Goal: Task Accomplishment & Management: Use online tool/utility

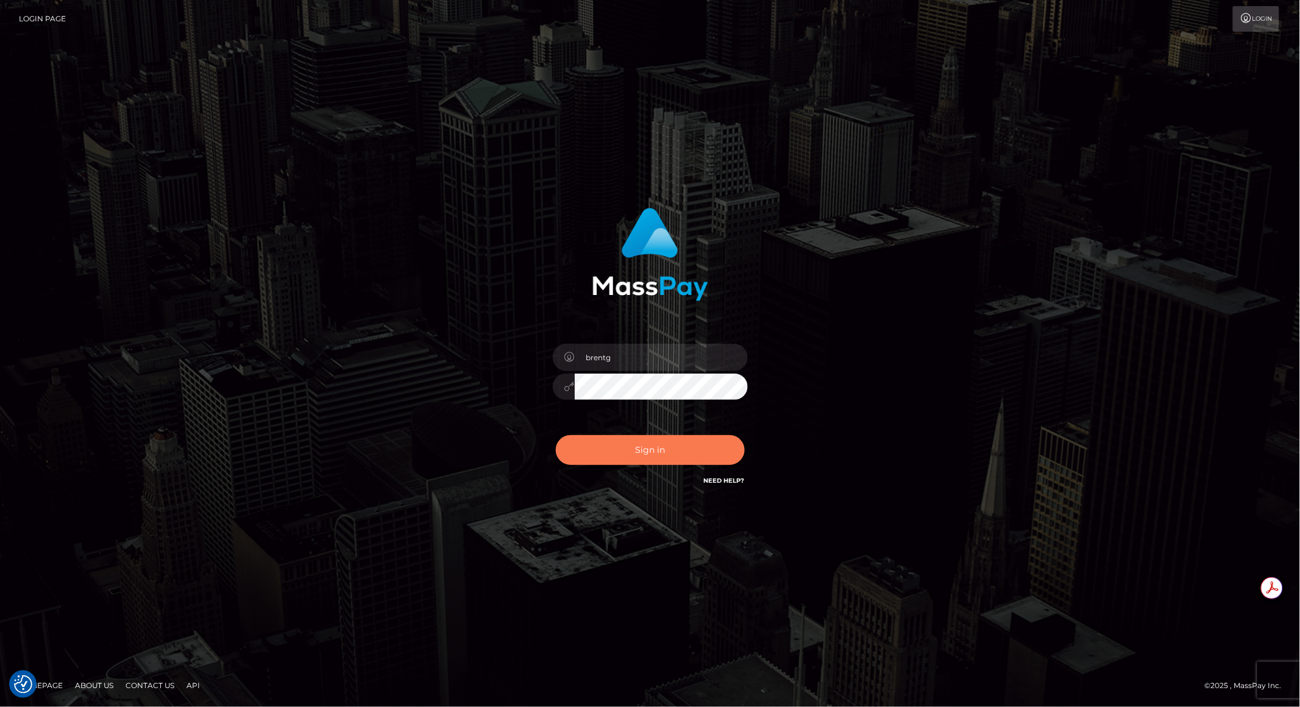
click at [640, 443] on button "Sign in" at bounding box center [650, 450] width 189 height 30
type input "brentg"
click at [652, 440] on button "Sign in" at bounding box center [650, 450] width 189 height 30
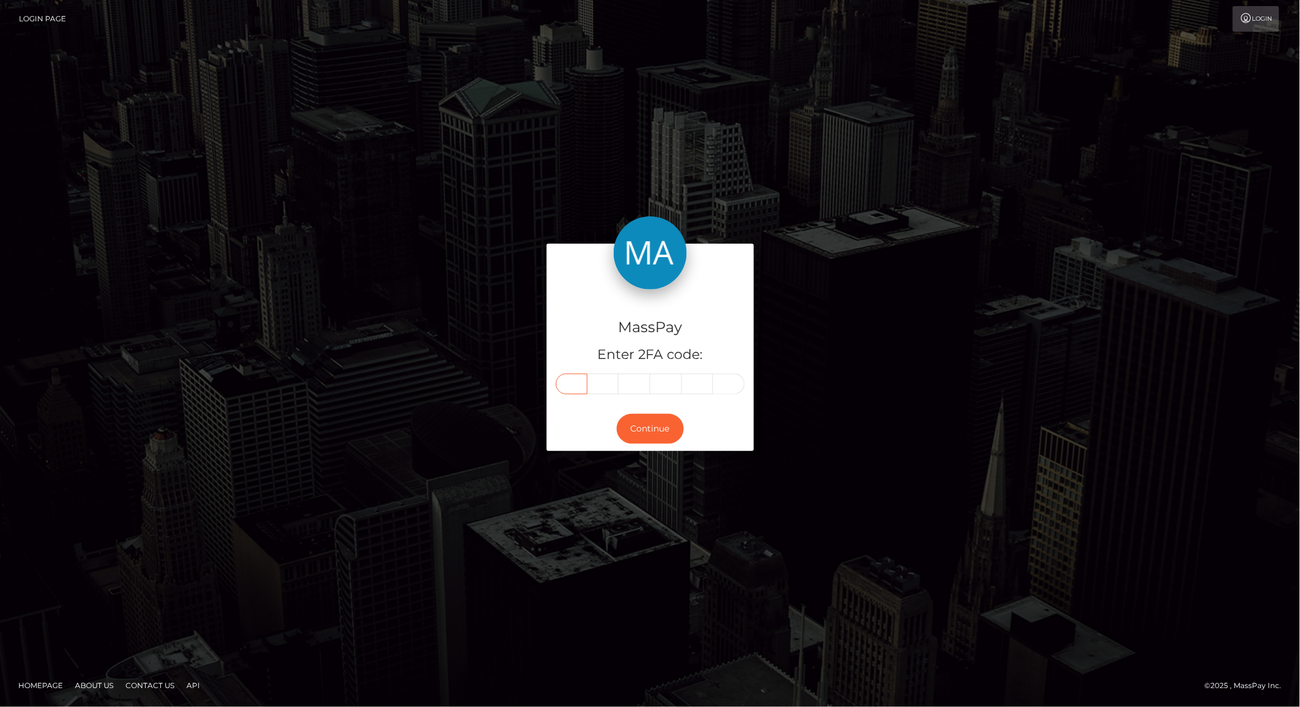
paste input "2"
type input "2"
type input "1"
type input "3"
type input "0"
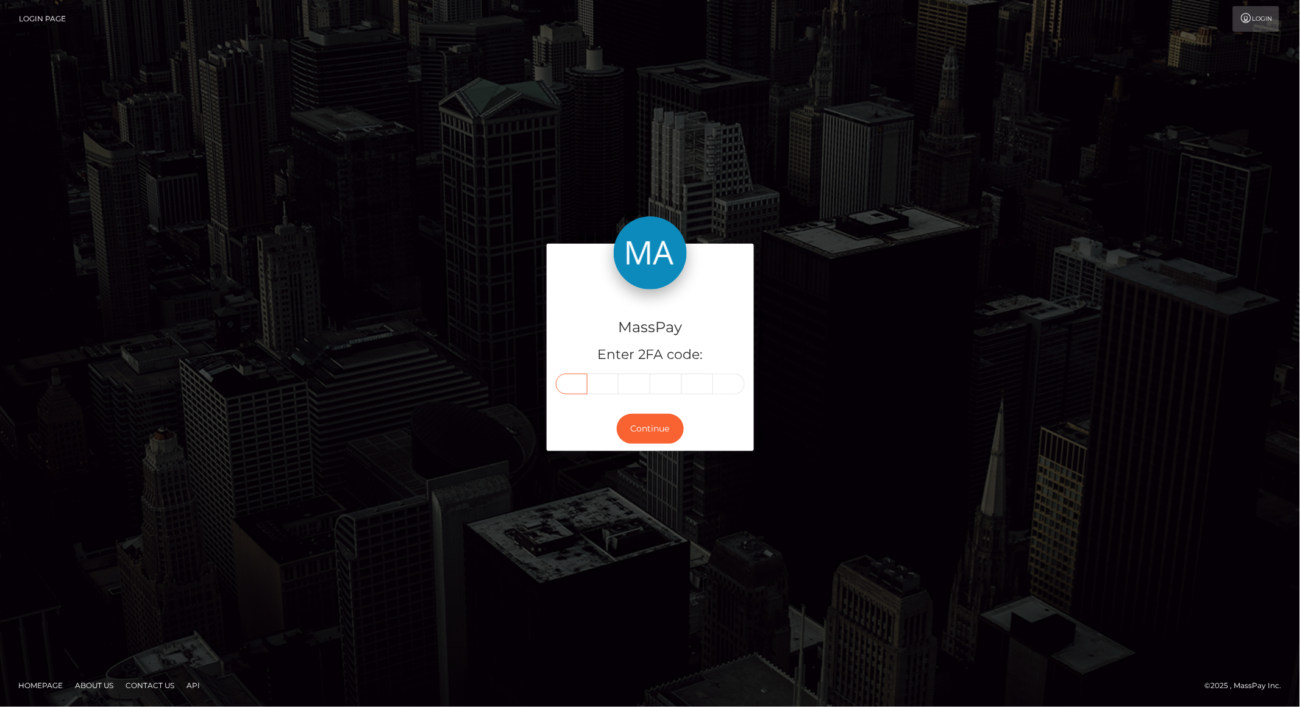
type input "6"
type input "7"
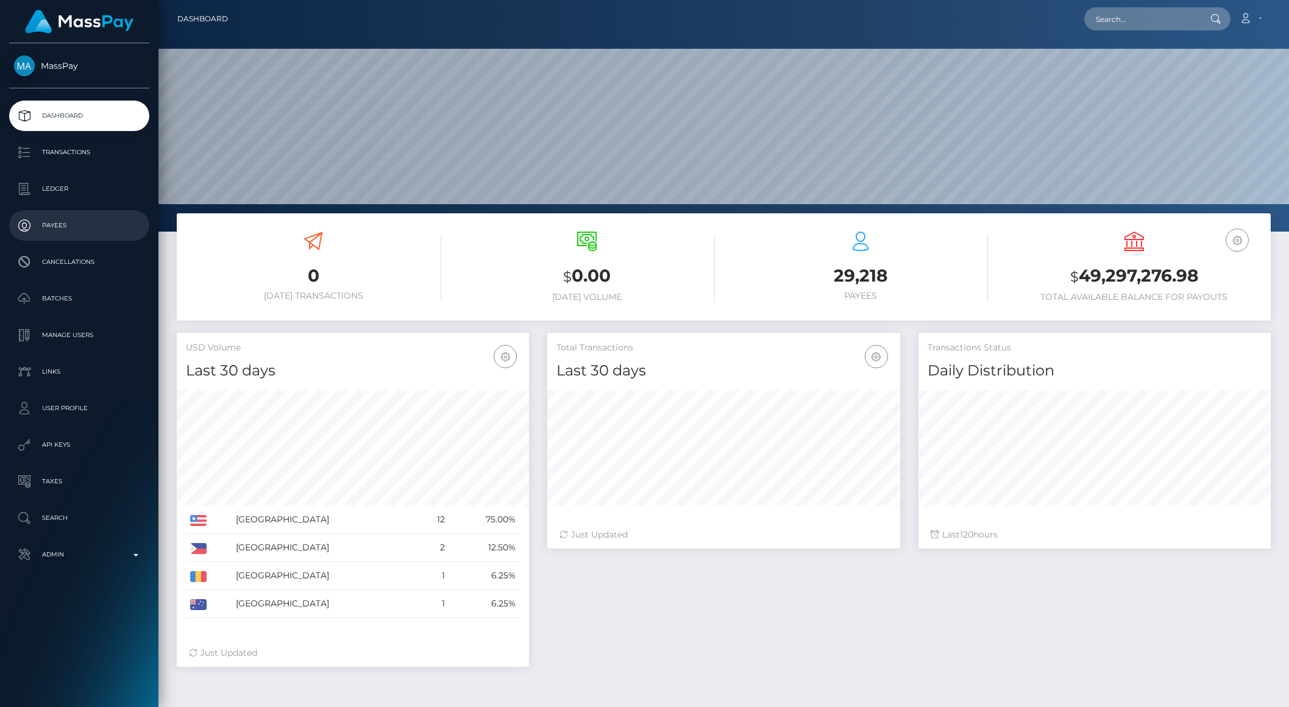
scroll to position [215, 352]
click at [120, 556] on p "Admin" at bounding box center [79, 555] width 130 height 18
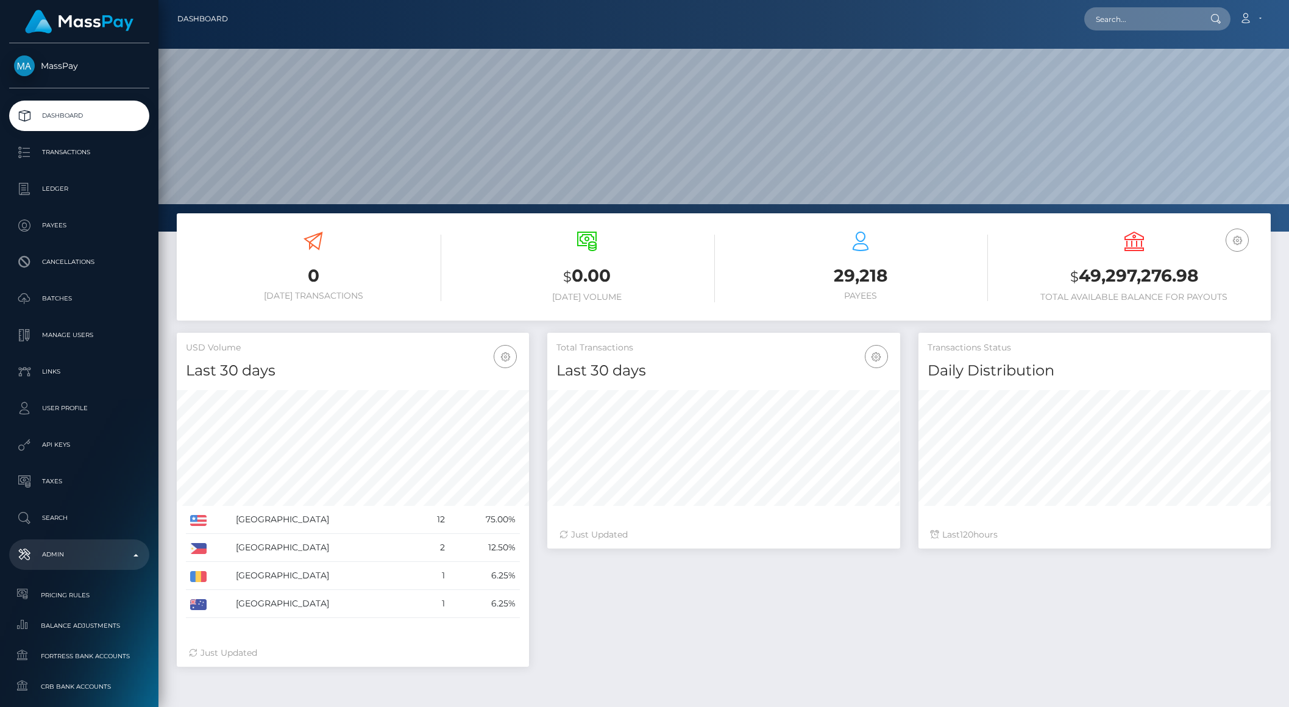
scroll to position [544, 0]
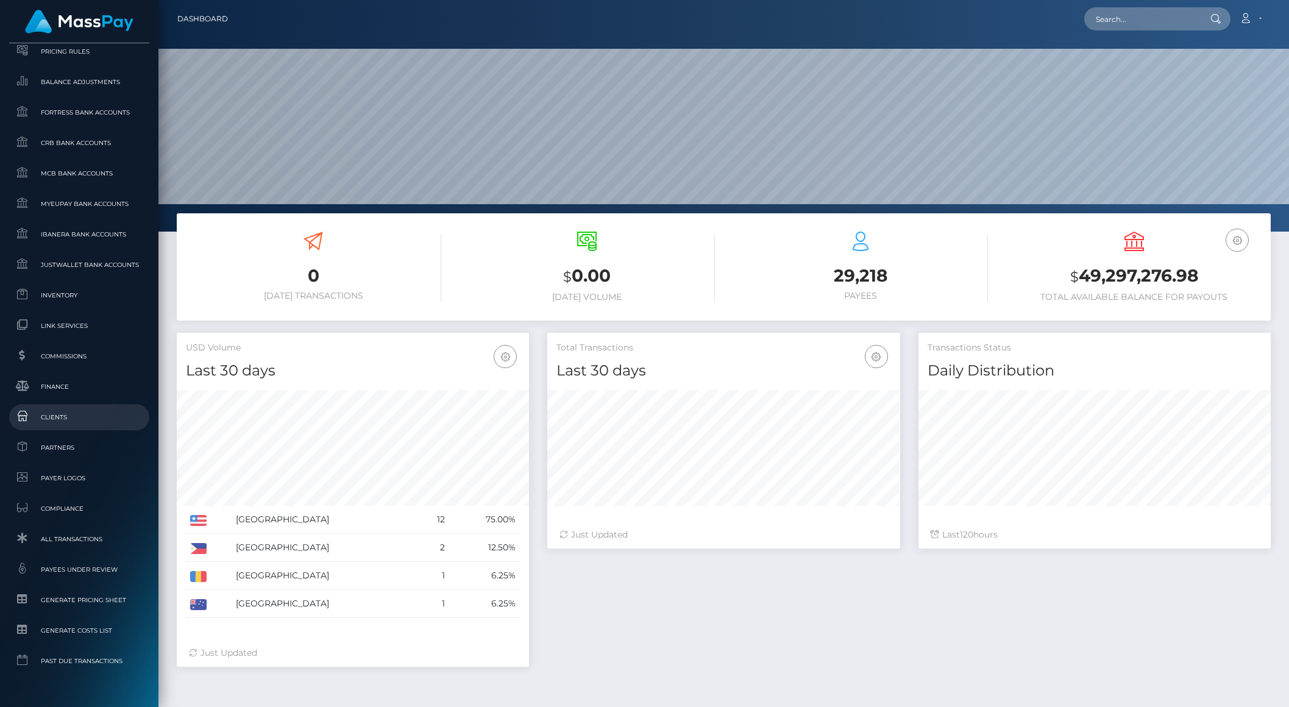
click at [63, 421] on span "Clients" at bounding box center [79, 417] width 130 height 14
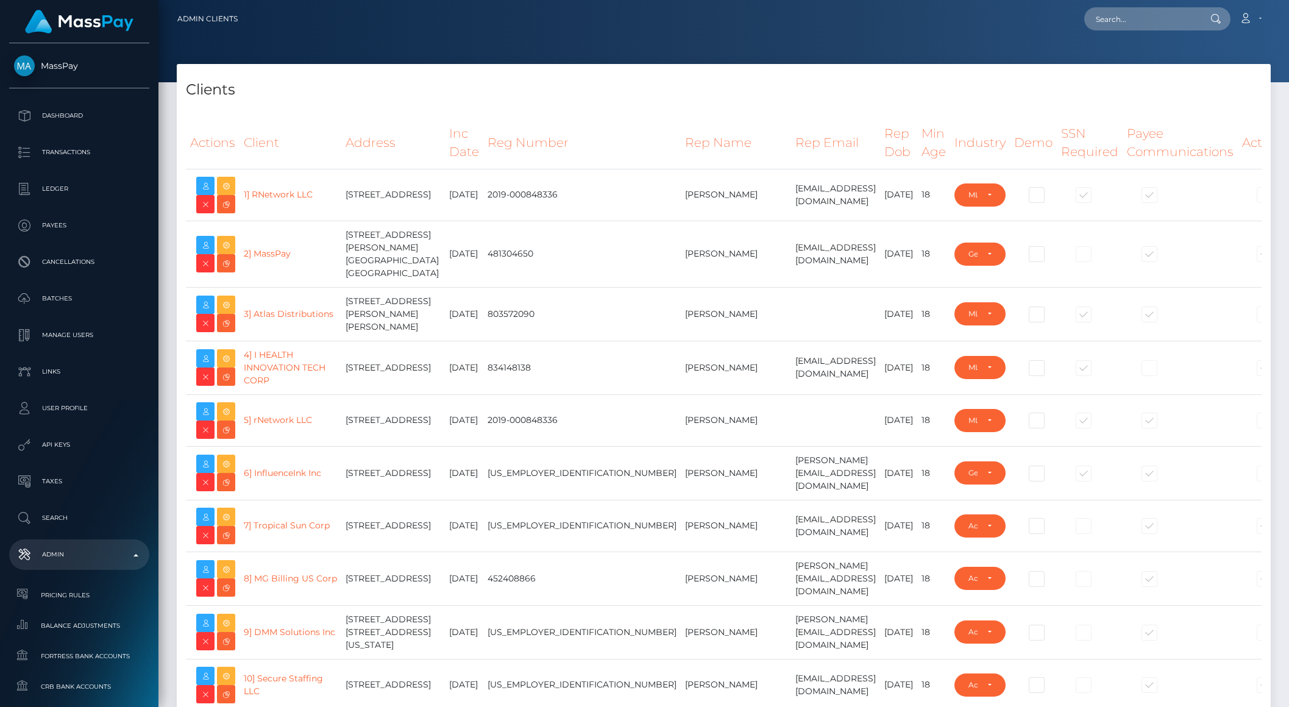
select select "223"
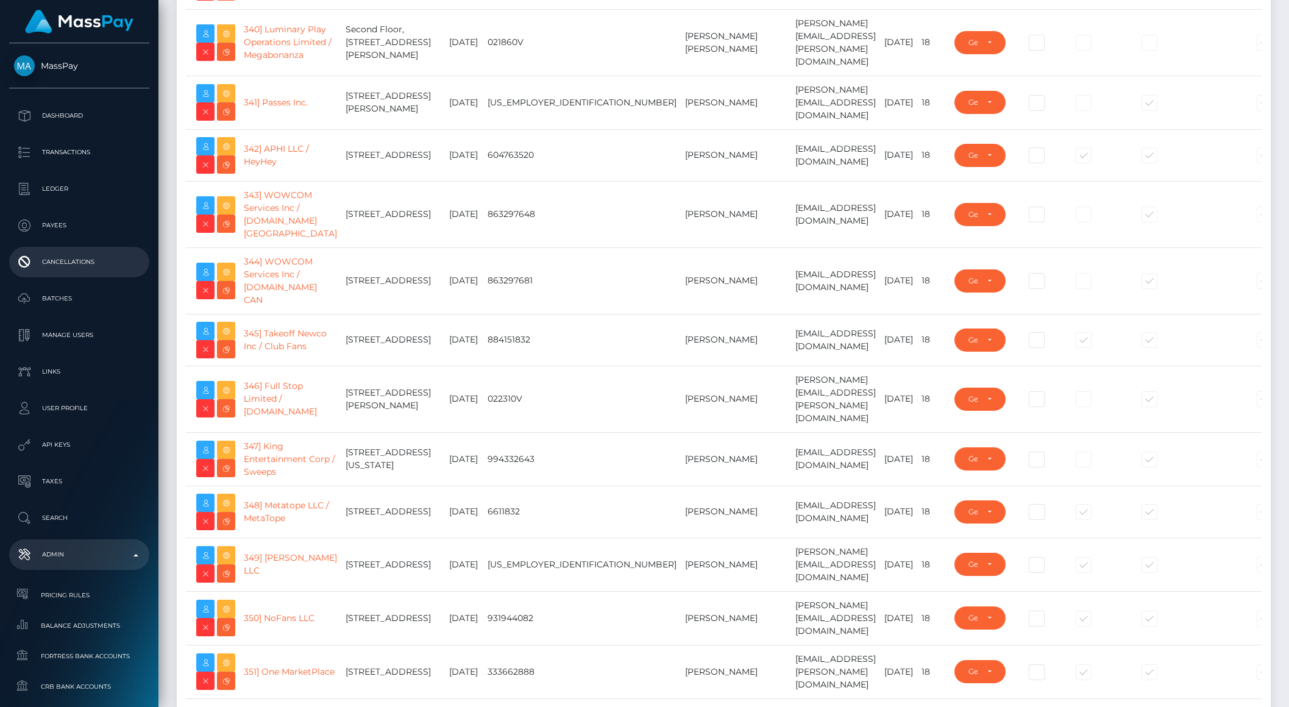
scroll to position [20247, 0]
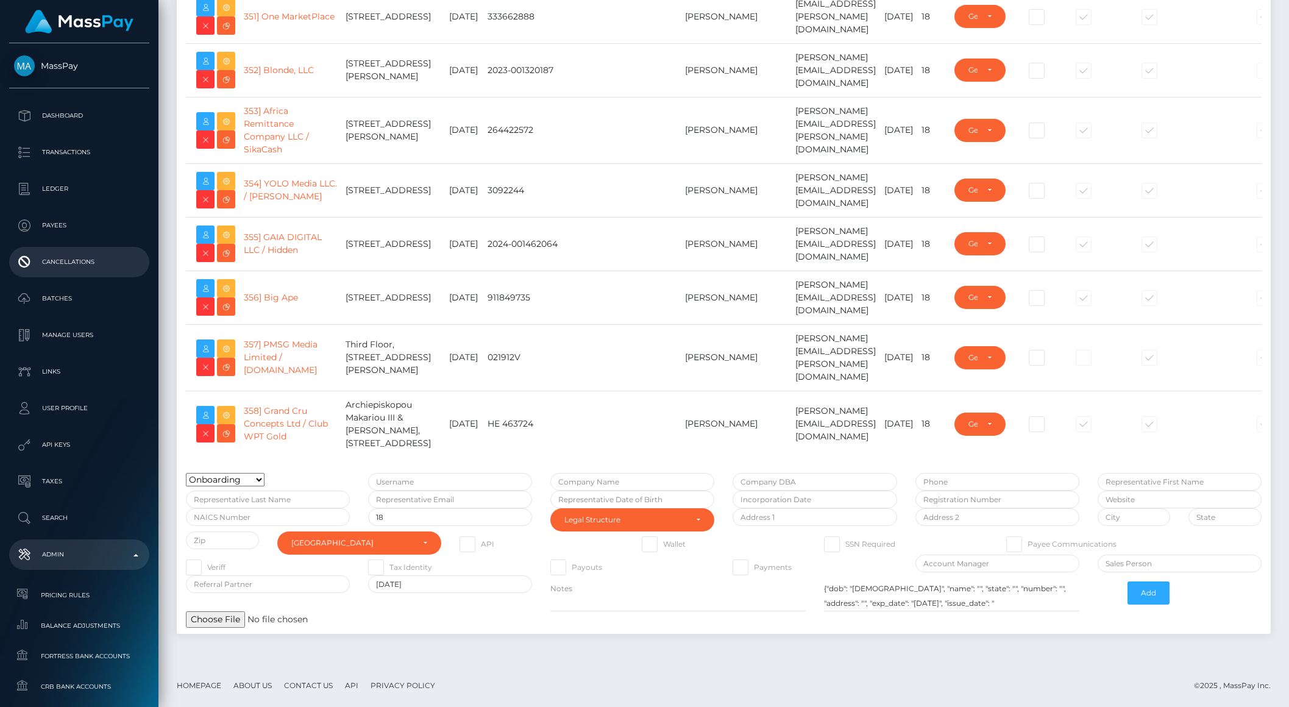
type input "brentg"
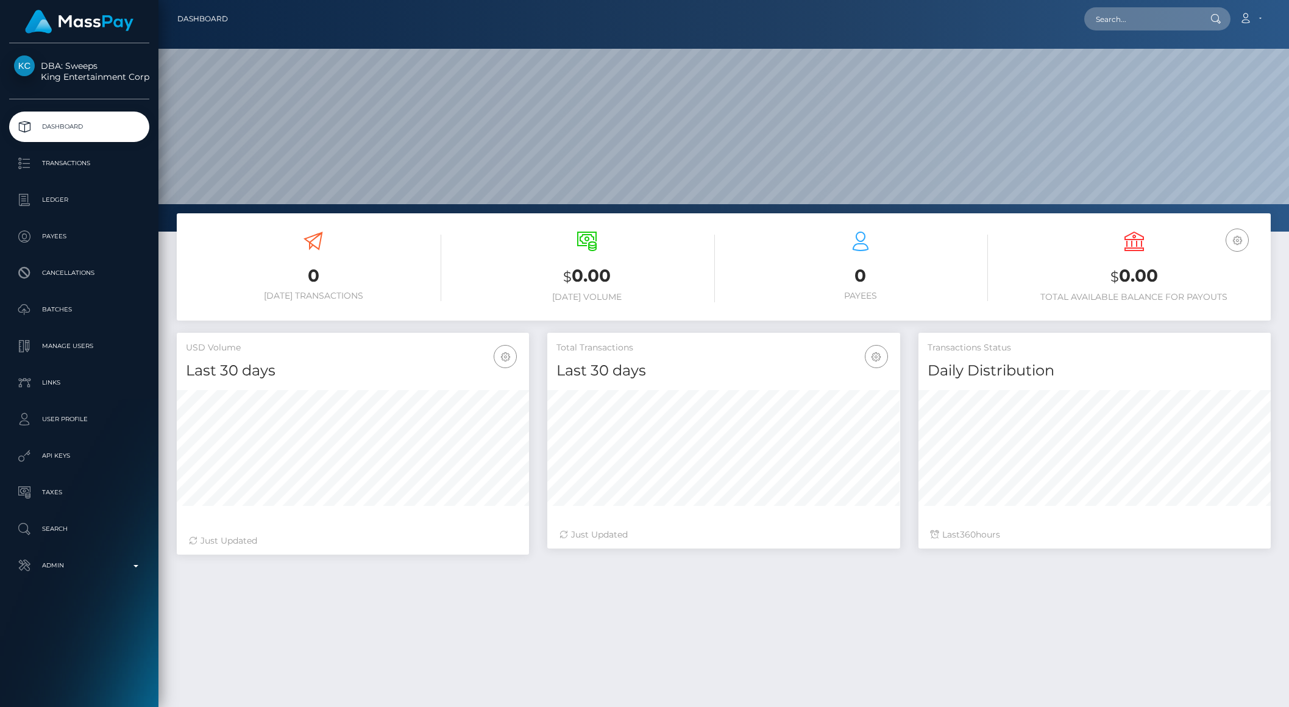
scroll to position [215, 352]
click at [49, 451] on p "API Keys" at bounding box center [79, 456] width 130 height 18
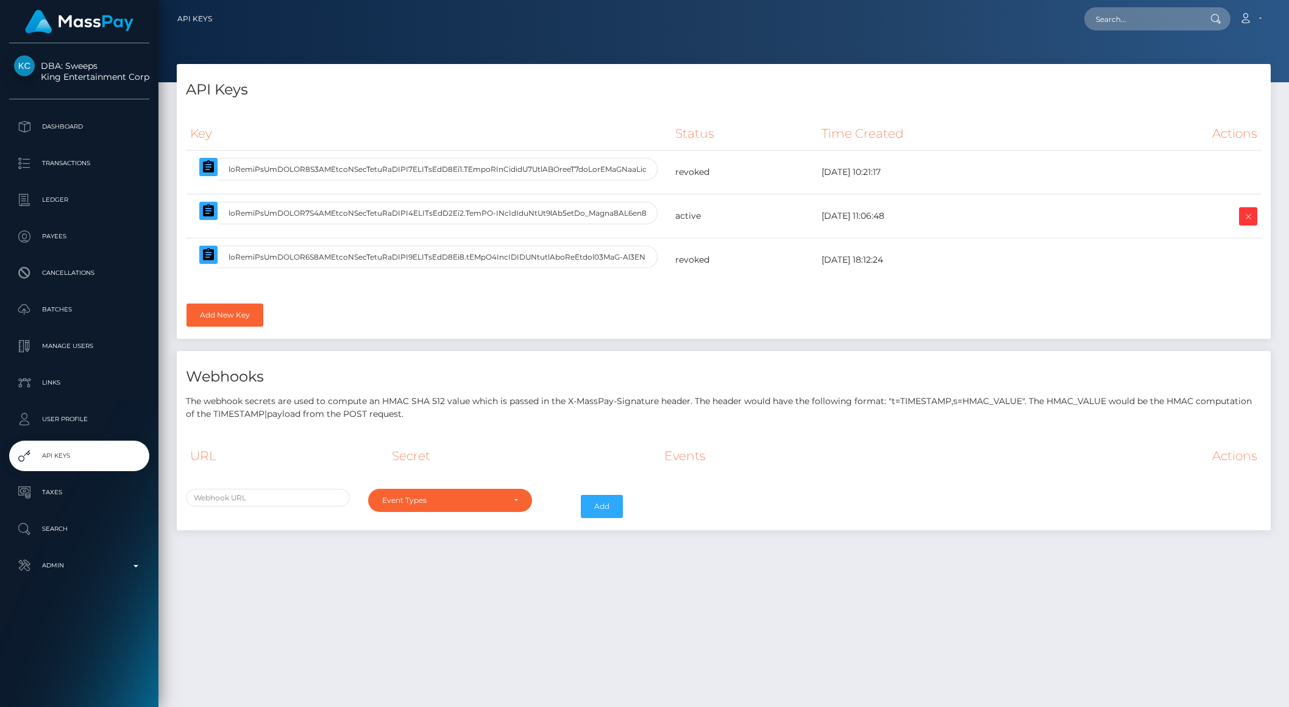
select select
click at [205, 214] on icon "button" at bounding box center [208, 210] width 11 height 12
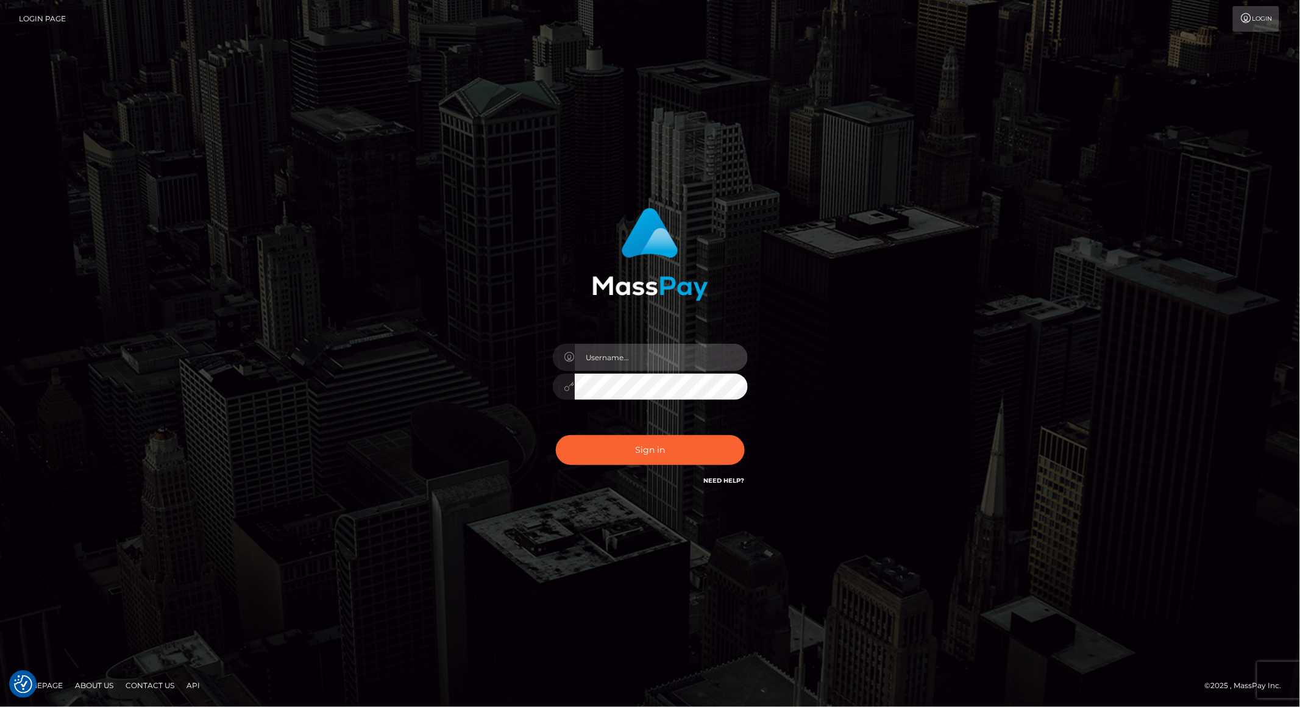
type input "brentg"
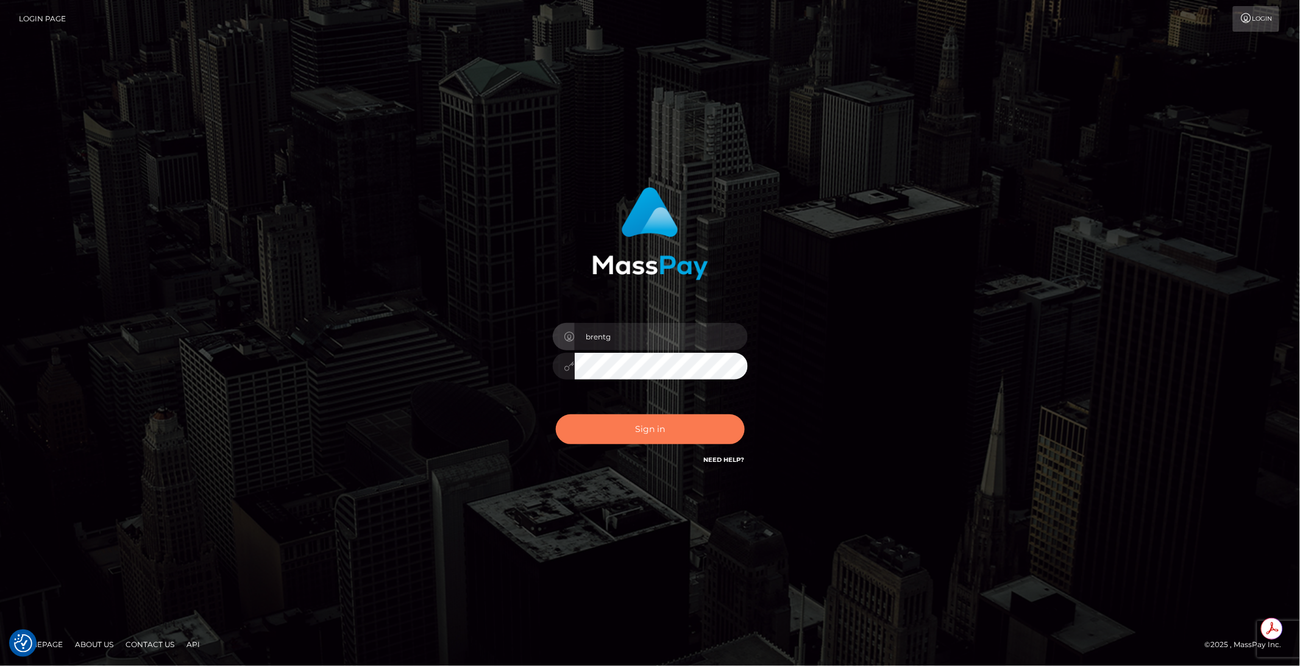
click at [642, 419] on button "Sign in" at bounding box center [650, 430] width 189 height 30
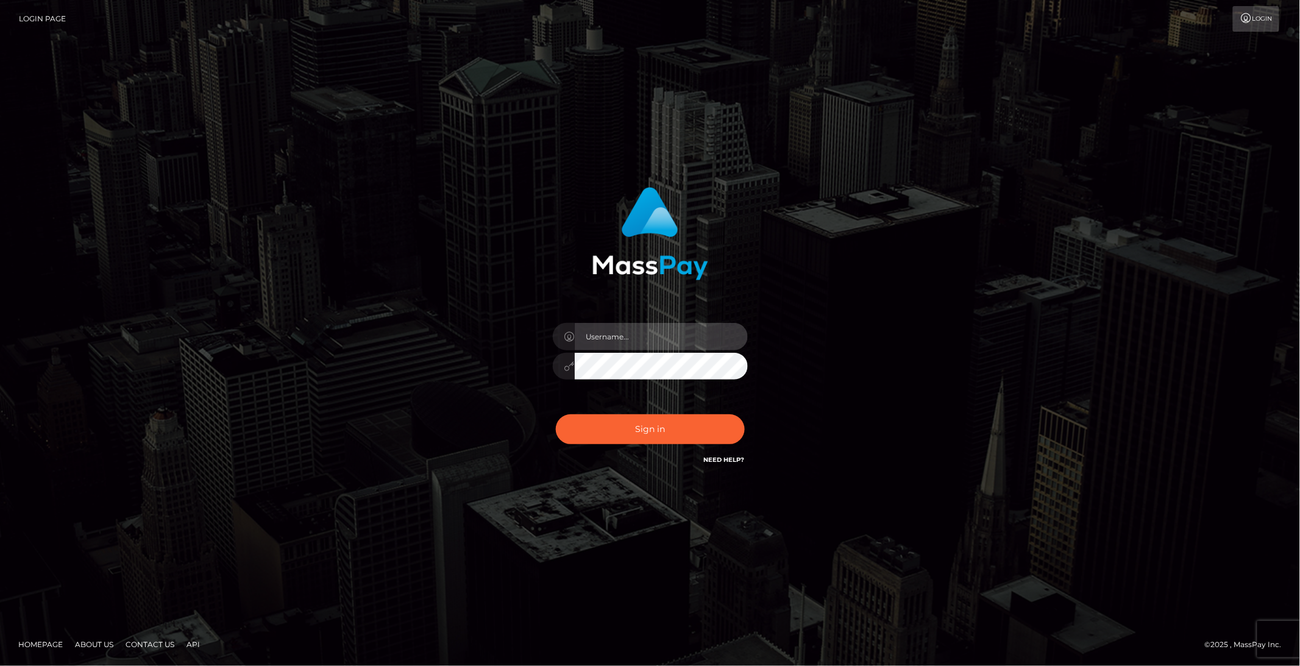
type input "brentg"
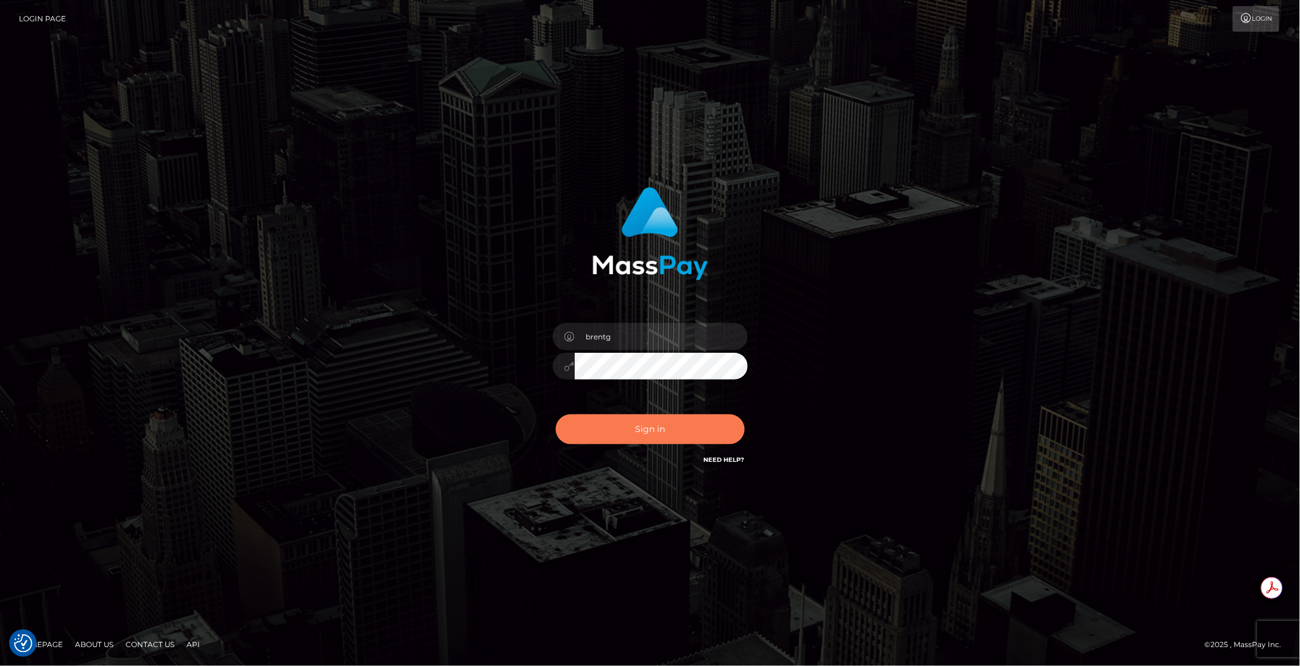
click at [632, 428] on button "Sign in" at bounding box center [650, 430] width 189 height 30
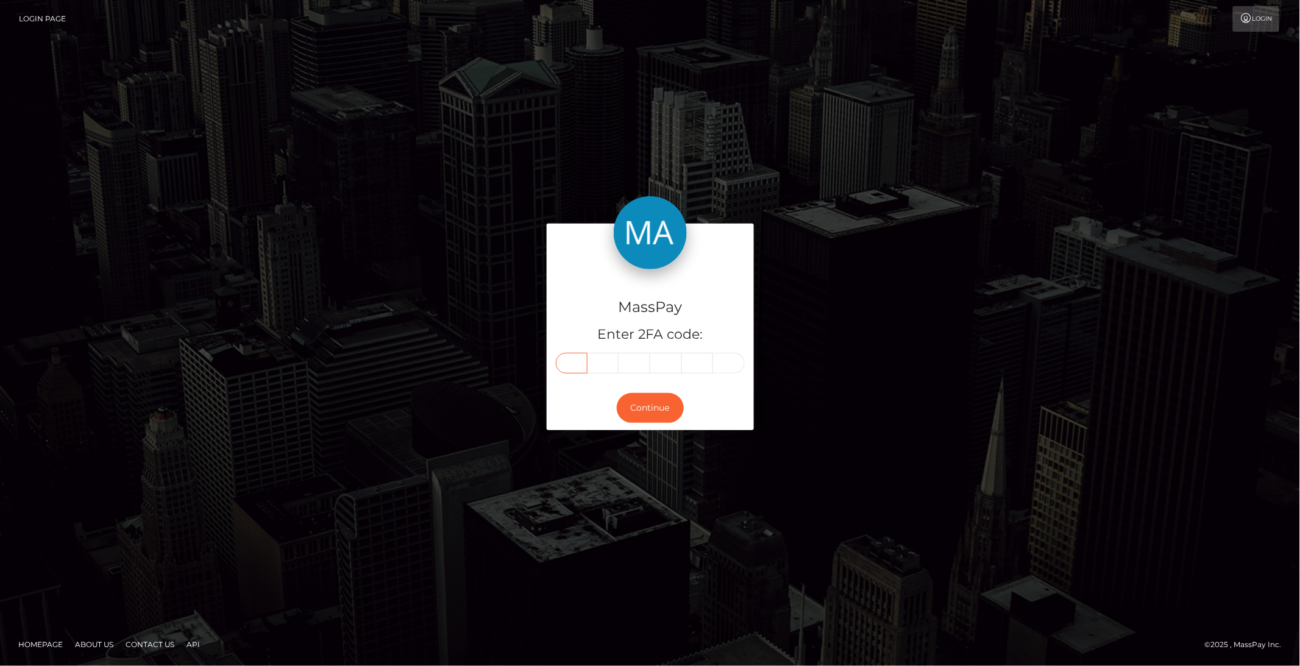
paste input "1"
type input "1"
type input "6"
type input "2"
type input "0"
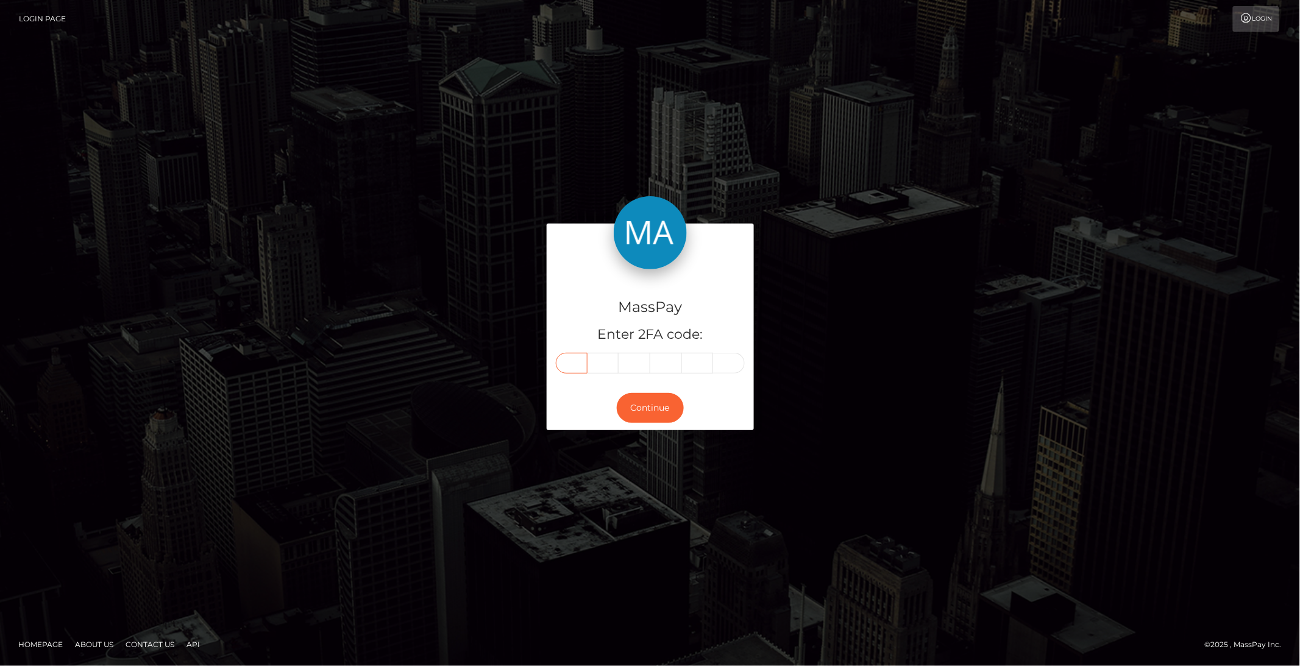
type input "9"
type input "7"
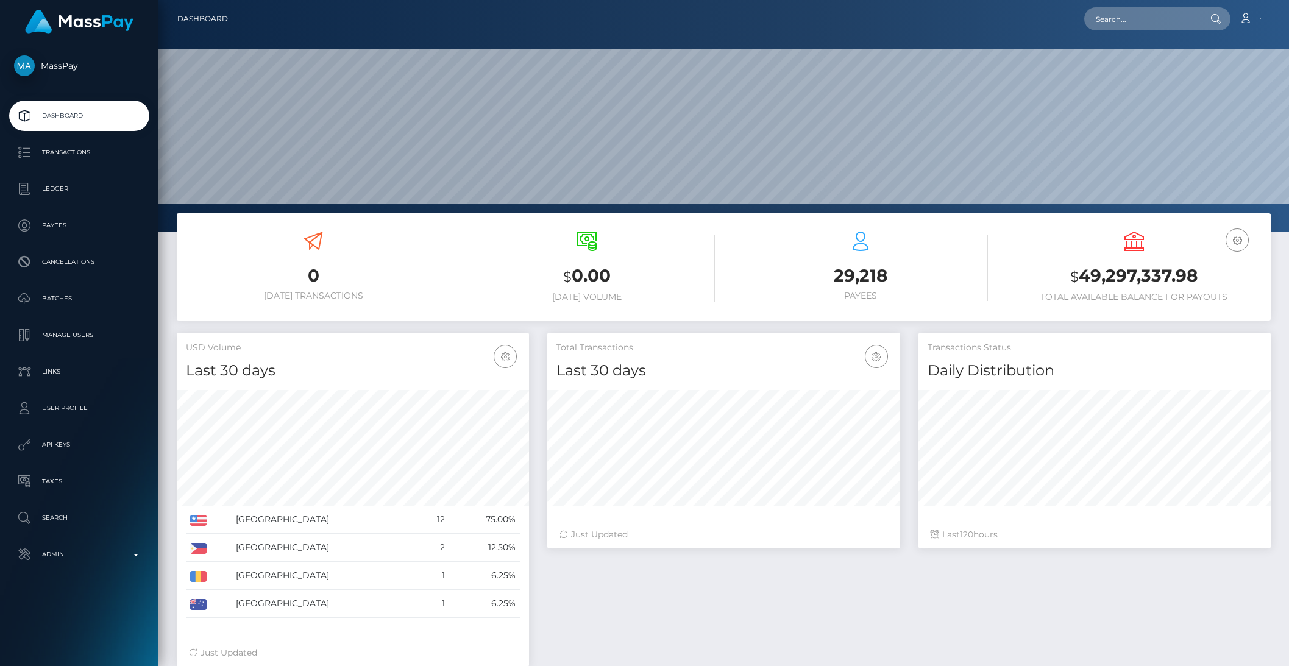
scroll to position [215, 352]
click at [67, 154] on p "Transactions" at bounding box center [79, 152] width 130 height 18
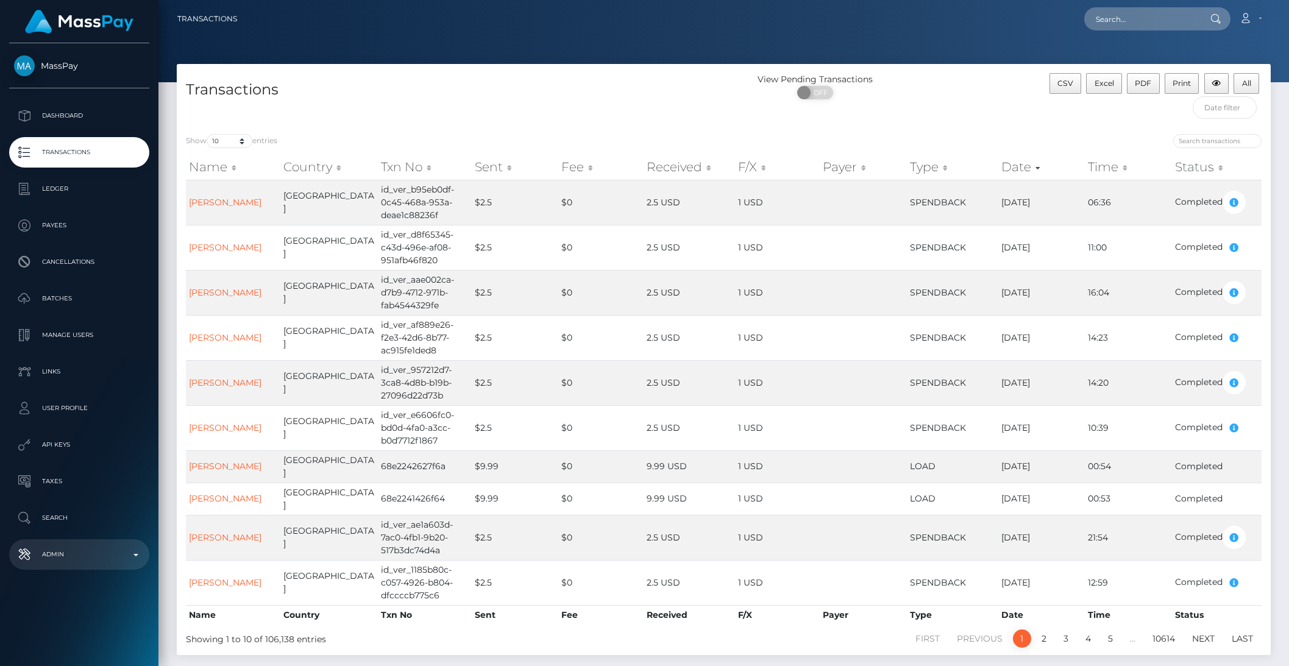
click at [69, 554] on p "Admin" at bounding box center [79, 555] width 130 height 18
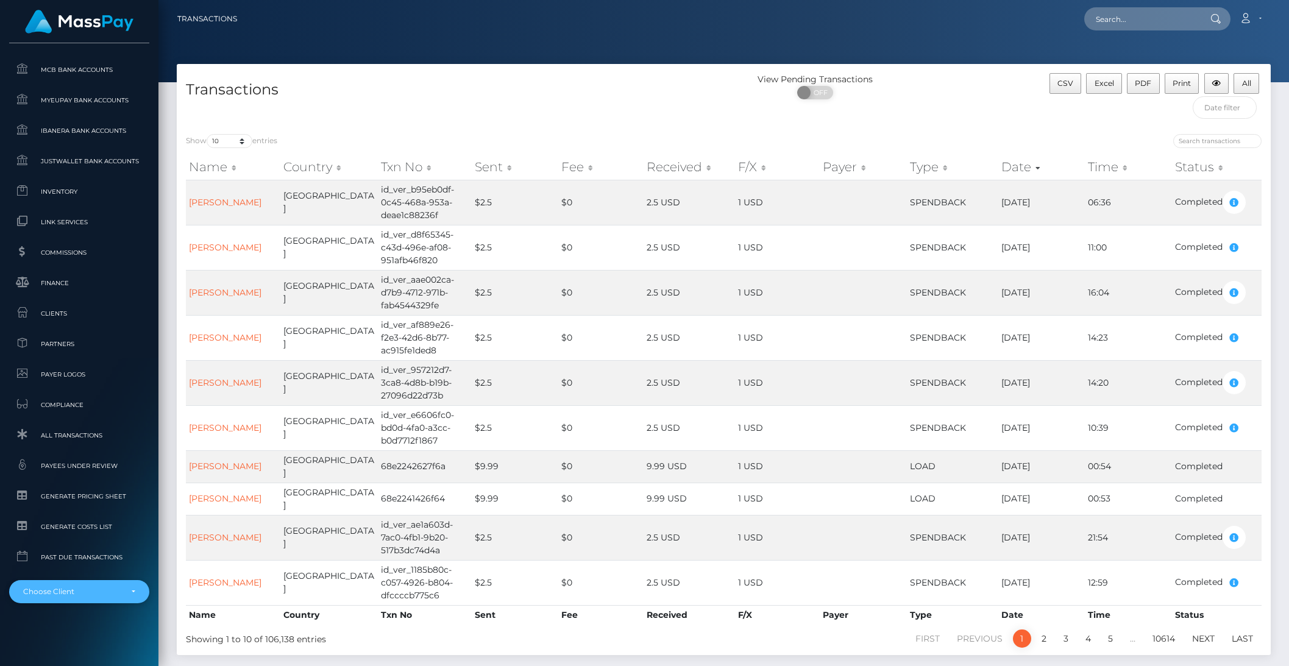
click at [59, 591] on div "Choose Client" at bounding box center [72, 592] width 98 height 10
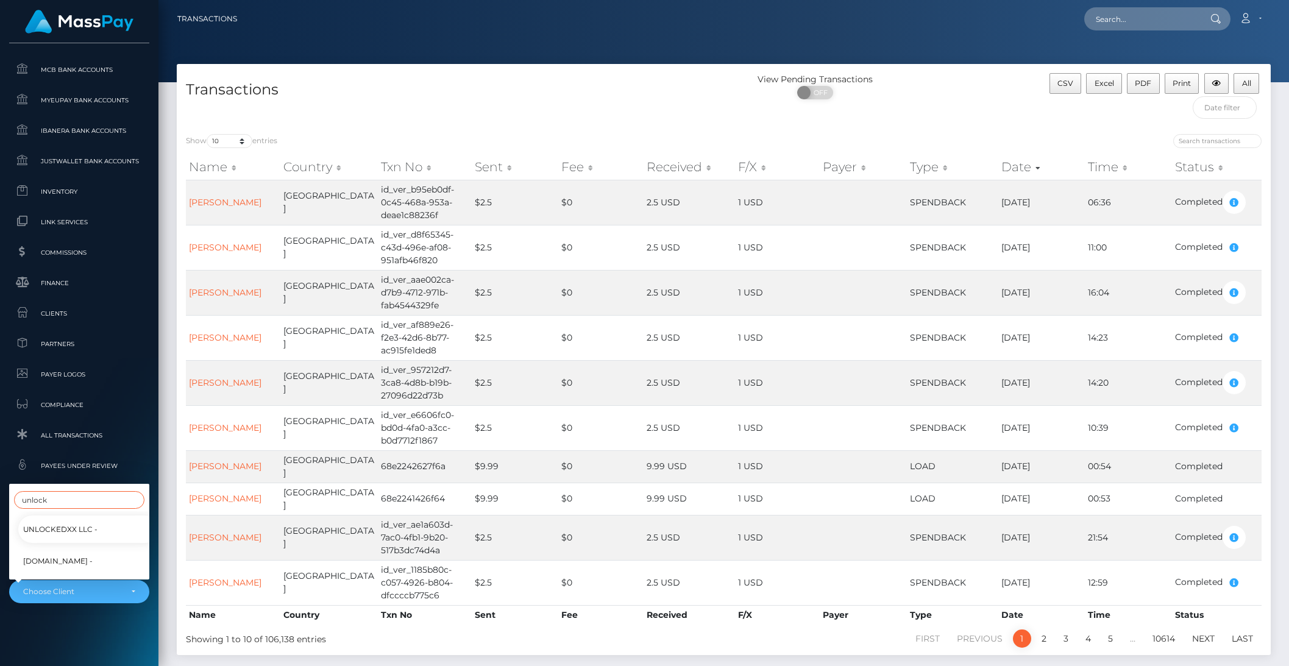
type input "unlock"
click at [54, 554] on span "[DOMAIN_NAME] -" at bounding box center [57, 562] width 69 height 16
select select "278"
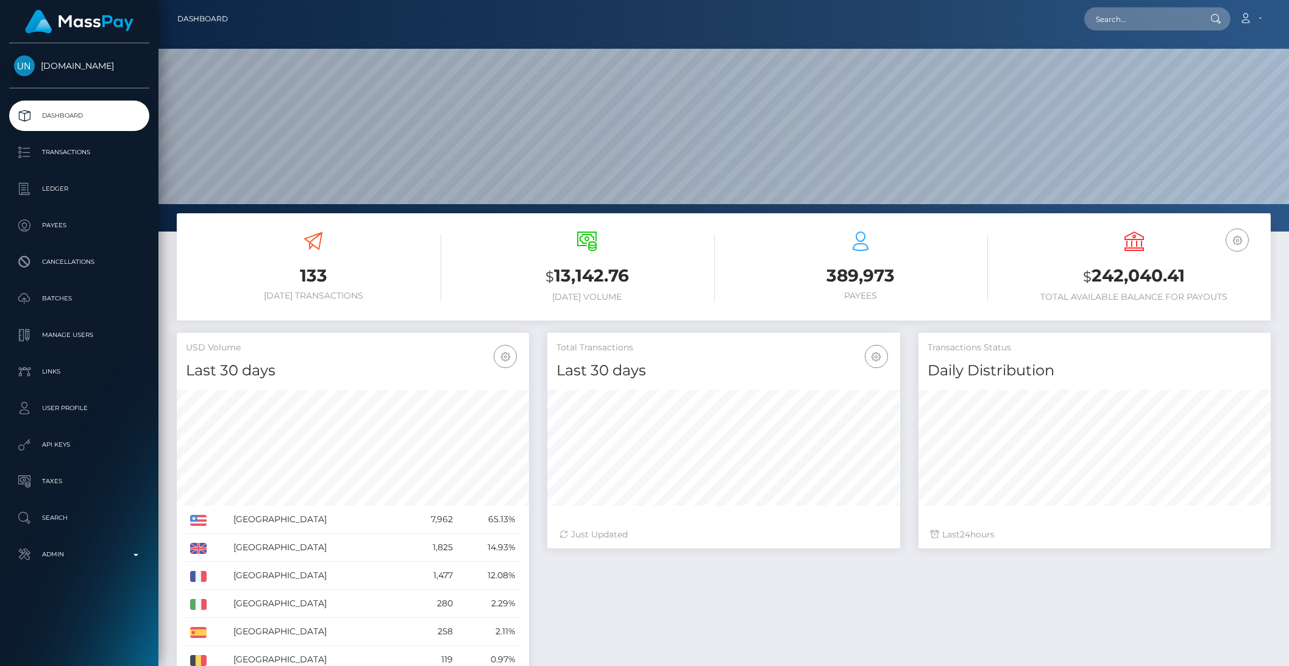
scroll to position [215, 352]
click at [73, 154] on p "Transactions" at bounding box center [79, 152] width 130 height 18
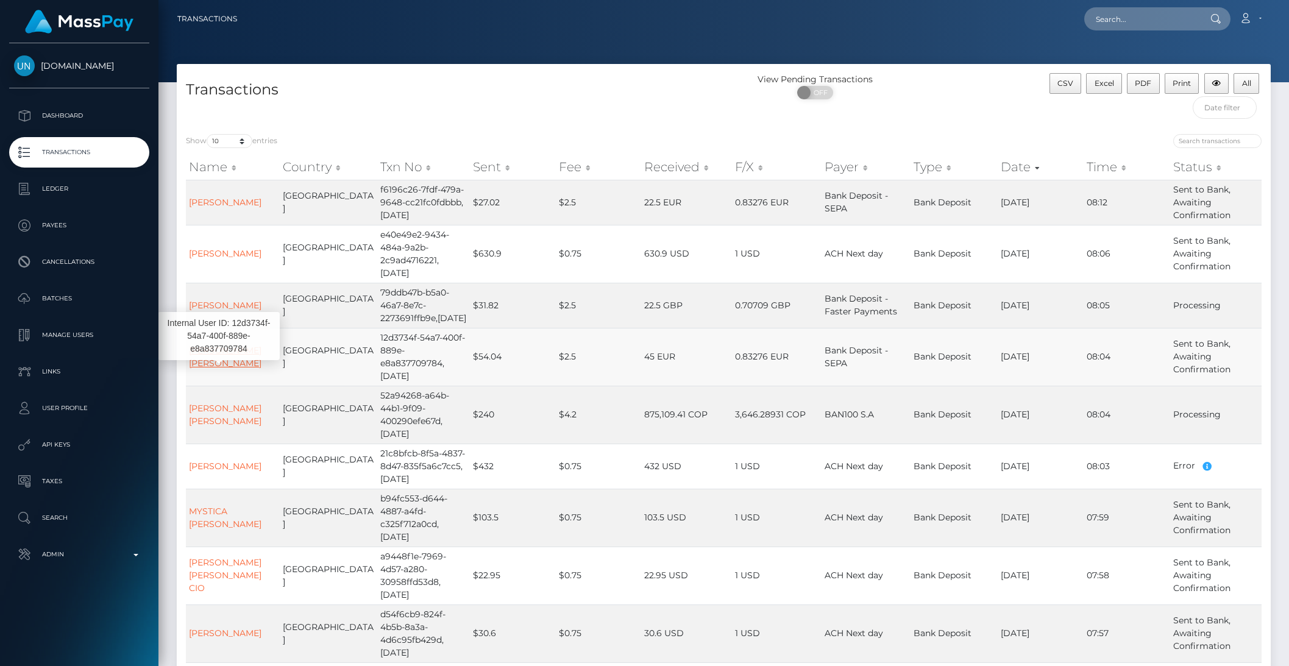
click at [203, 365] on link "IONA RHIANN VICTORIA EDWARDS" at bounding box center [225, 357] width 73 height 24
click at [223, 427] on link "MARIA CAMILA MOLINARES BELTRAN" at bounding box center [225, 415] width 73 height 24
click at [212, 427] on link "MARIA CAMILA MOLINARES BELTRAN" at bounding box center [225, 415] width 73 height 24
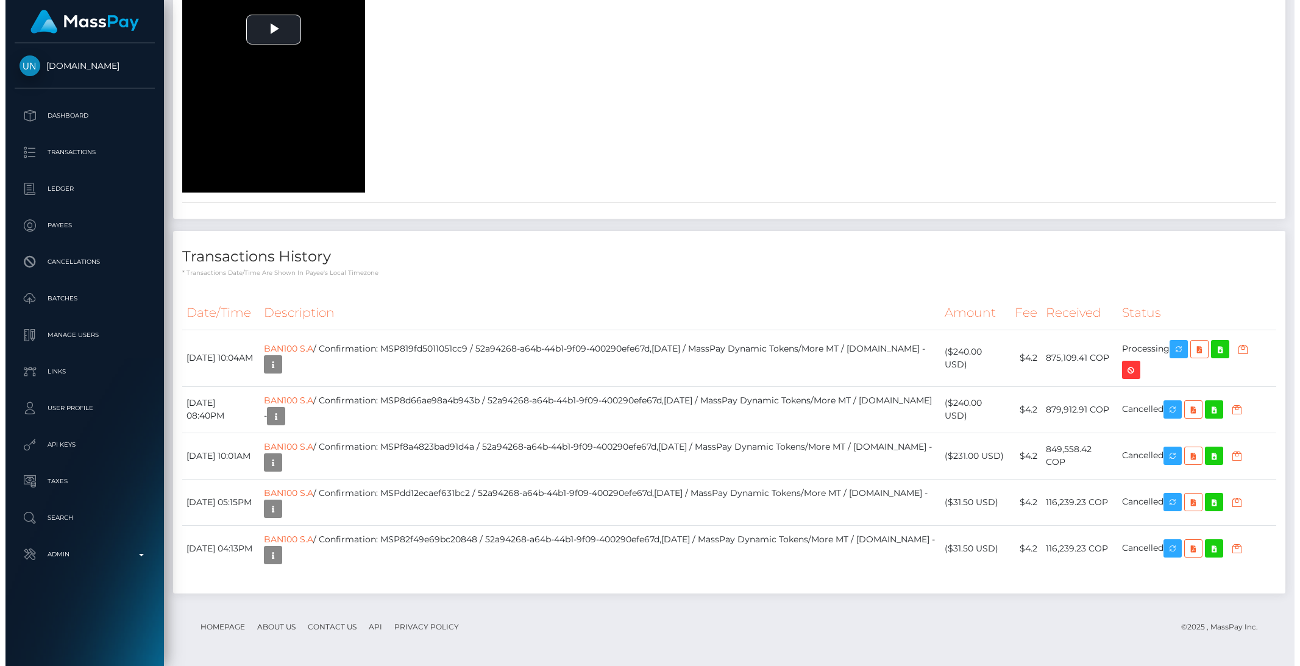
scroll to position [146, 352]
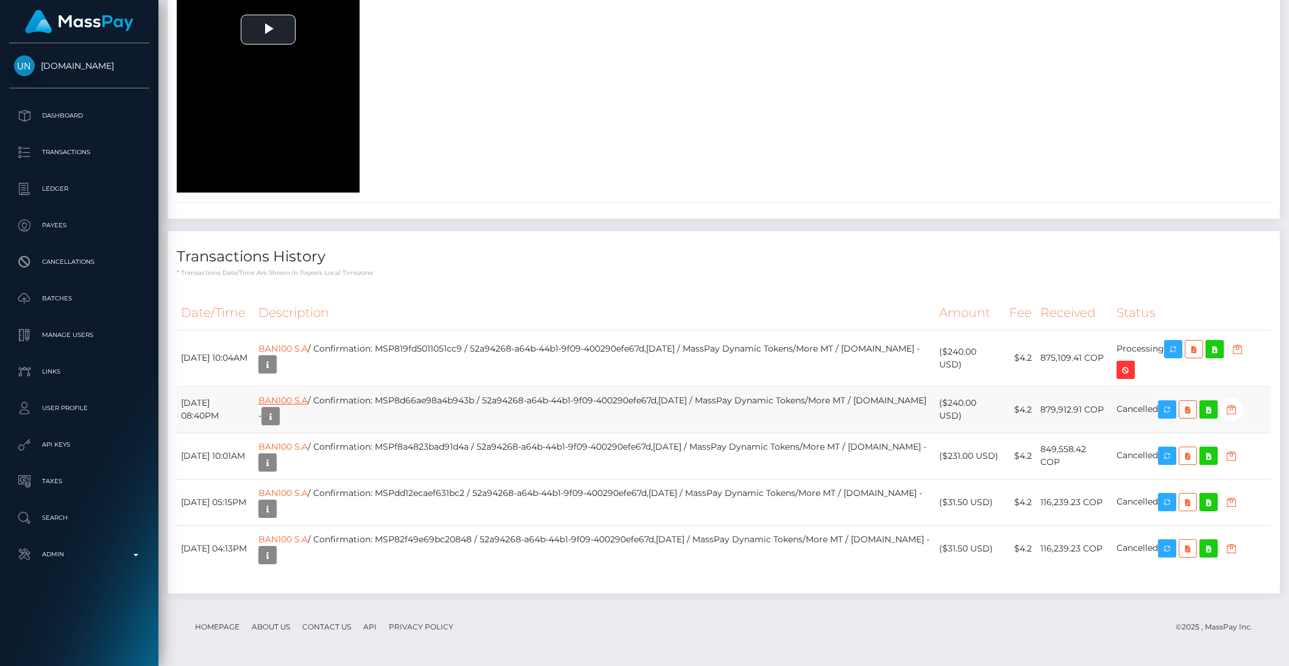
click at [308, 402] on link "BAN100 S.A" at bounding box center [282, 400] width 49 height 11
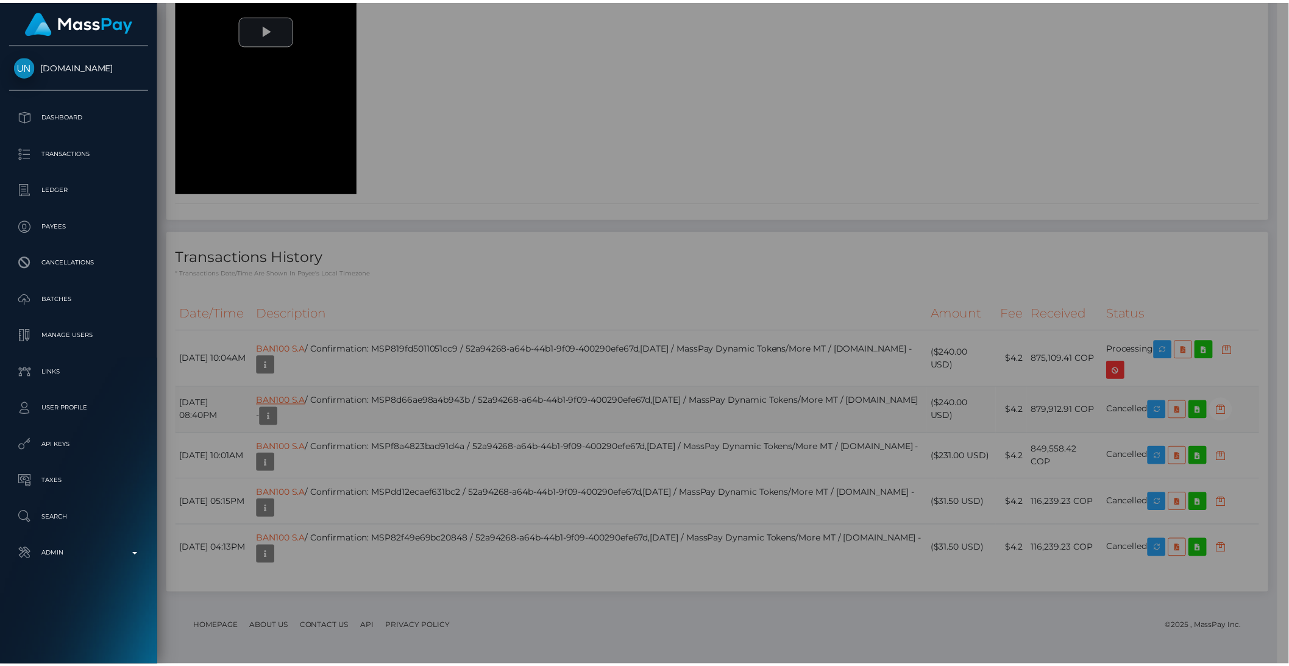
scroll to position [609482, 609275]
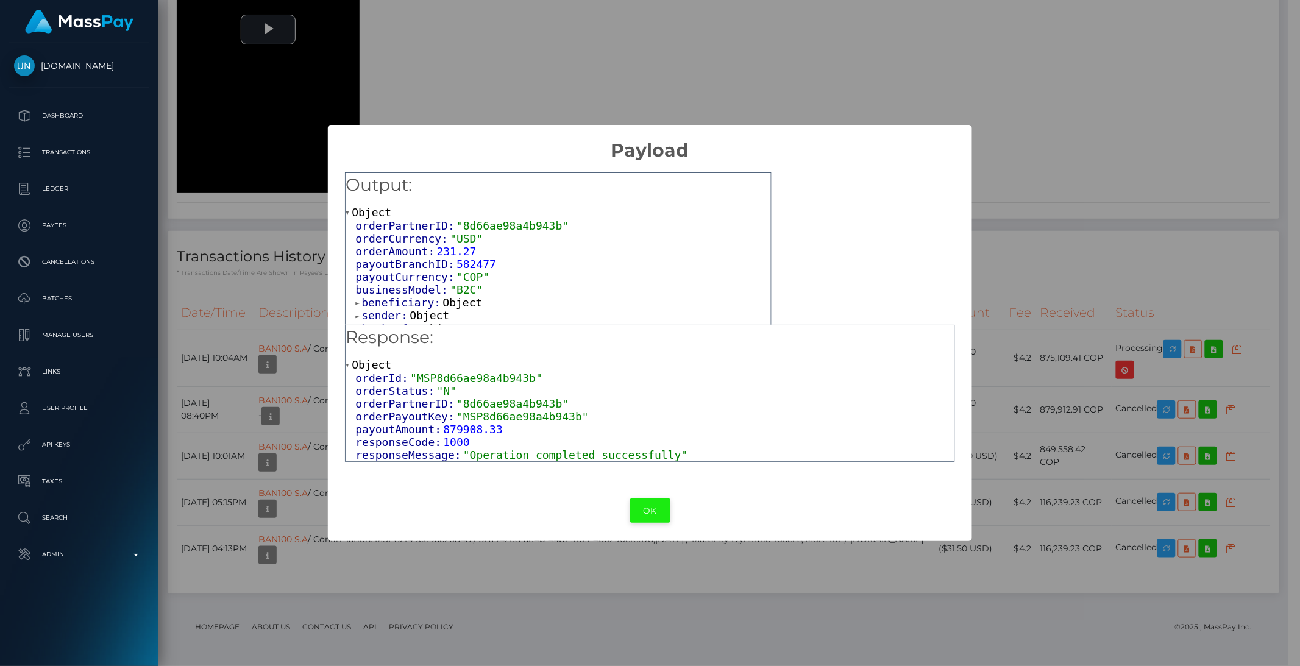
click at [641, 504] on button "OK" at bounding box center [650, 511] width 40 height 25
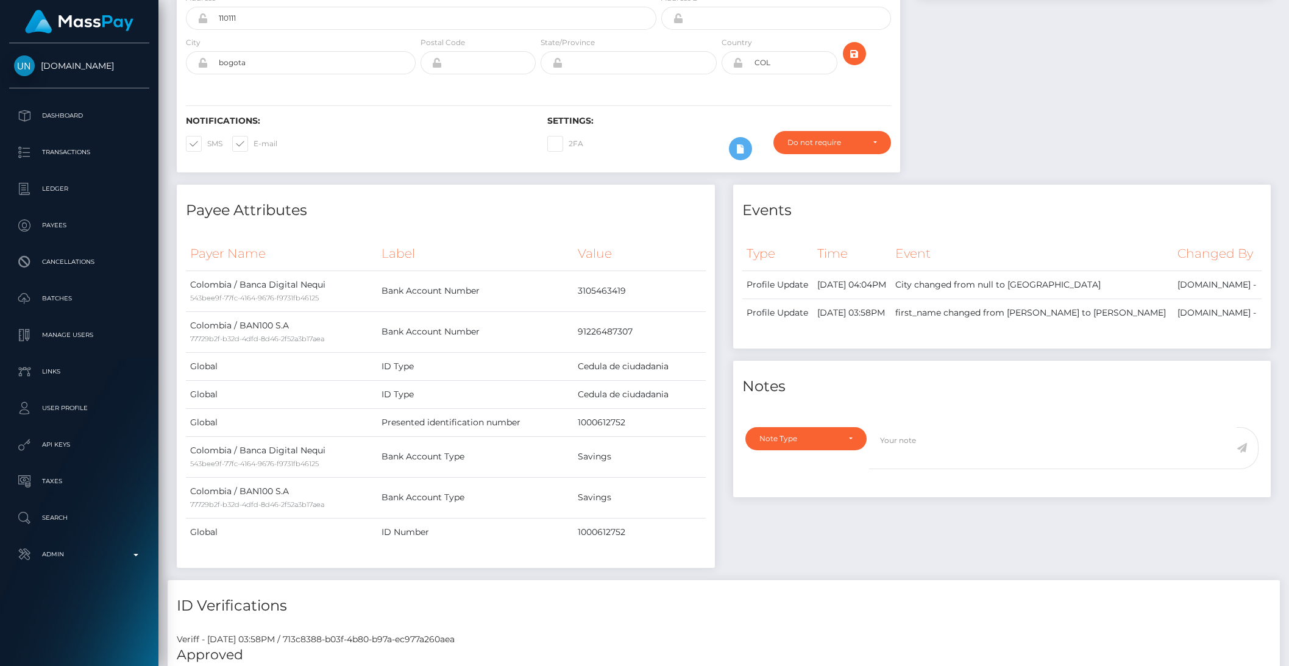
scroll to position [0, 0]
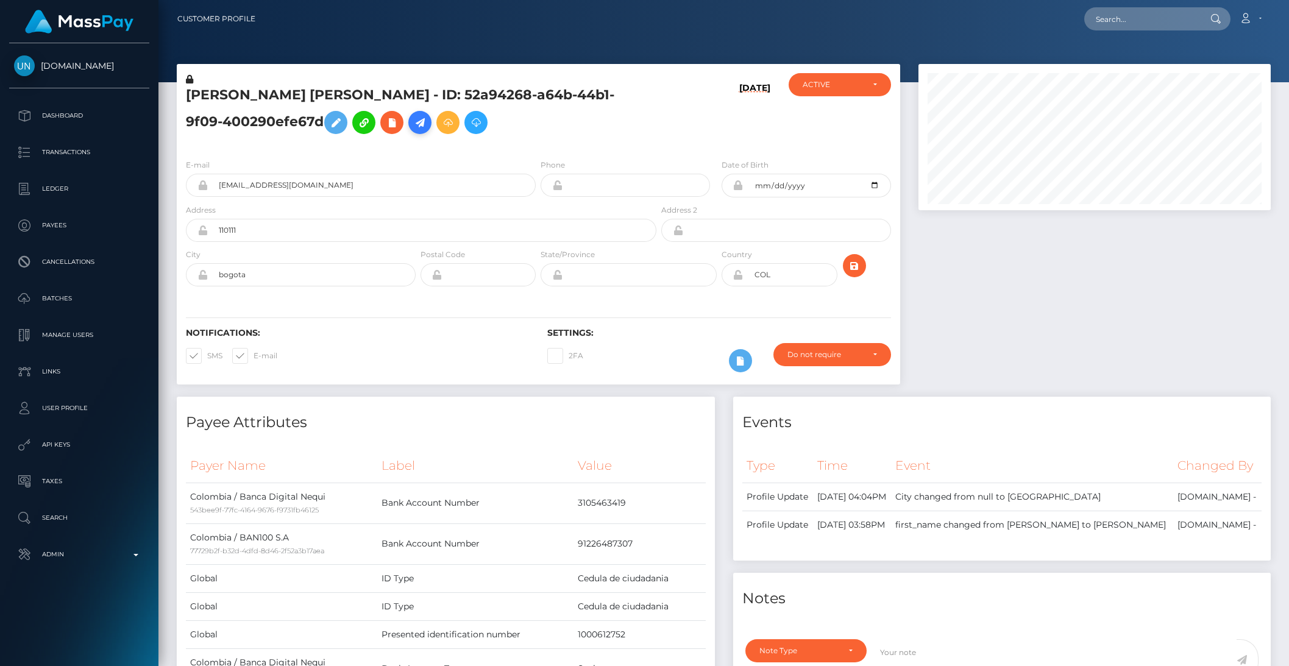
click at [420, 127] on icon at bounding box center [420, 122] width 15 height 15
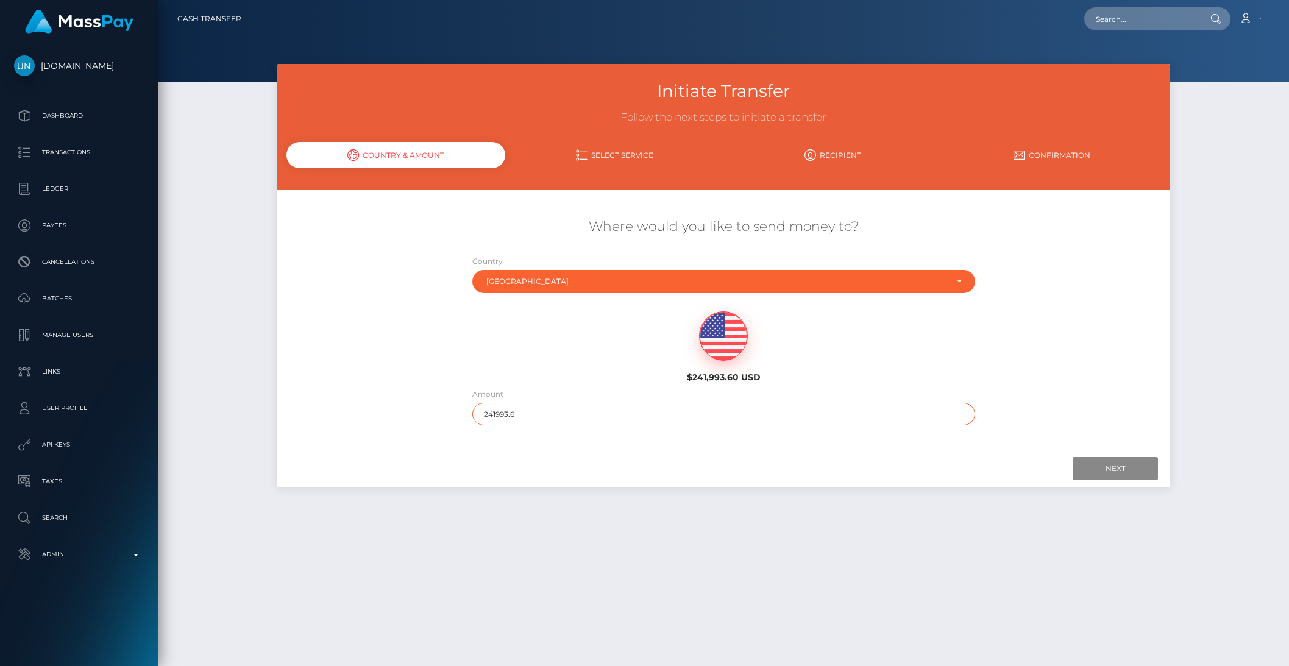
drag, startPoint x: 501, startPoint y: 411, endPoint x: 568, endPoint y: 412, distance: 67.1
click at [568, 412] on input "241993.6" at bounding box center [723, 414] width 503 height 23
type input "241"
click at [1133, 469] on input "Next" at bounding box center [1115, 468] width 85 height 23
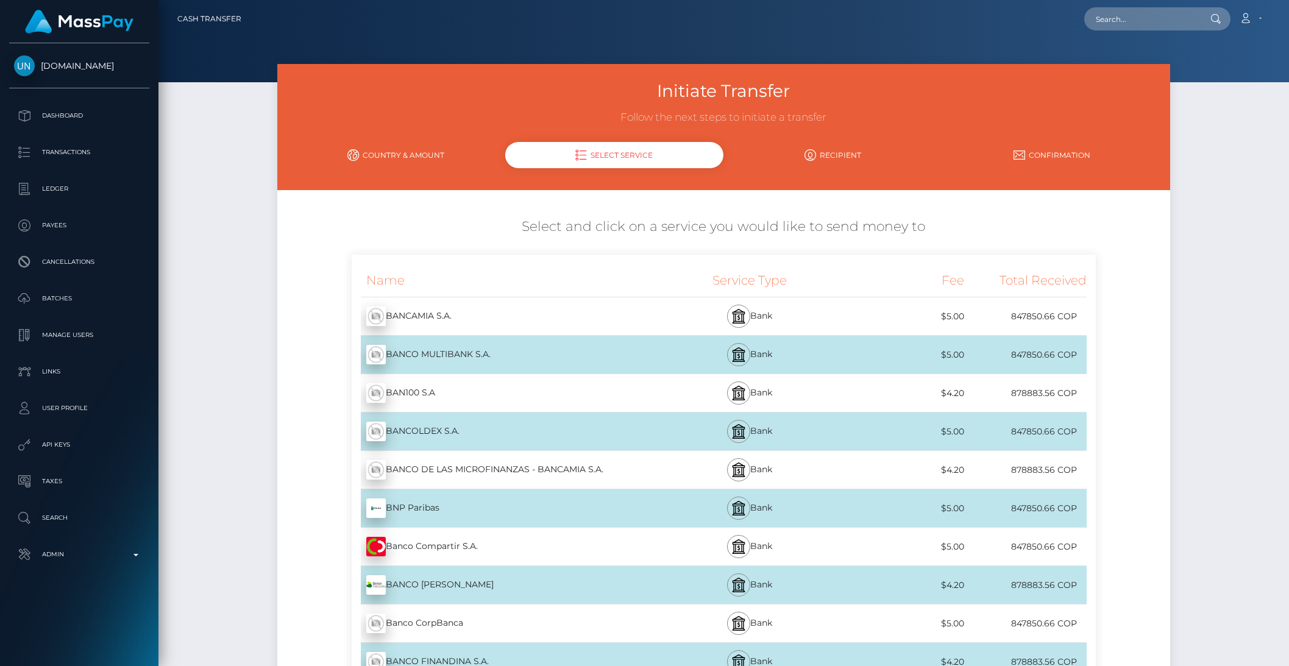
click at [358, 156] on icon at bounding box center [353, 155] width 12 height 12
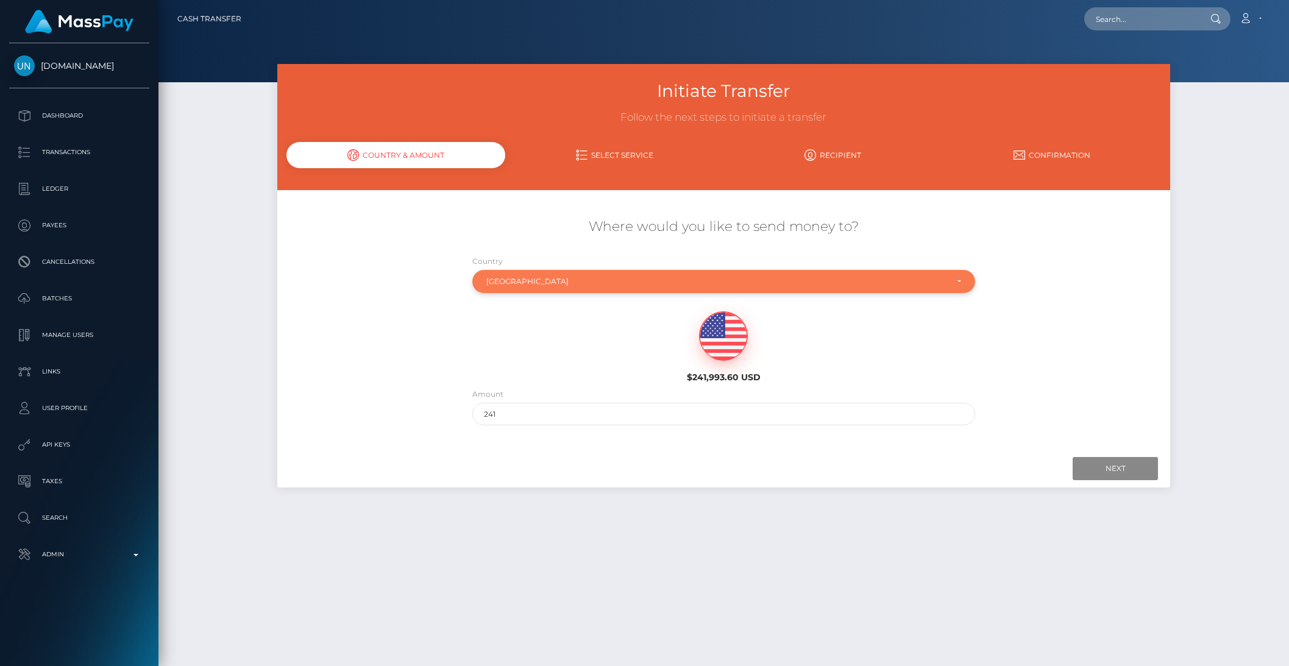
click at [527, 277] on div "Colombia" at bounding box center [716, 282] width 461 height 10
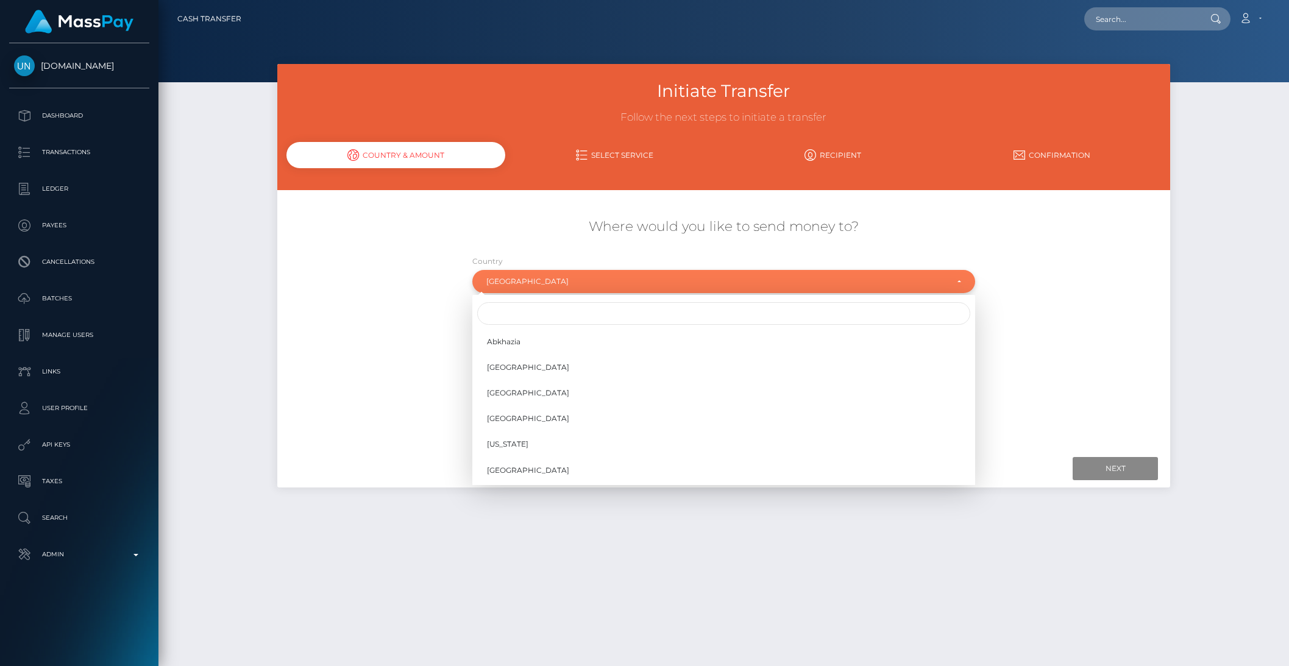
scroll to position [992, 0]
click at [518, 324] on input "Search" at bounding box center [723, 313] width 493 height 23
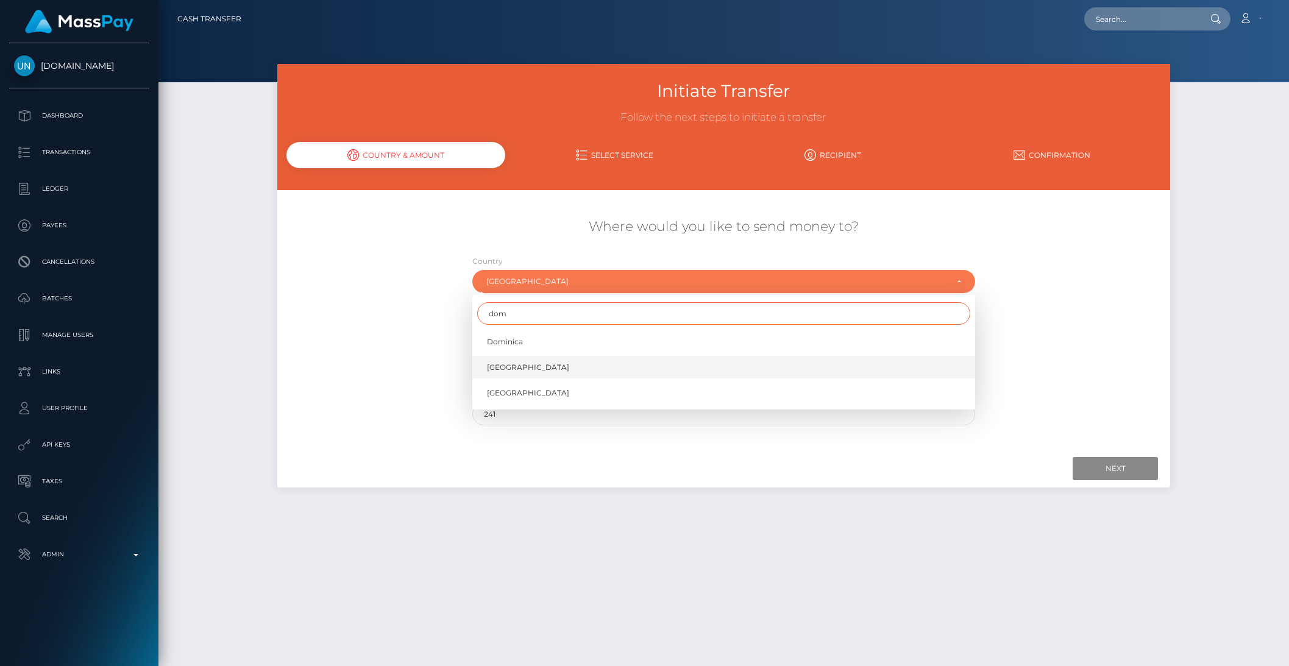
type input "dom"
click at [524, 364] on span "Dominican Republic" at bounding box center [528, 367] width 82 height 11
select select "DOM"
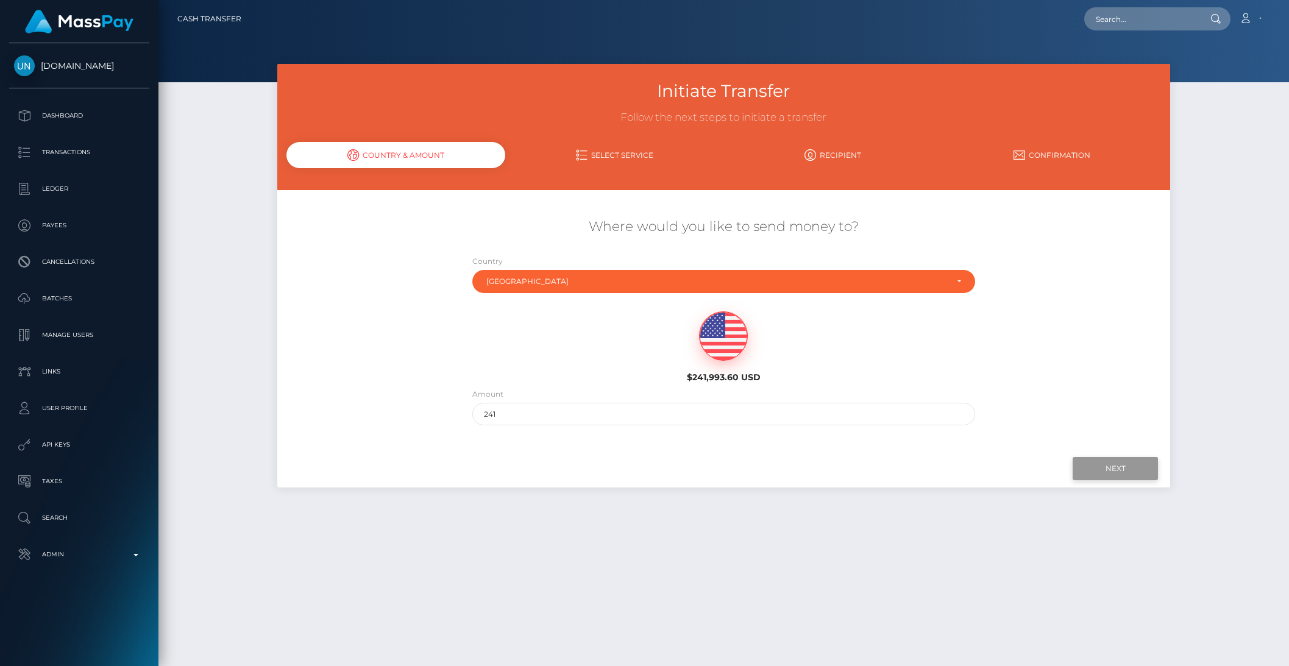
click at [1107, 467] on input "Next" at bounding box center [1115, 468] width 85 height 23
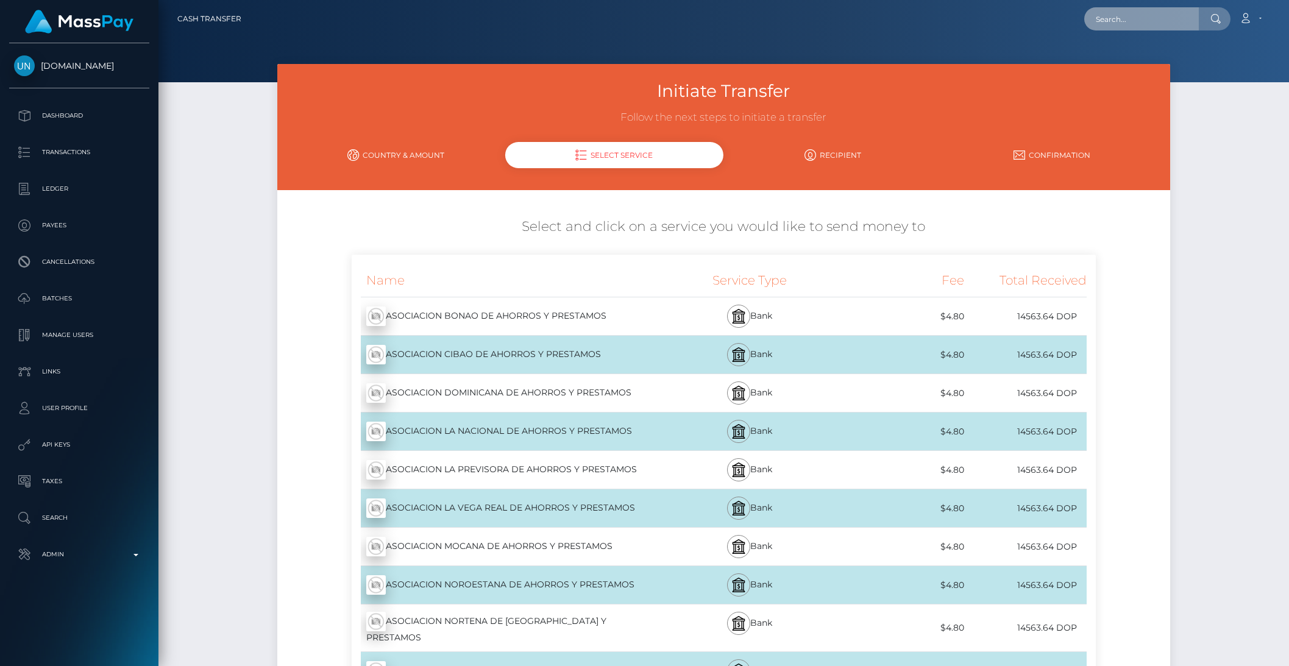
click at [1184, 16] on input "text" at bounding box center [1142, 18] width 115 height 23
paste input "paoponce0905@gmail.com"
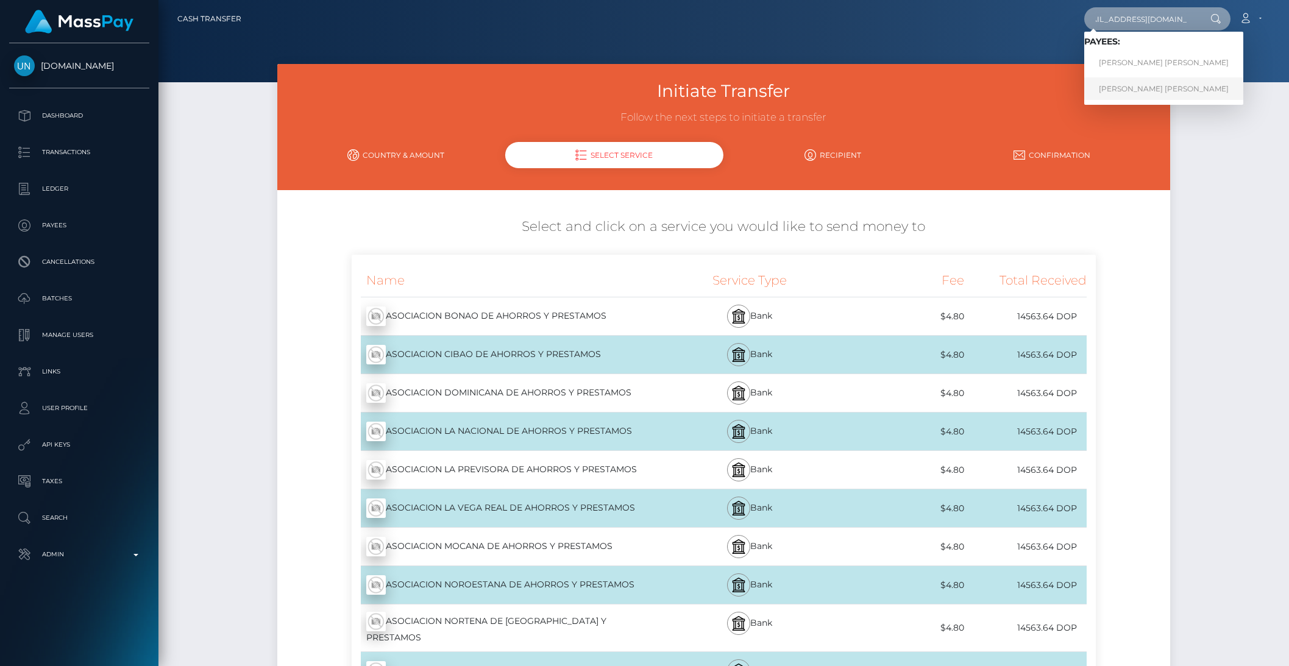
type input "paoponce0905@gmail.com"
click at [1177, 91] on link "PAOLA KATHIRIA PONCE VARGAS" at bounding box center [1164, 88] width 159 height 23
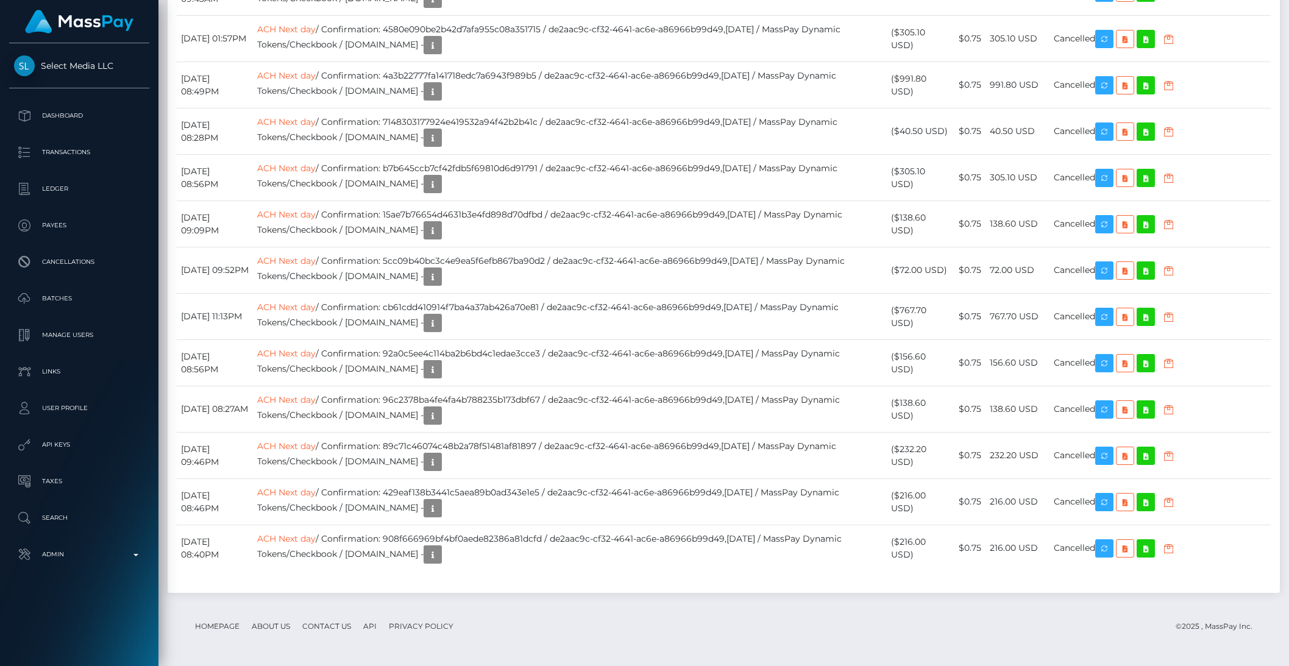
scroll to position [3179, 0]
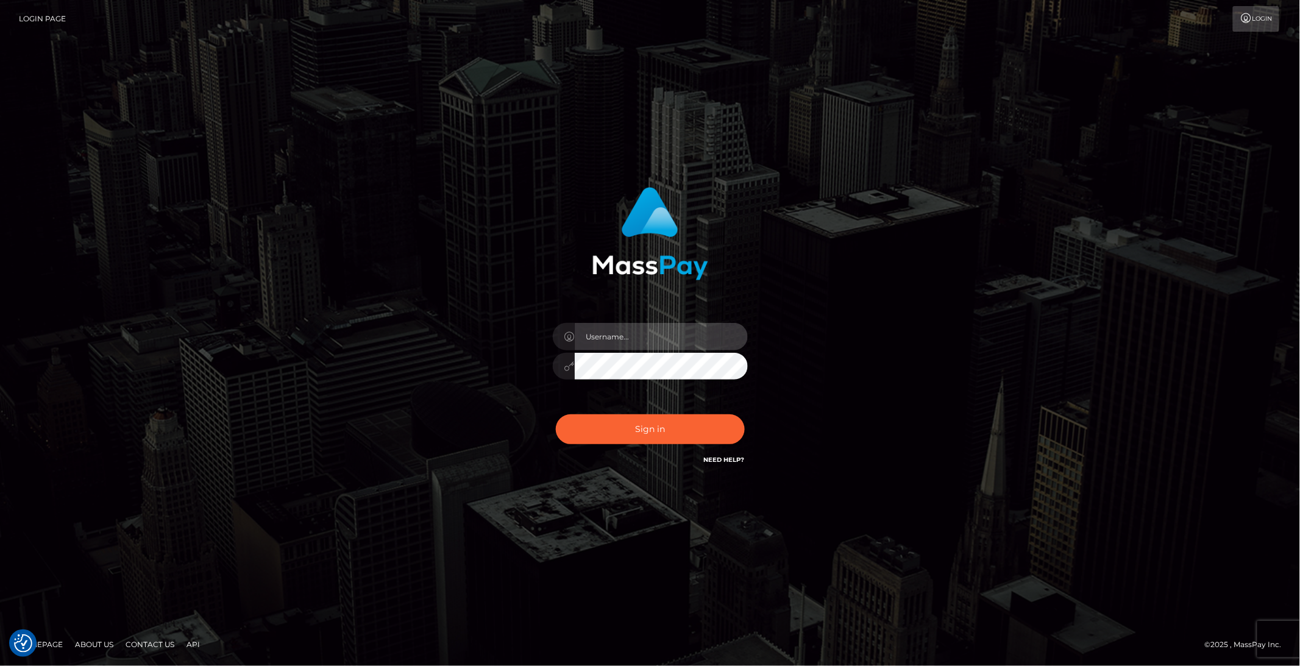
type input "brentg"
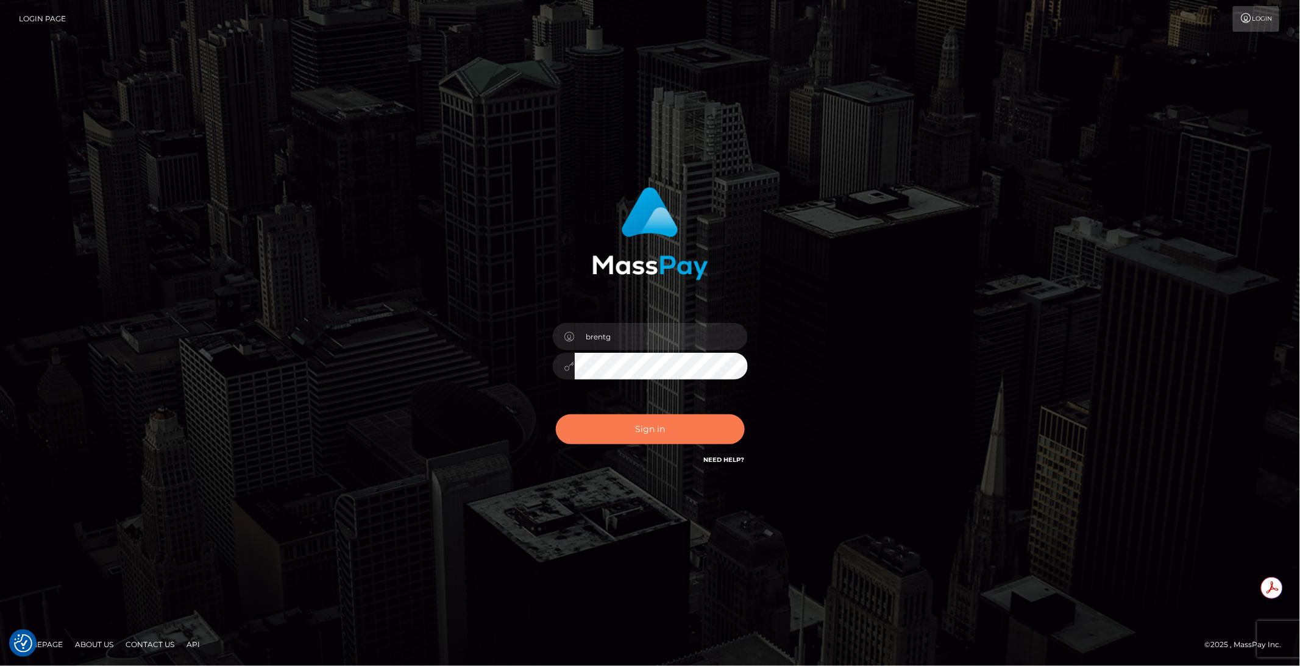
click at [657, 425] on button "Sign in" at bounding box center [650, 430] width 189 height 30
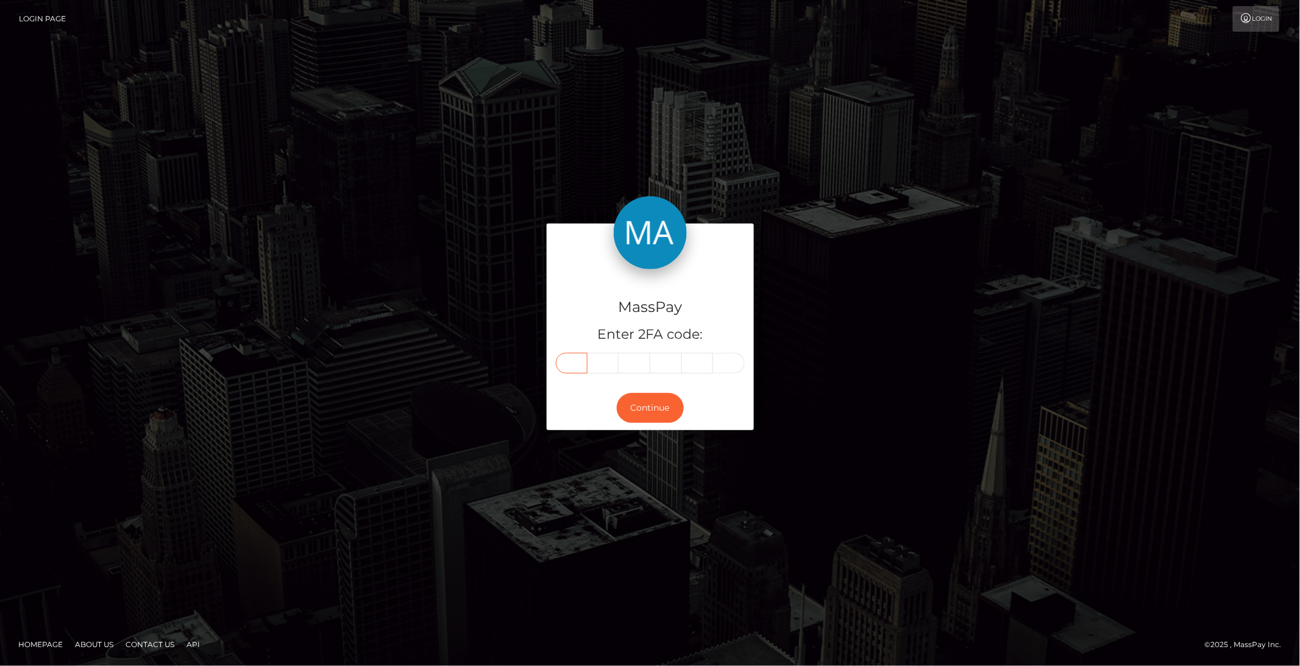
paste input "3"
type input "3"
type input "4"
type input "9"
type input "7"
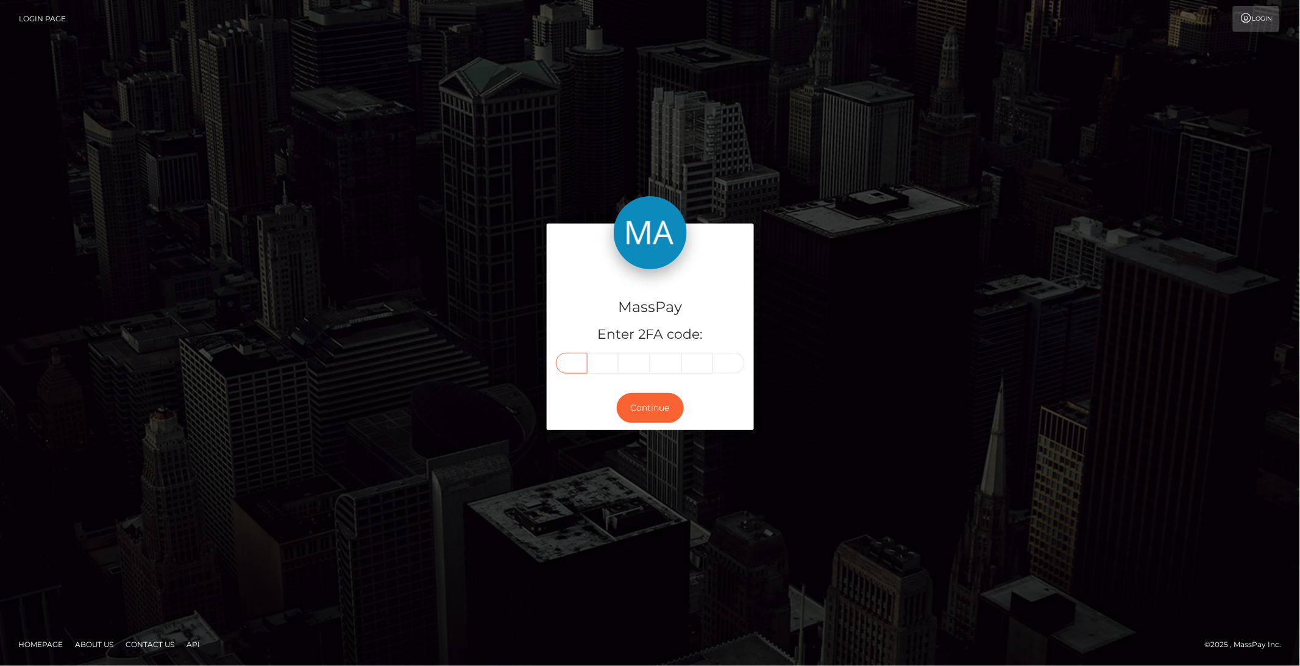
type input "2"
type input "9"
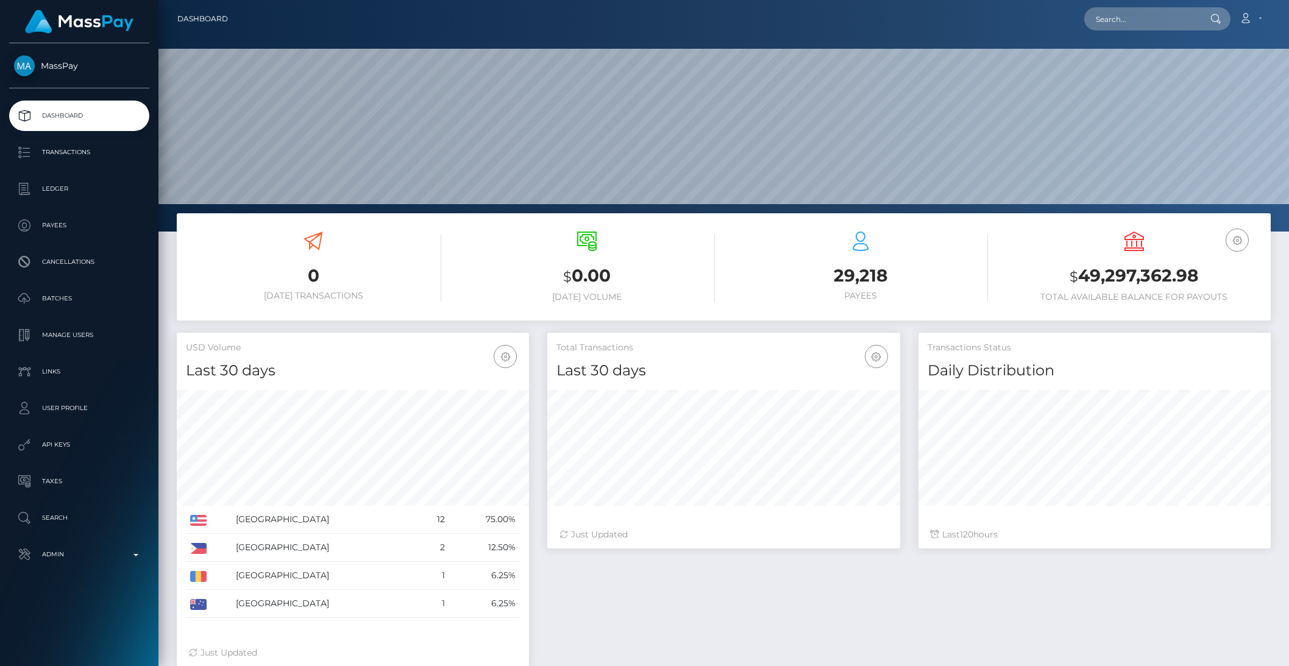
scroll to position [215, 352]
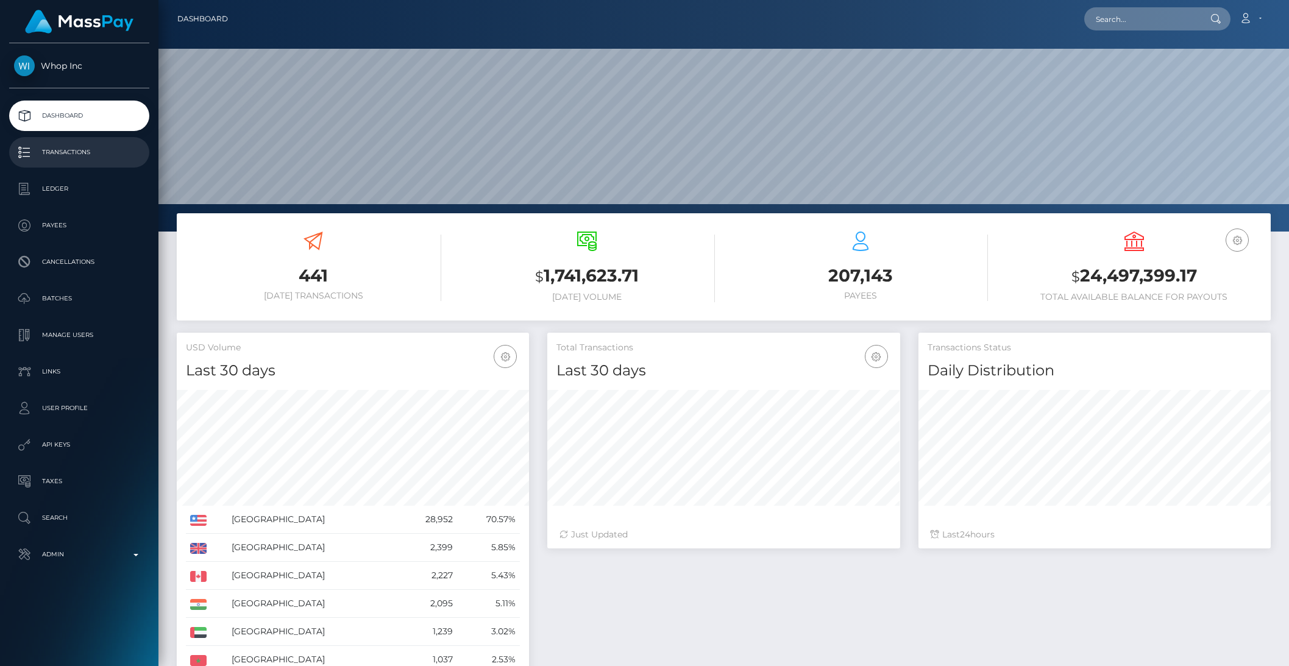
click at [45, 152] on p "Transactions" at bounding box center [79, 152] width 130 height 18
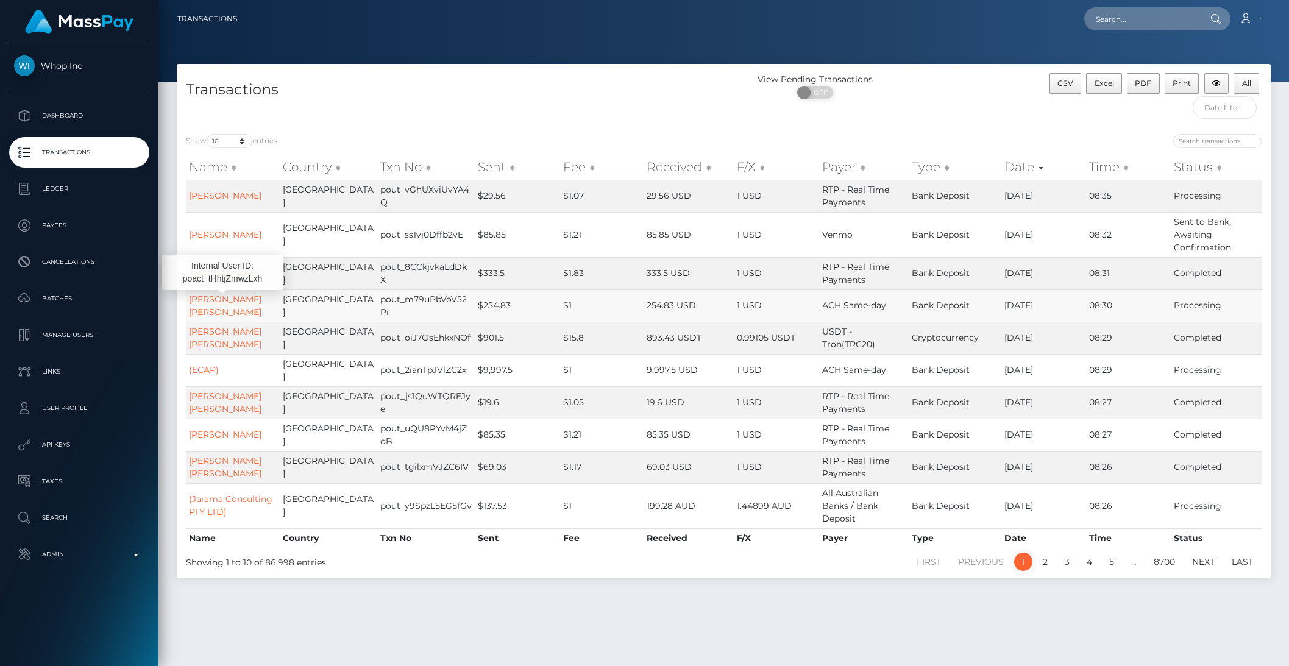
click at [205, 313] on link "BRYCE JOSEPH DIXON" at bounding box center [225, 306] width 73 height 24
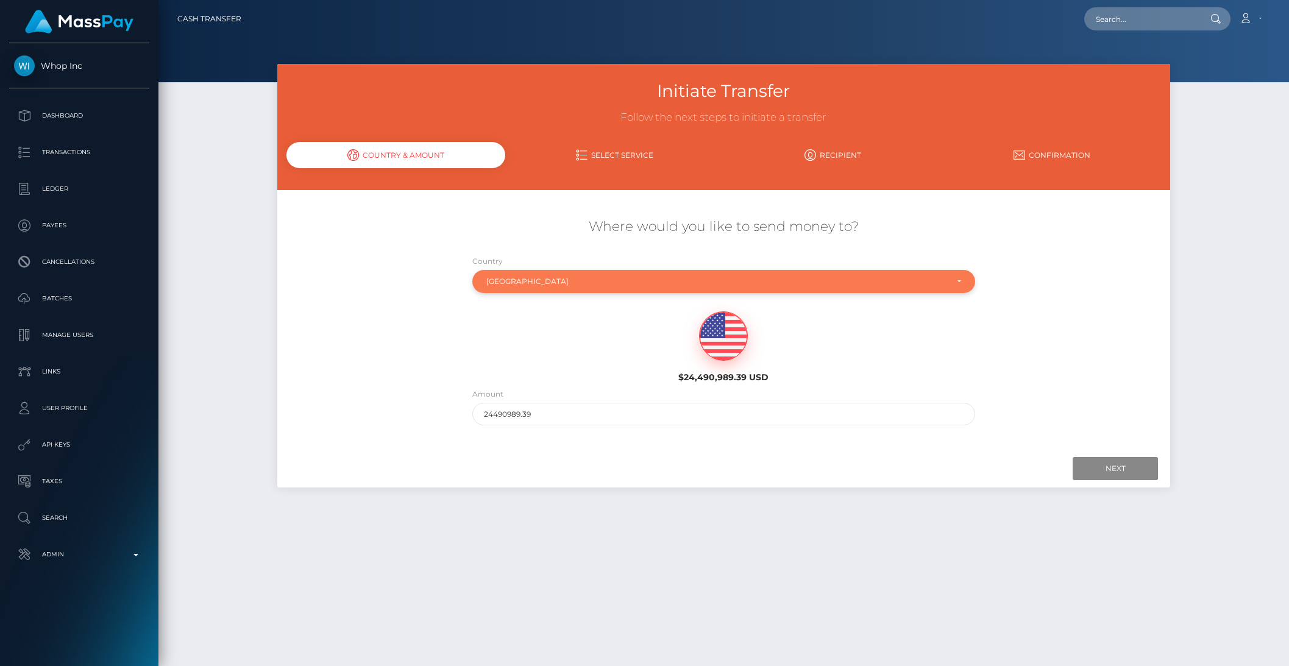
click at [563, 291] on div "[GEOGRAPHIC_DATA]" at bounding box center [723, 281] width 503 height 23
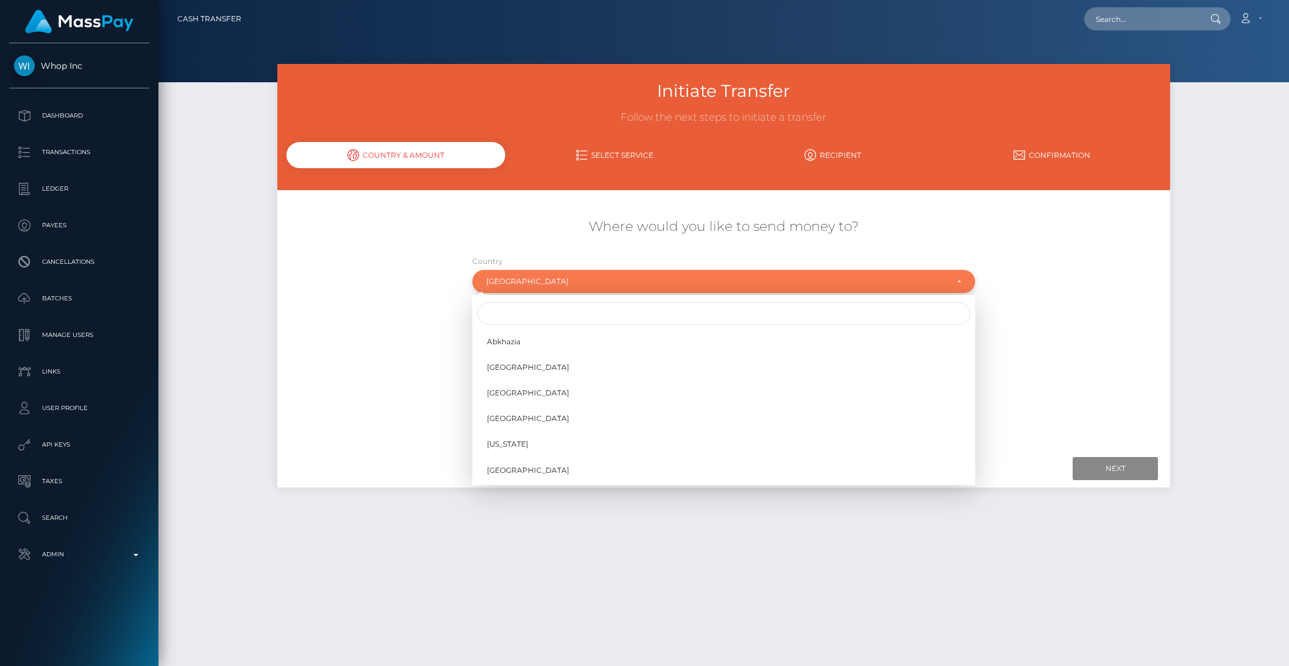
scroll to position [5075, 0]
click at [520, 310] on input "Search" at bounding box center [723, 313] width 493 height 23
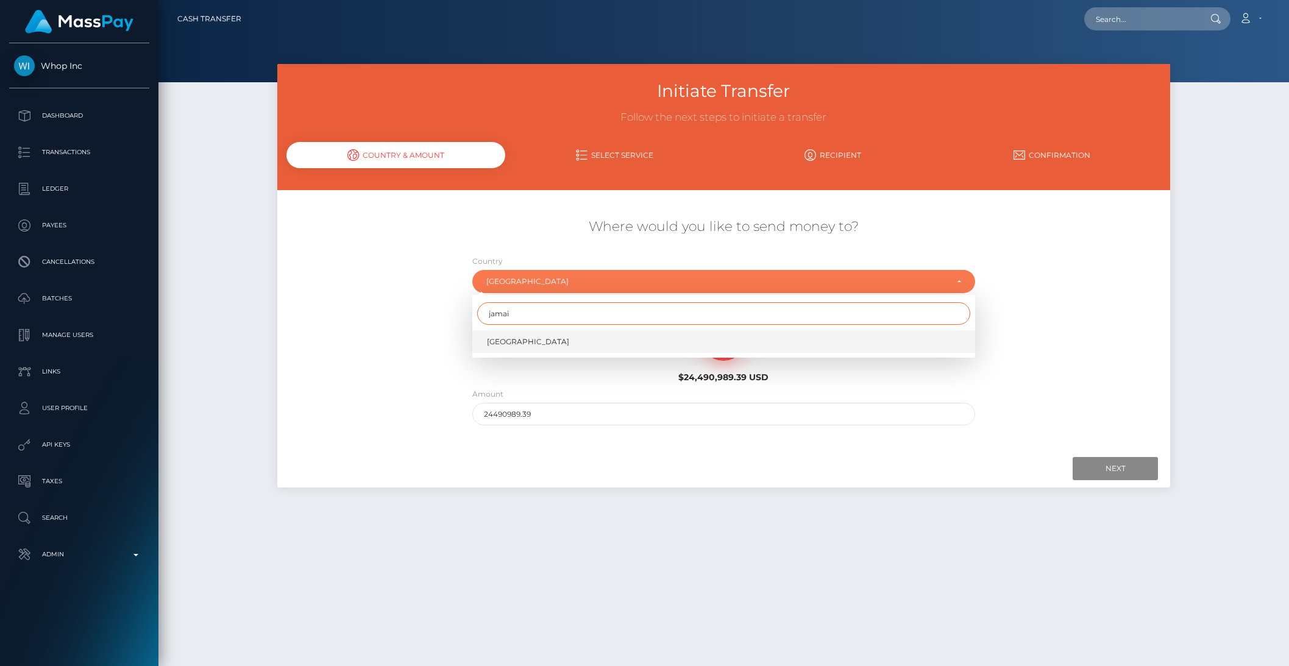
type input "jamai"
click at [498, 337] on span "Jamaica" at bounding box center [528, 342] width 82 height 11
select select "JAM"
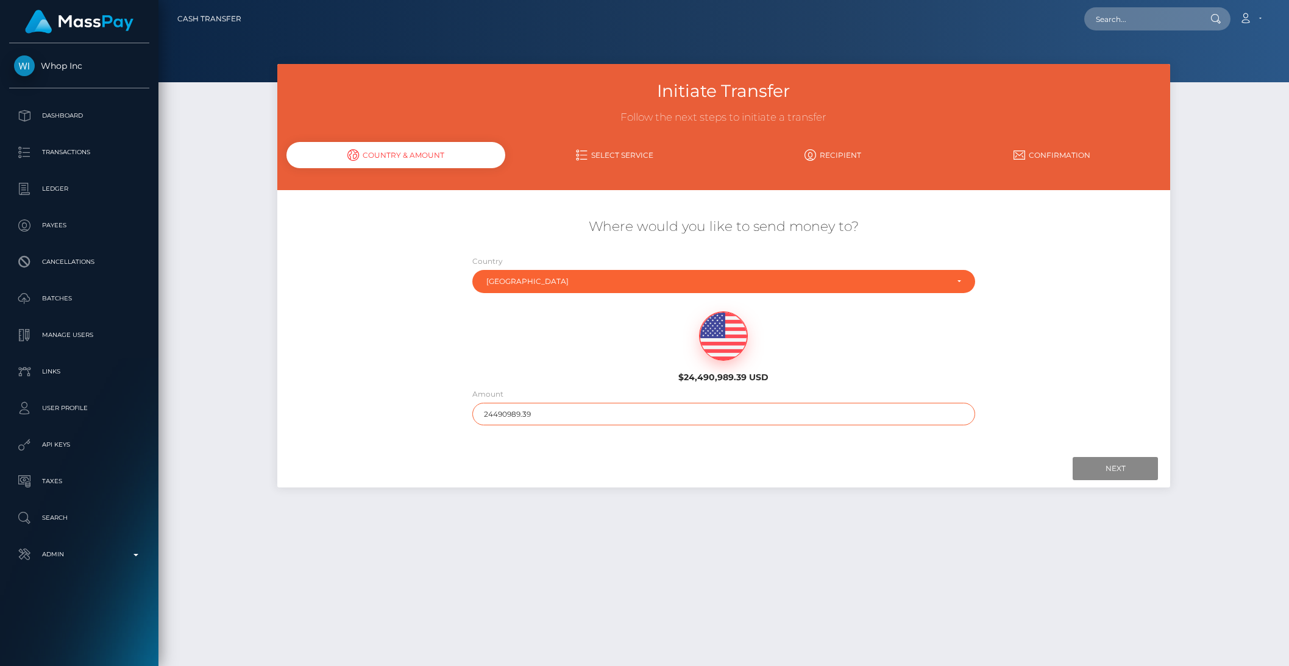
drag, startPoint x: 503, startPoint y: 414, endPoint x: 626, endPoint y: 418, distance: 123.2
click at [626, 418] on input "24490989.39" at bounding box center [723, 414] width 503 height 23
type input "2449"
click at [1083, 463] on input "Next" at bounding box center [1115, 468] width 85 height 23
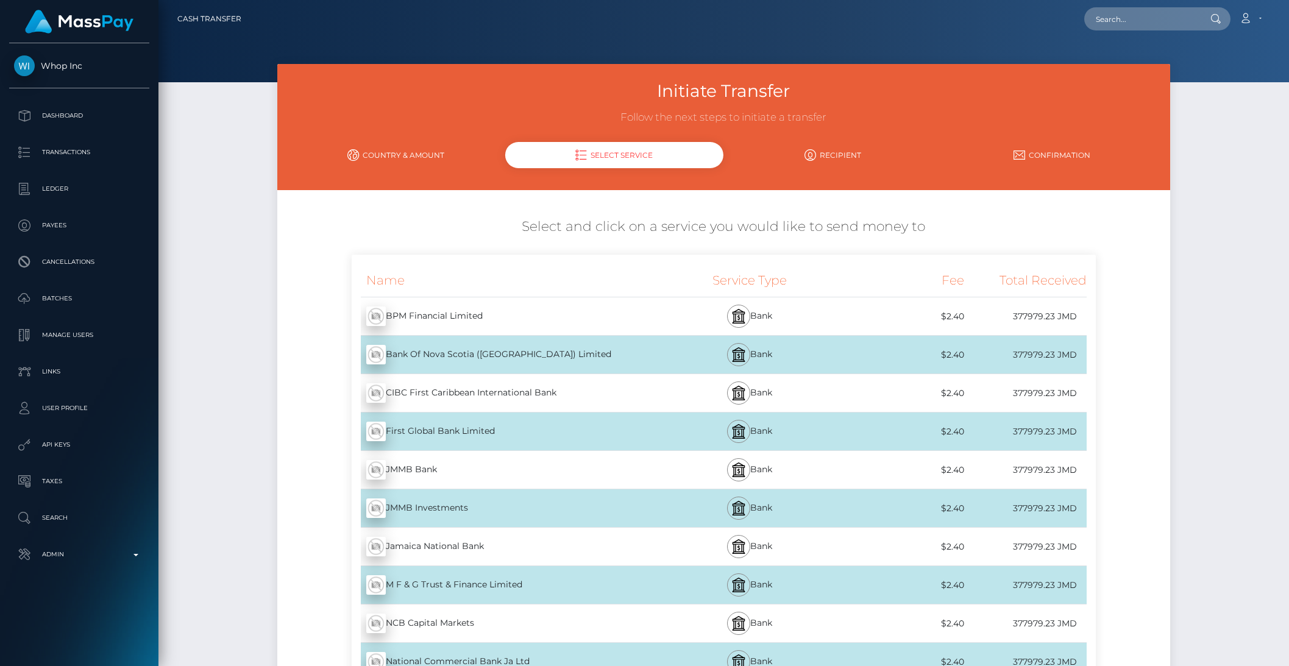
click at [1099, 11] on div "Loading... Loading..." at bounding box center [1158, 18] width 146 height 23
click at [1114, 16] on input "text" at bounding box center [1142, 18] width 115 height 23
paste input "730d966b92224a87adb8cf4acce212f1"
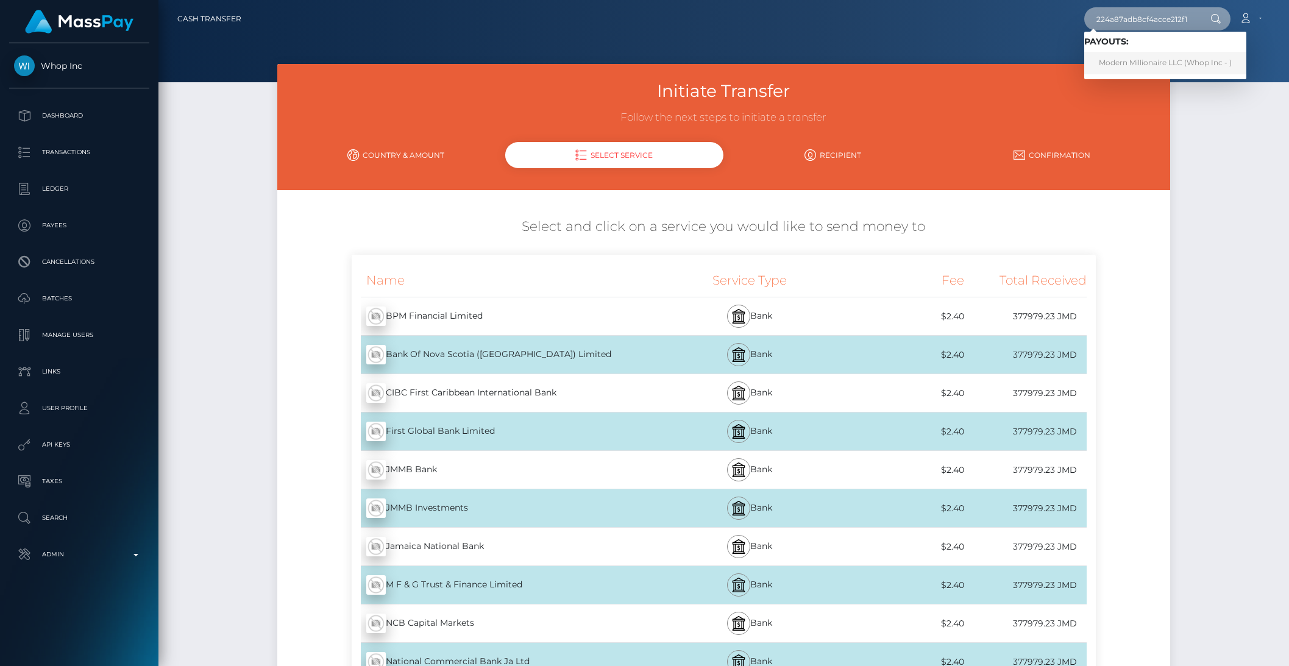
type input "730d966b92224a87adb8cf4acce212f1"
click at [1170, 60] on link "Modern Millionaire LLC (Whop Inc - )" at bounding box center [1166, 63] width 162 height 23
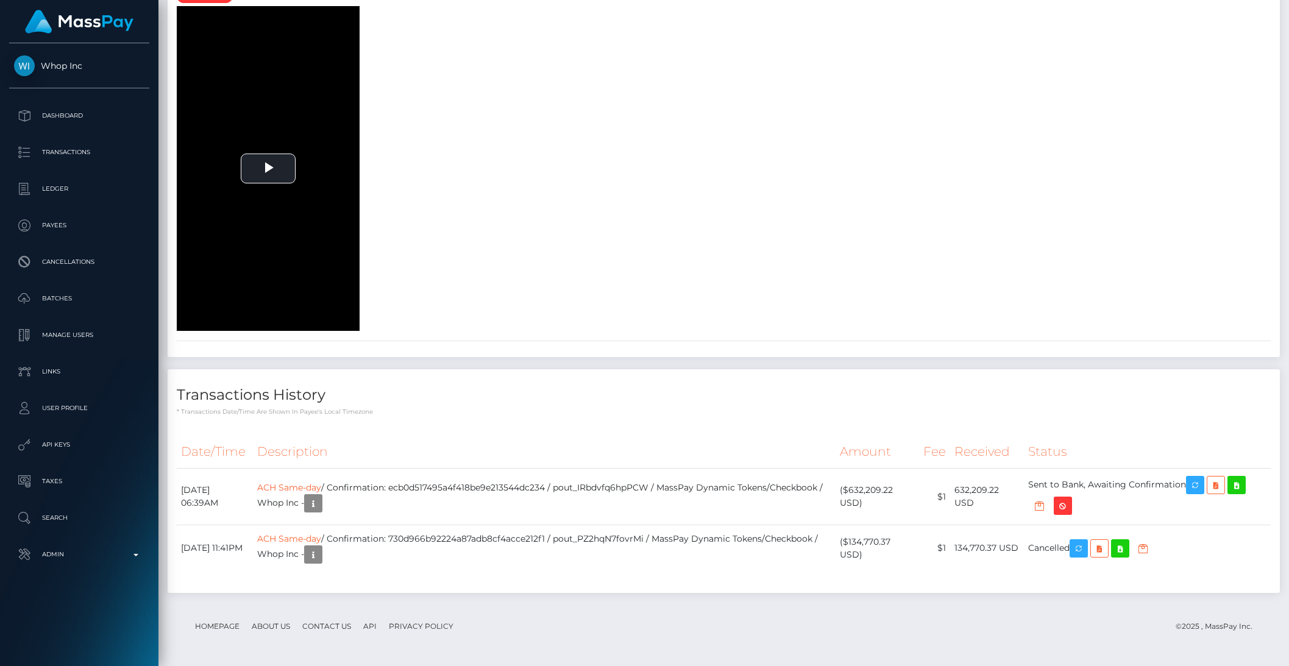
scroll to position [3083, 0]
click at [630, 541] on td "ACH Same-day / Confirmation: 730d966b92224a87adb8cf4acce212f1 / pout_PZ2hqN7fov…" at bounding box center [544, 548] width 583 height 46
copy td "pout_PZ2hqN7fovrMi"
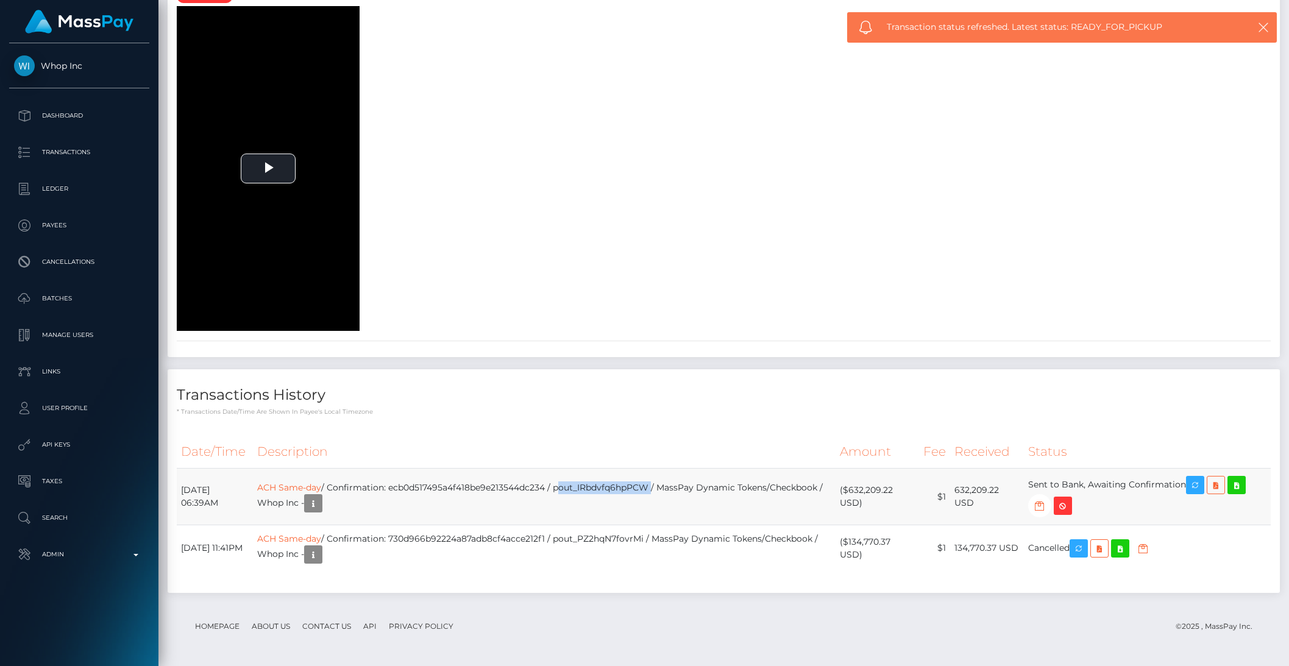
click at [649, 488] on td "ACH Same-day / Confirmation: ecb0d517495a4f418be9e213544dc234 / pout_IRbdvfq6hp…" at bounding box center [544, 497] width 583 height 57
copy td "pout_IRbdvfq6hpPCW"
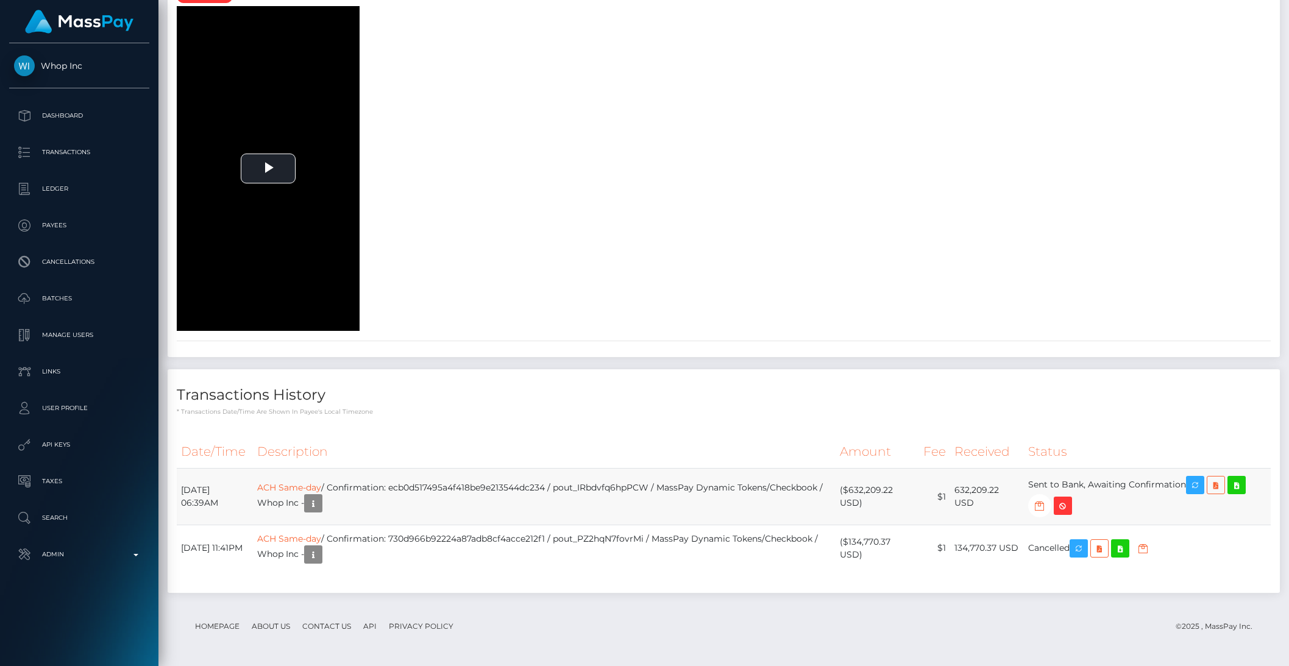
click at [476, 477] on td "ACH Same-day / Confirmation: ecb0d517495a4f418be9e213544dc234 / pout_IRbdvfq6hp…" at bounding box center [544, 497] width 583 height 57
click at [476, 483] on td "ACH Same-day / Confirmation: ecb0d517495a4f418be9e213544dc234 / pout_IRbdvfq6hp…" at bounding box center [544, 497] width 583 height 57
copy td "ecb0d517495a4f418be9e213544dc234"
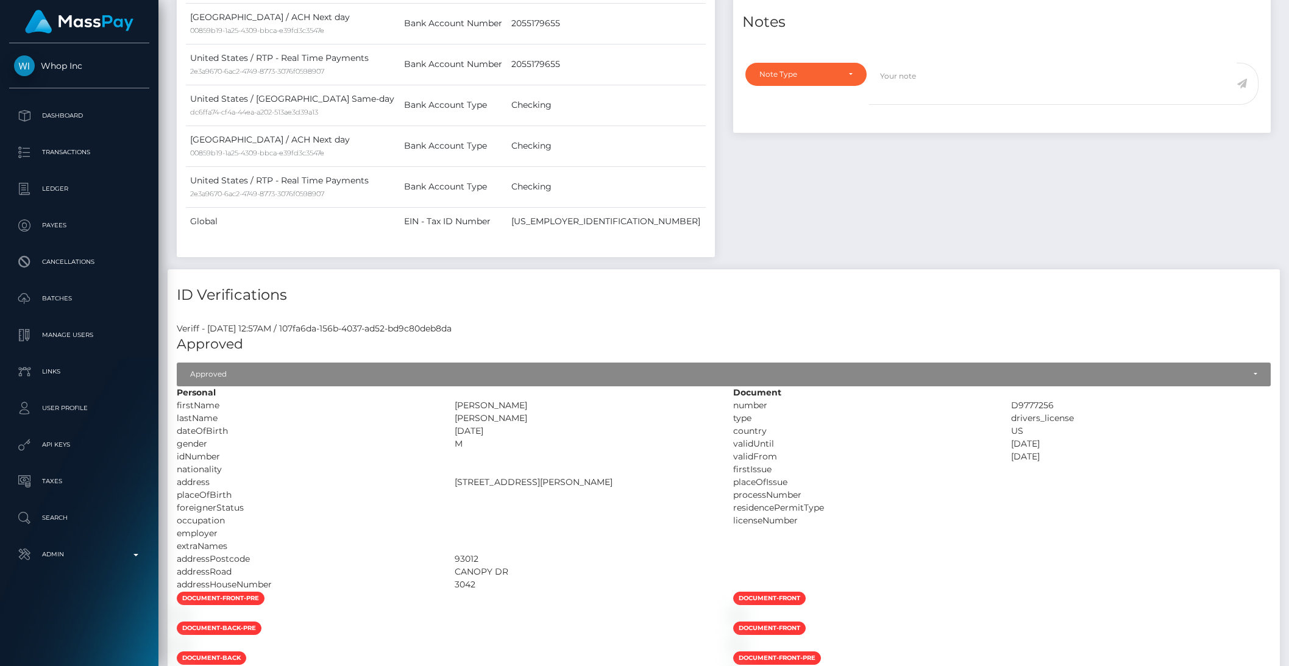
scroll to position [0, 0]
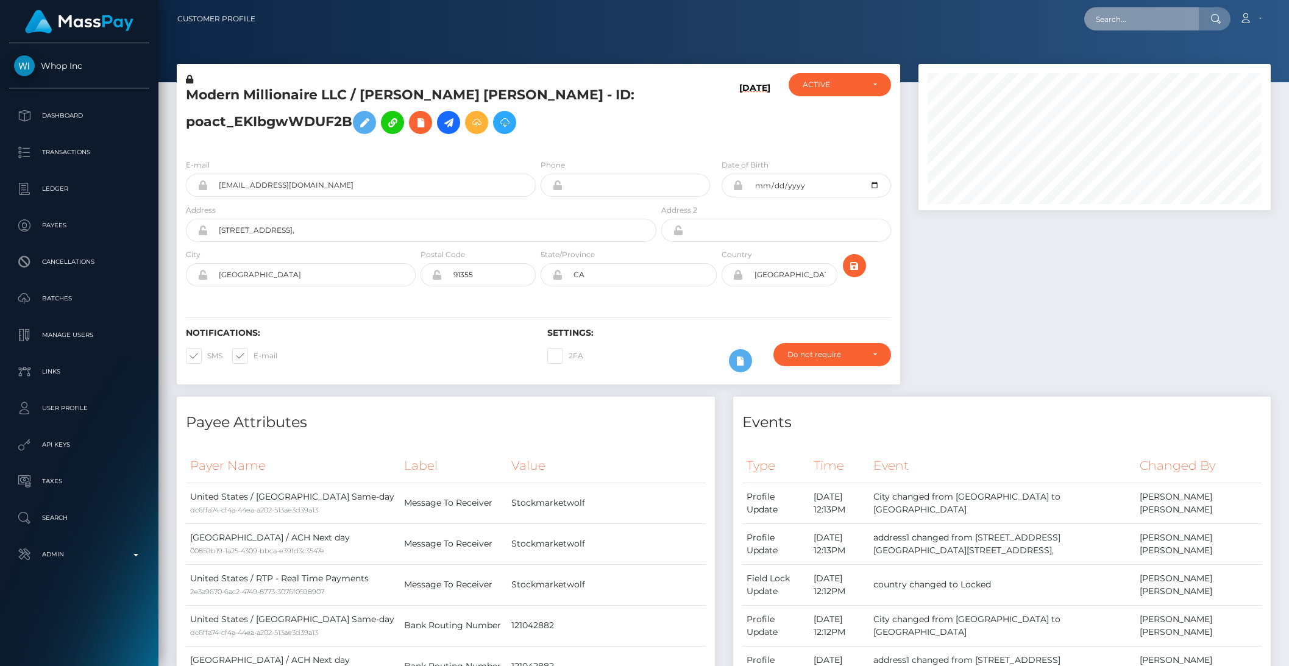
click at [1140, 29] on input "text" at bounding box center [1142, 18] width 115 height 23
paste input "bb6a2a67-1494-4ec4-9834-b352015899f1"
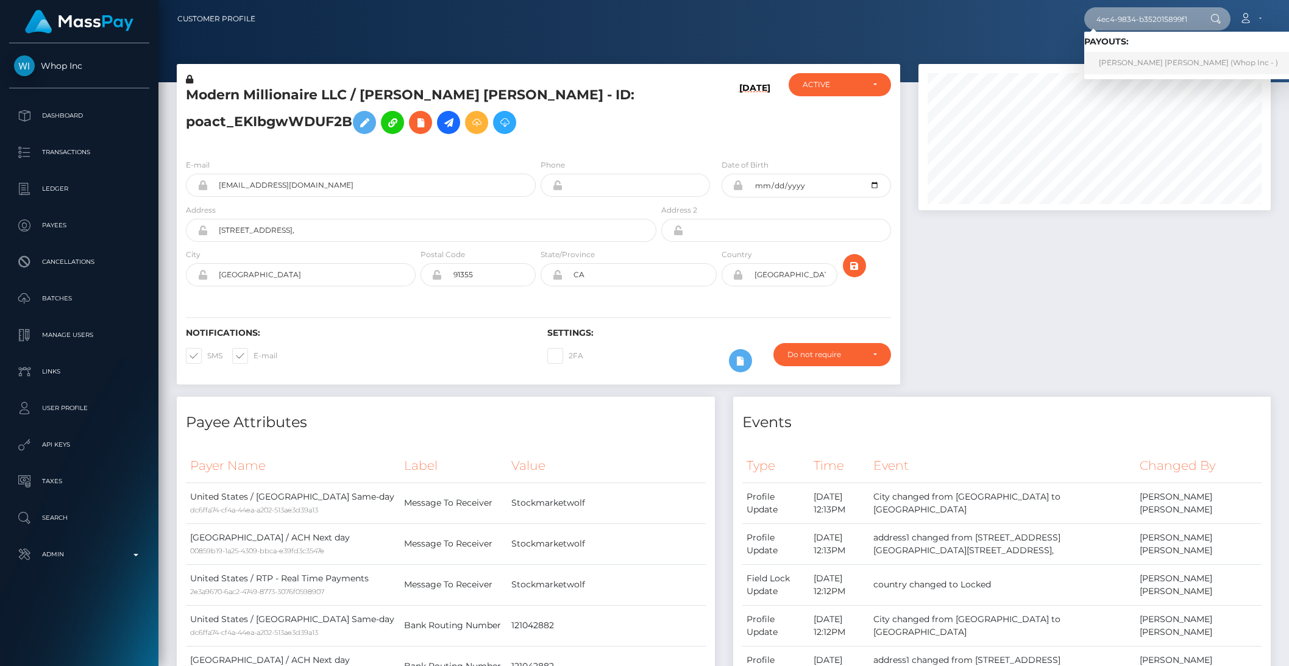
type input "bb6a2a67-1494-4ec4-9834-b352015899f1"
click at [1147, 63] on link "DANIEL ALEXIO PIMENTEL (Whop Inc - )" at bounding box center [1189, 63] width 208 height 23
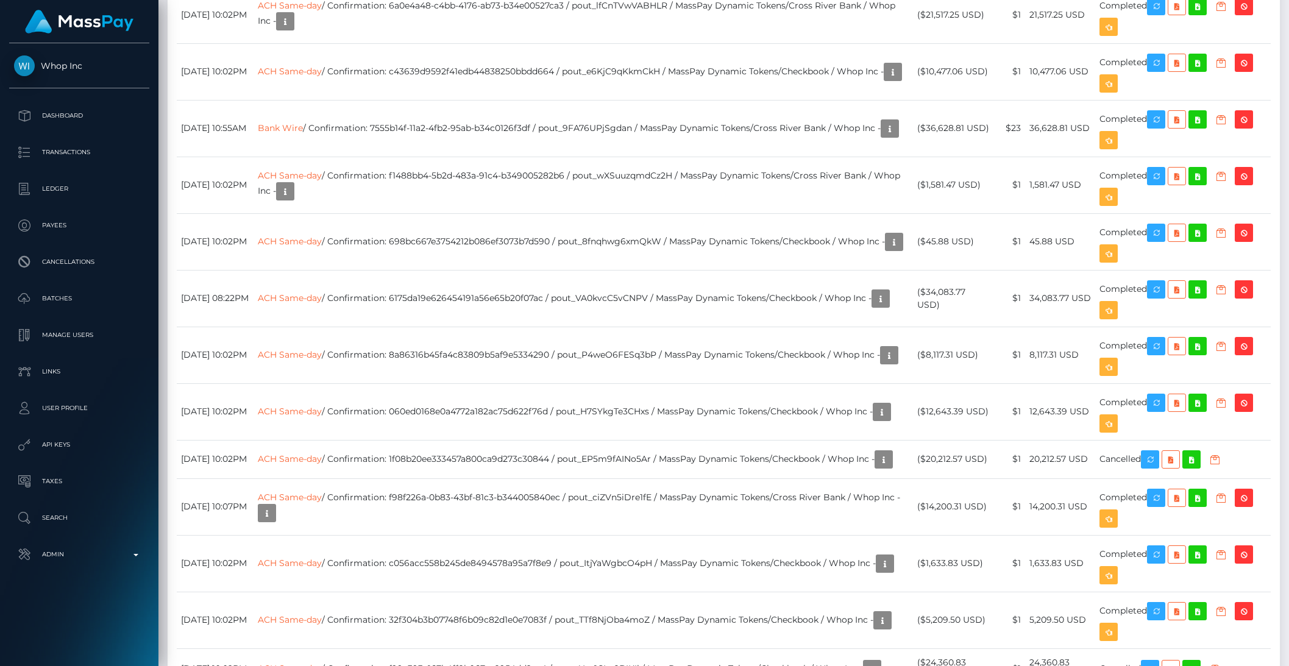
scroll to position [1884, 0]
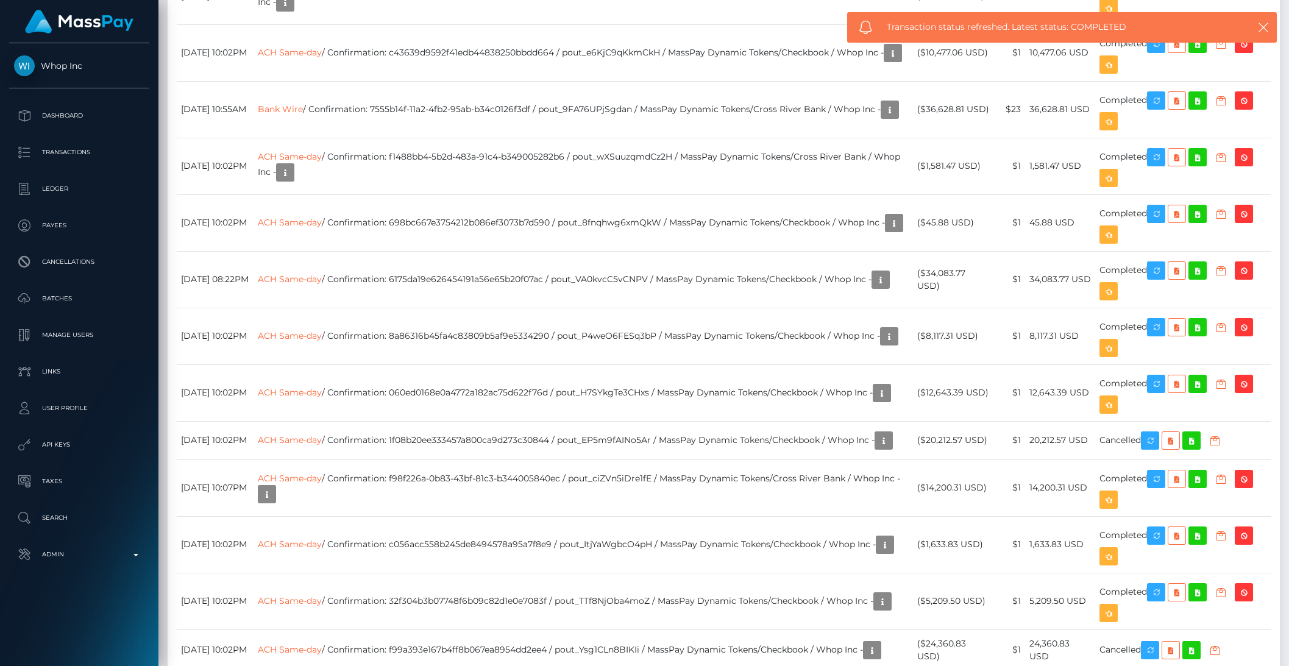
copy td "pout_jvdTrvOJFbk2V"
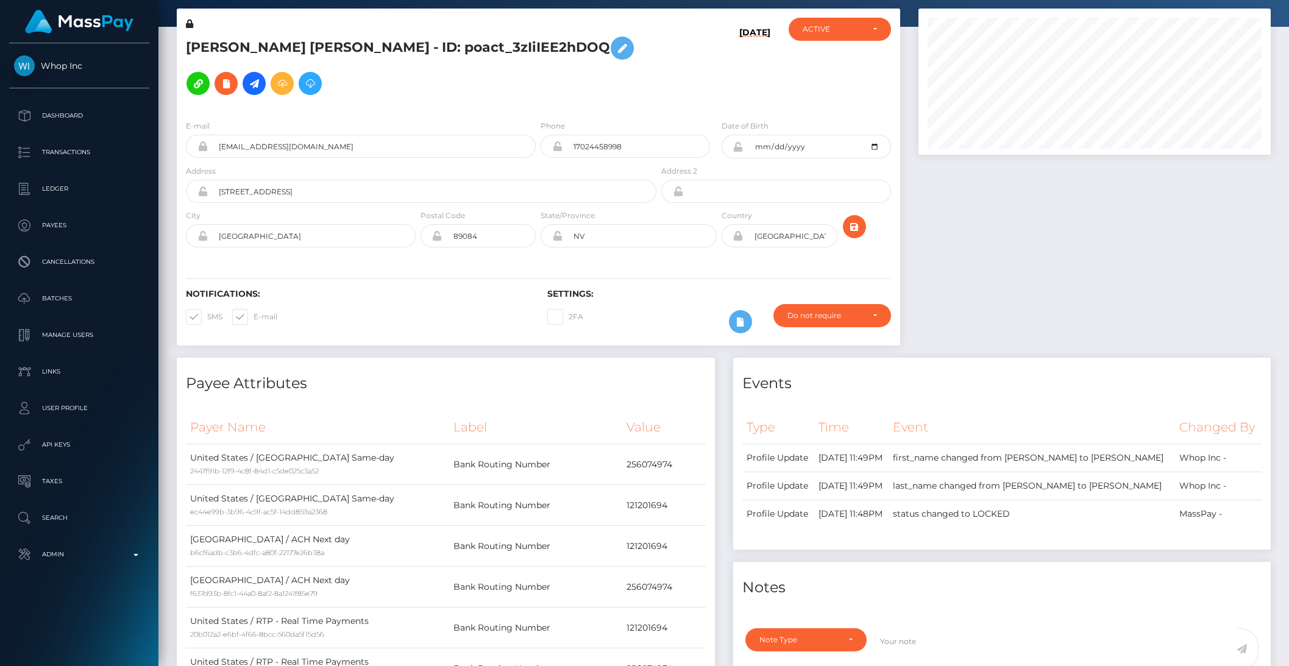
scroll to position [0, 0]
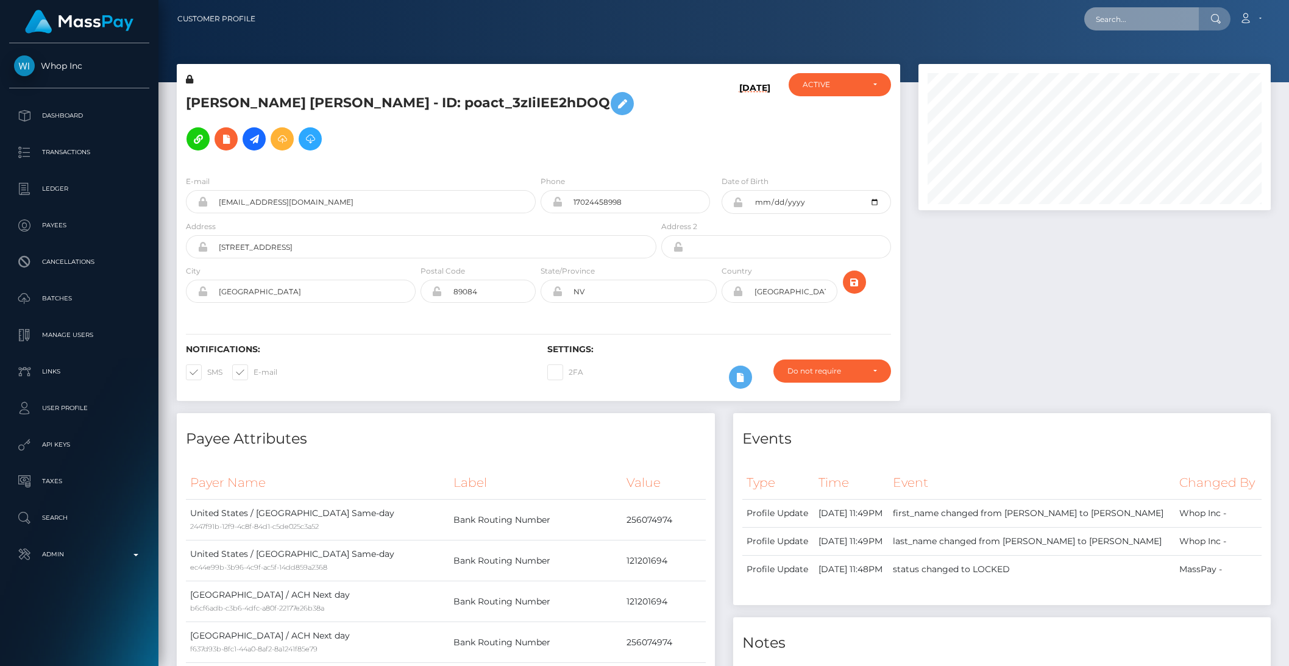
click at [1127, 29] on input "text" at bounding box center [1142, 18] width 115 height 23
paste input "68dd37aae127b"
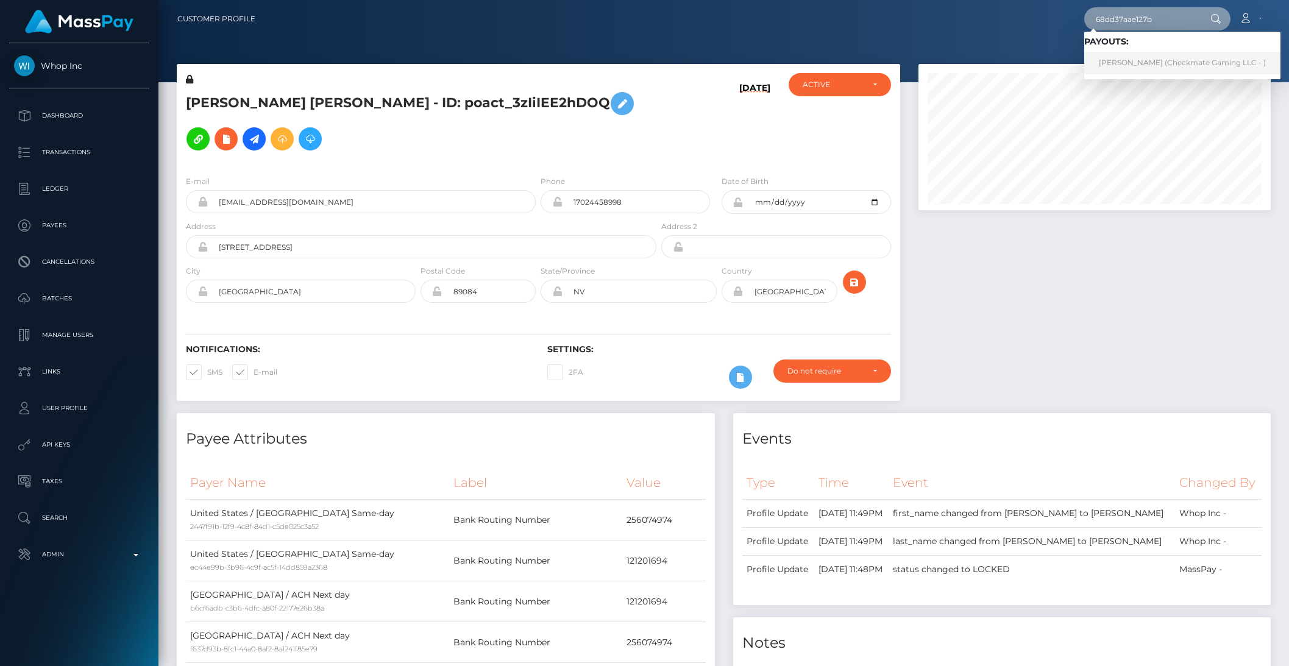
type input "68dd37aae127b"
click at [1131, 58] on link "Jonathan Levi (Checkmate Gaming LLC - )" at bounding box center [1183, 63] width 196 height 23
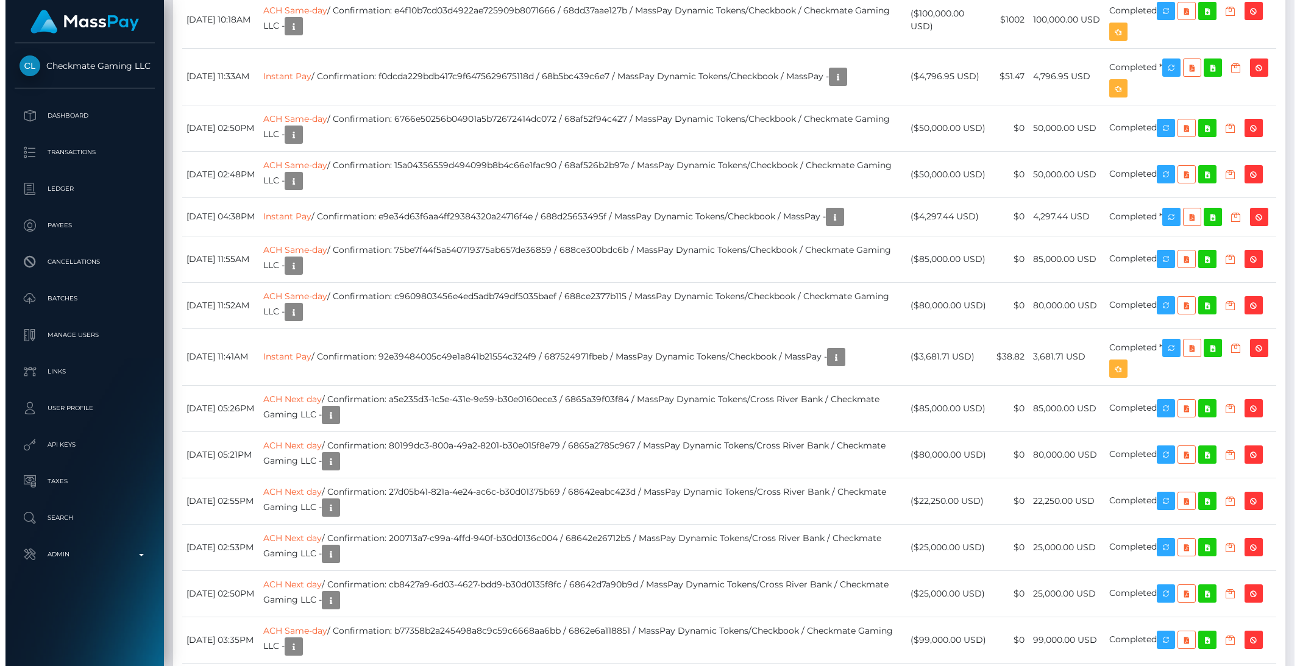
scroll to position [5330, 0]
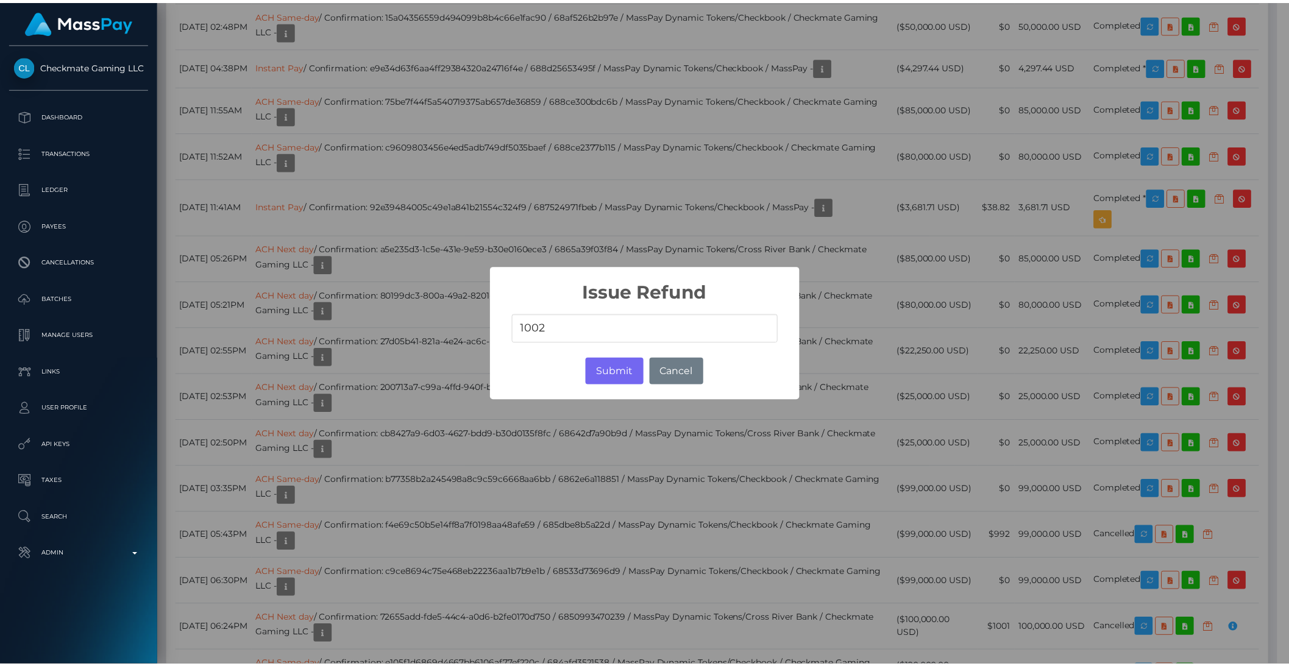
scroll to position [609482, 609275]
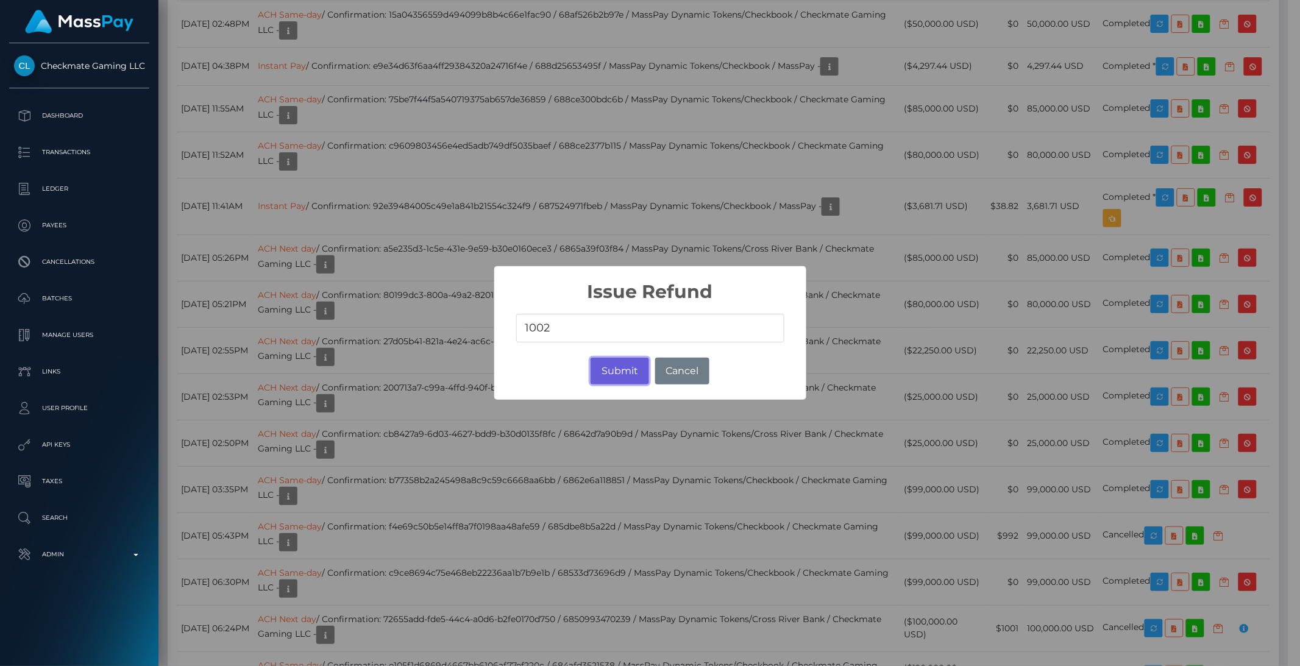
click at [607, 371] on button "Submit" at bounding box center [620, 371] width 58 height 27
type input "1002"
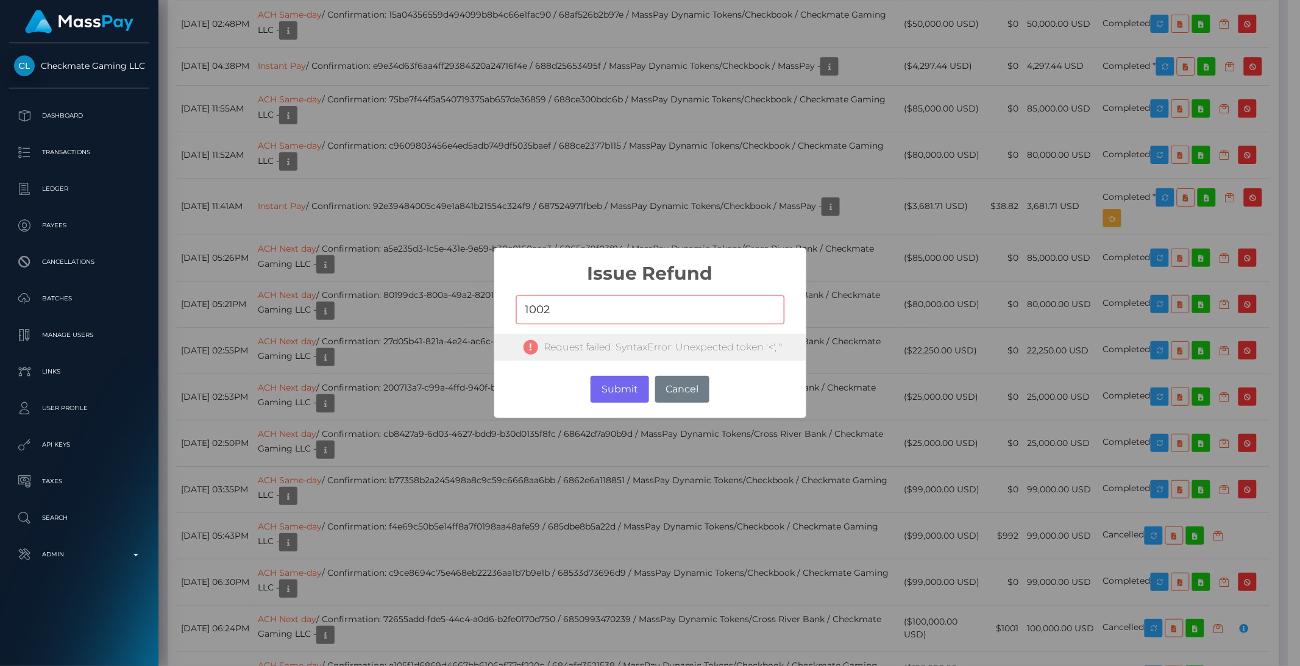
click at [651, 395] on div "Submit No Cancel" at bounding box center [650, 389] width 312 height 33
click at [700, 387] on button "Cancel" at bounding box center [682, 389] width 54 height 27
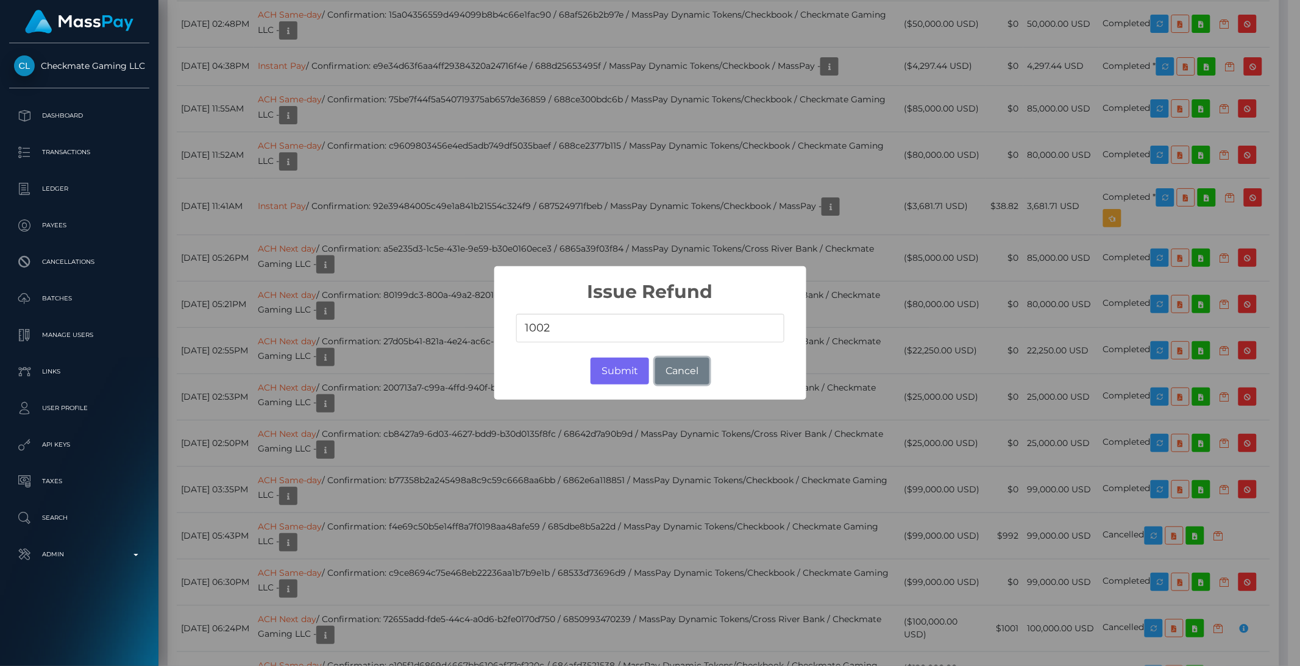
drag, startPoint x: 659, startPoint y: 376, endPoint x: 632, endPoint y: 385, distance: 29.1
click at [659, 376] on button "Cancel" at bounding box center [682, 371] width 54 height 27
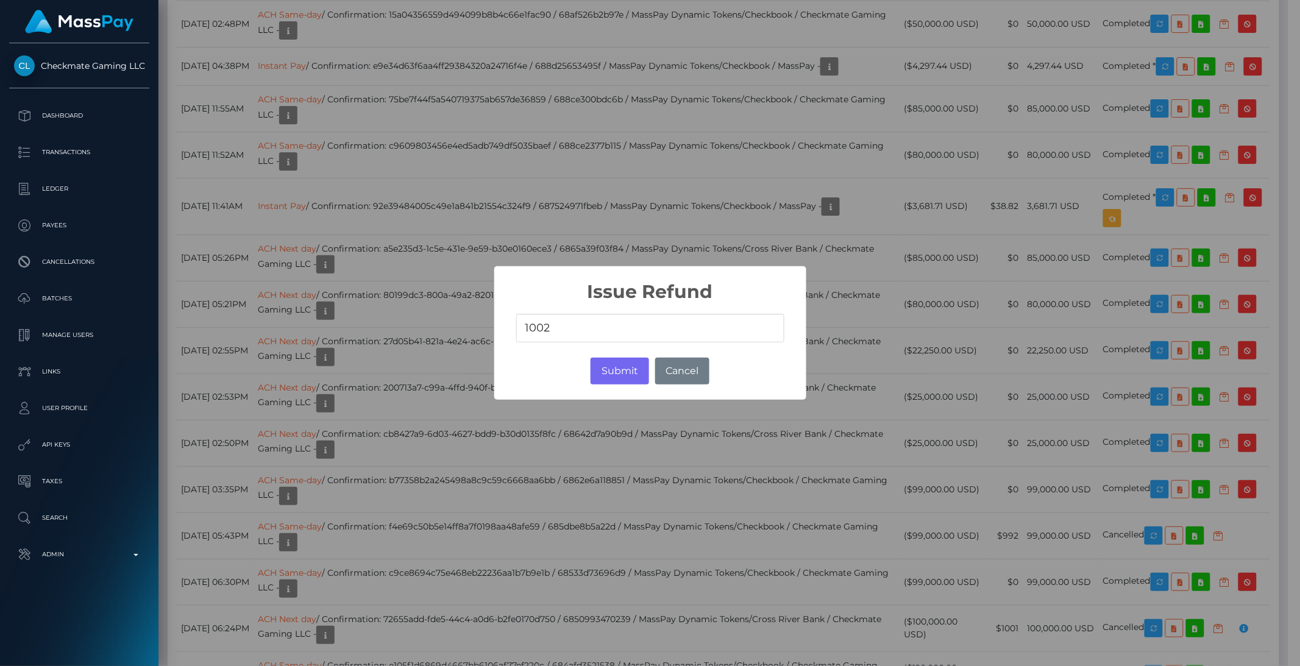
click at [620, 386] on div "Submit No Cancel" at bounding box center [650, 371] width 312 height 33
click at [618, 376] on button "Submit" at bounding box center [620, 371] width 58 height 27
type input "1002"
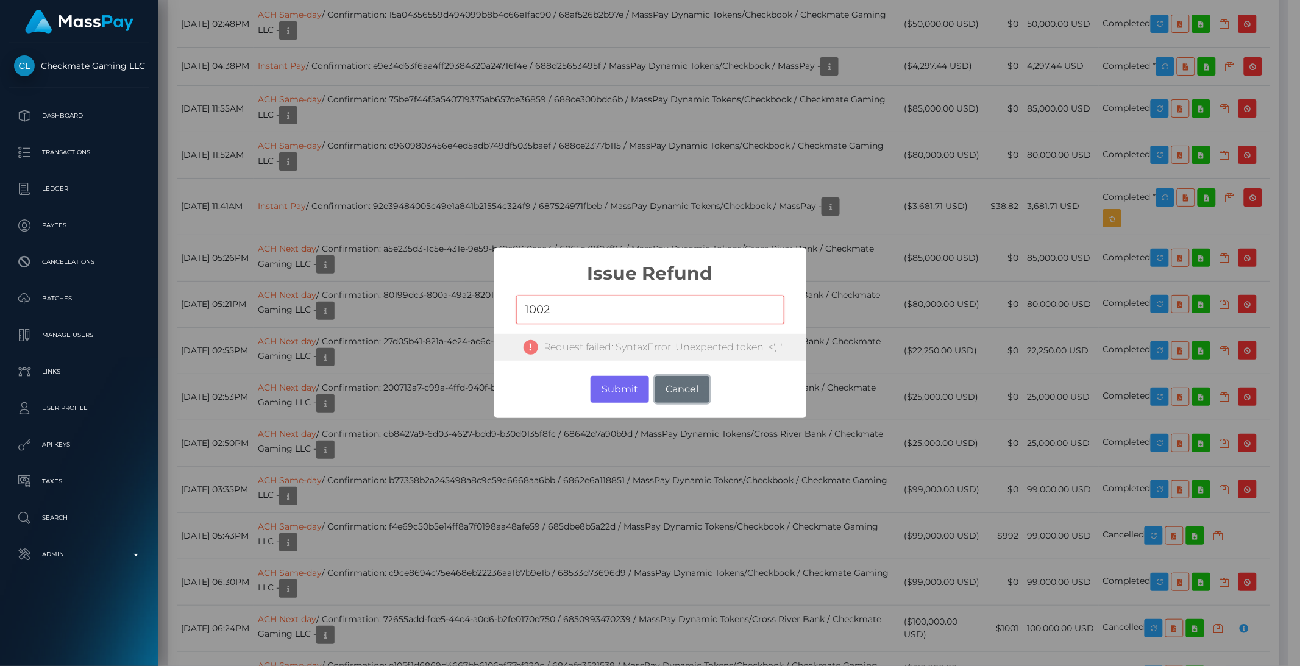
click at [690, 385] on button "Cancel" at bounding box center [682, 389] width 54 height 27
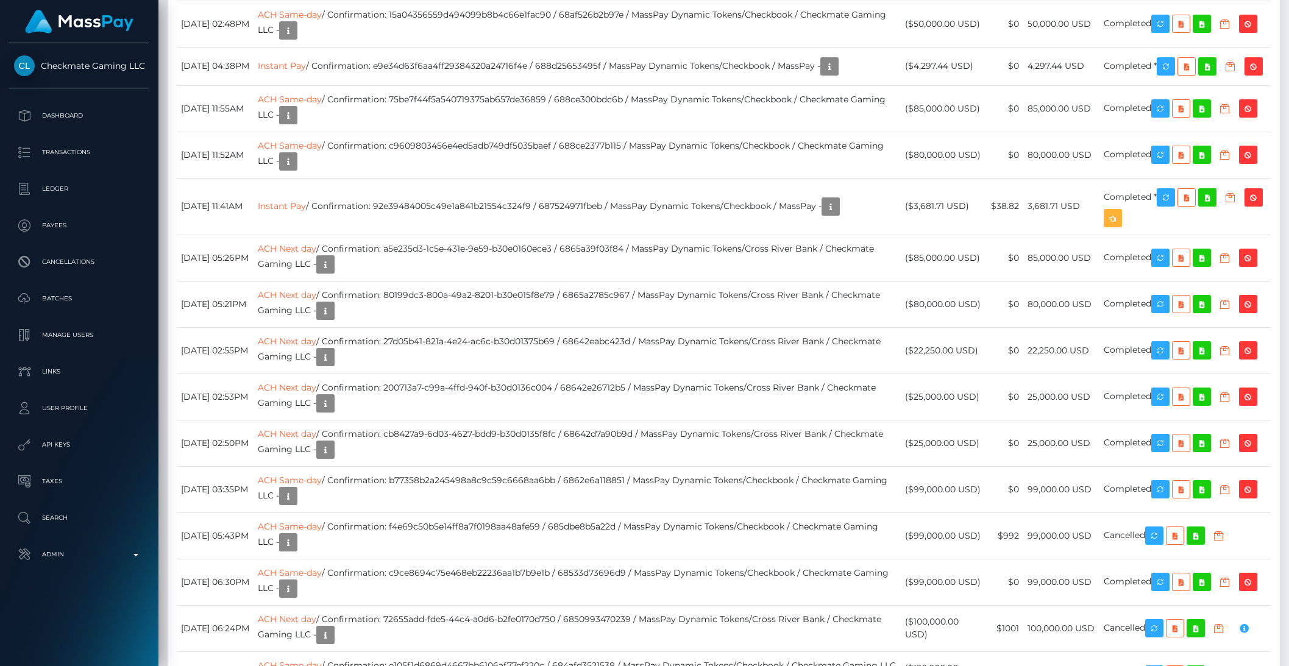
drag, startPoint x: 435, startPoint y: 357, endPoint x: 594, endPoint y: 363, distance: 159.2
copy td "e4f10b7cd03d4922ae725909b8071666"
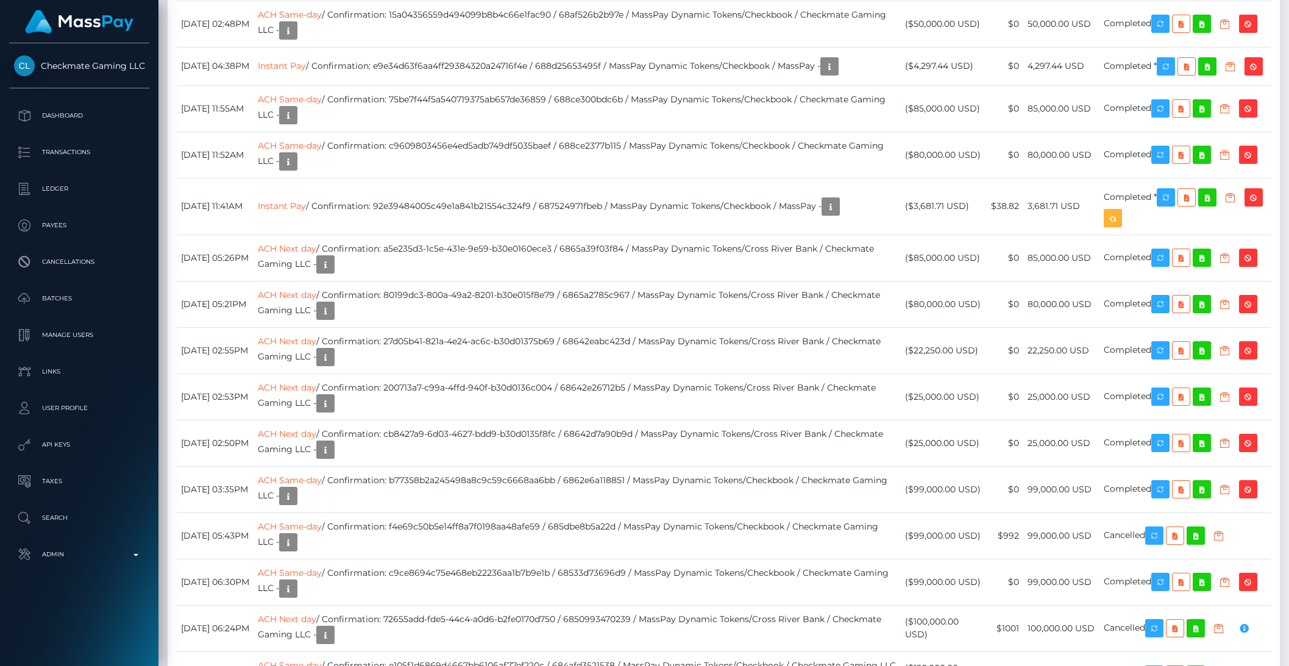
copy td "10a94731c0b740bba838e4d5fe7e3a65"
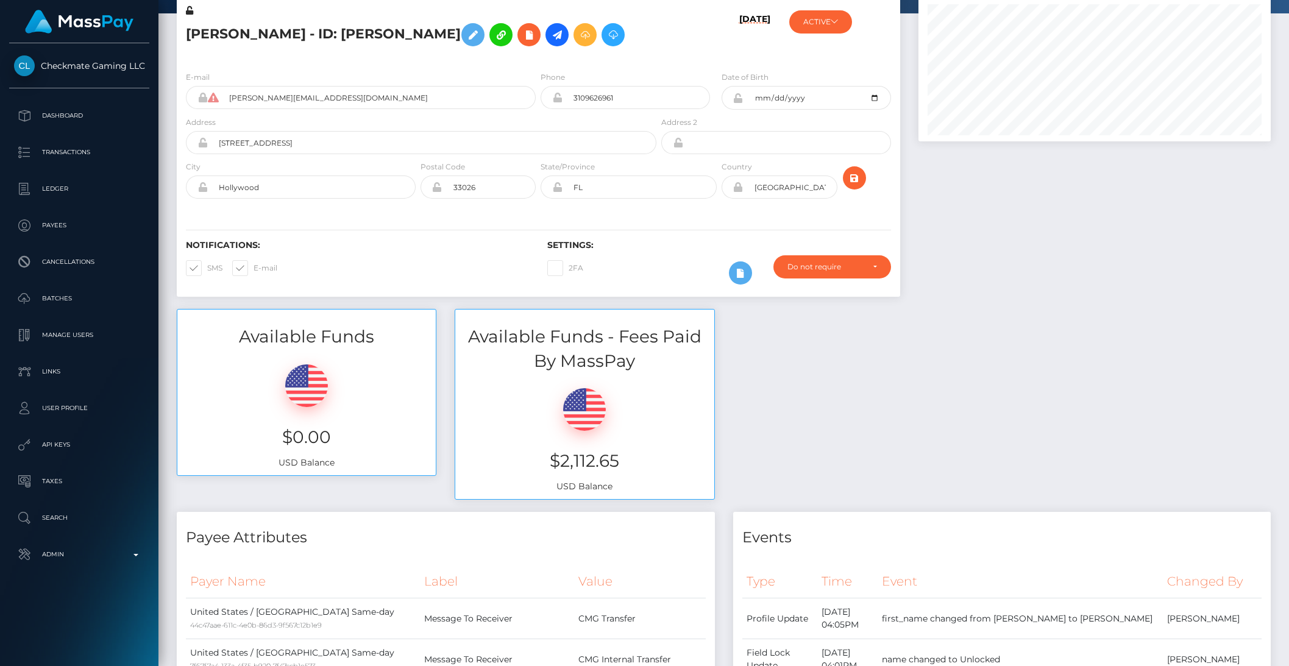
scroll to position [0, 0]
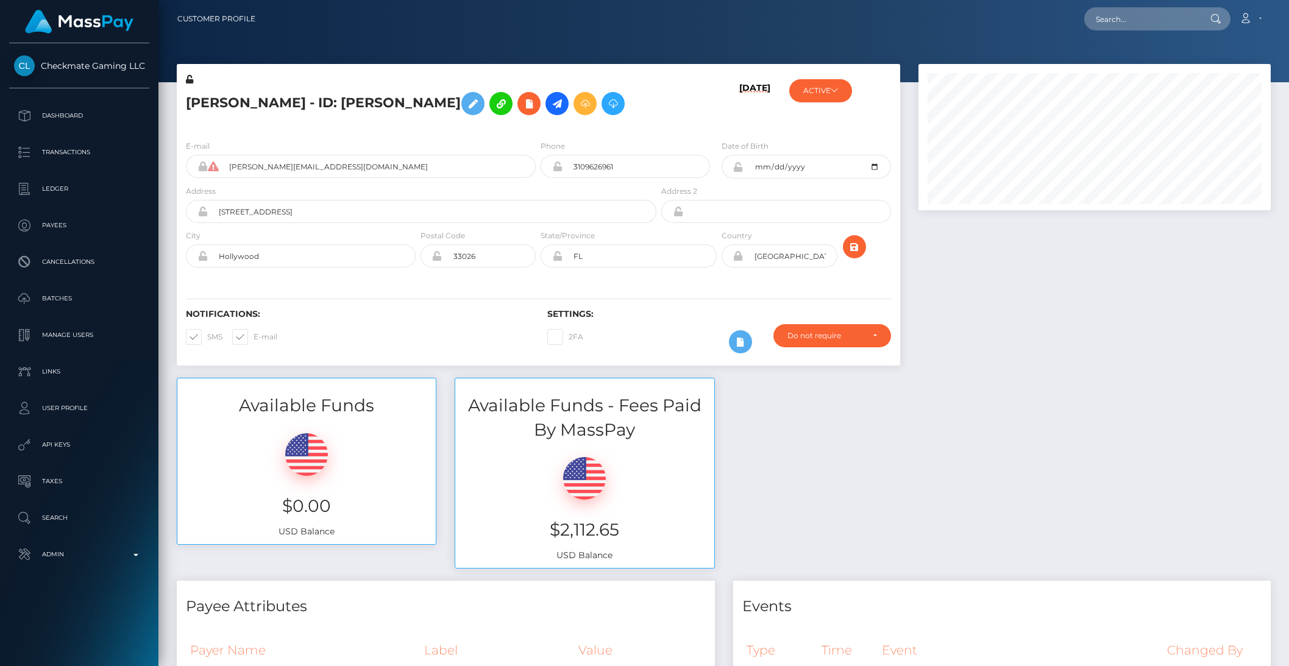
click at [1097, 32] on nav "Customer Profile Loading... Loading... Account" at bounding box center [724, 19] width 1131 height 38
click at [1105, 27] on input "text" at bounding box center [1142, 18] width 115 height 23
paste input "RQfyUbdBBnnwhLUrJQ768c"
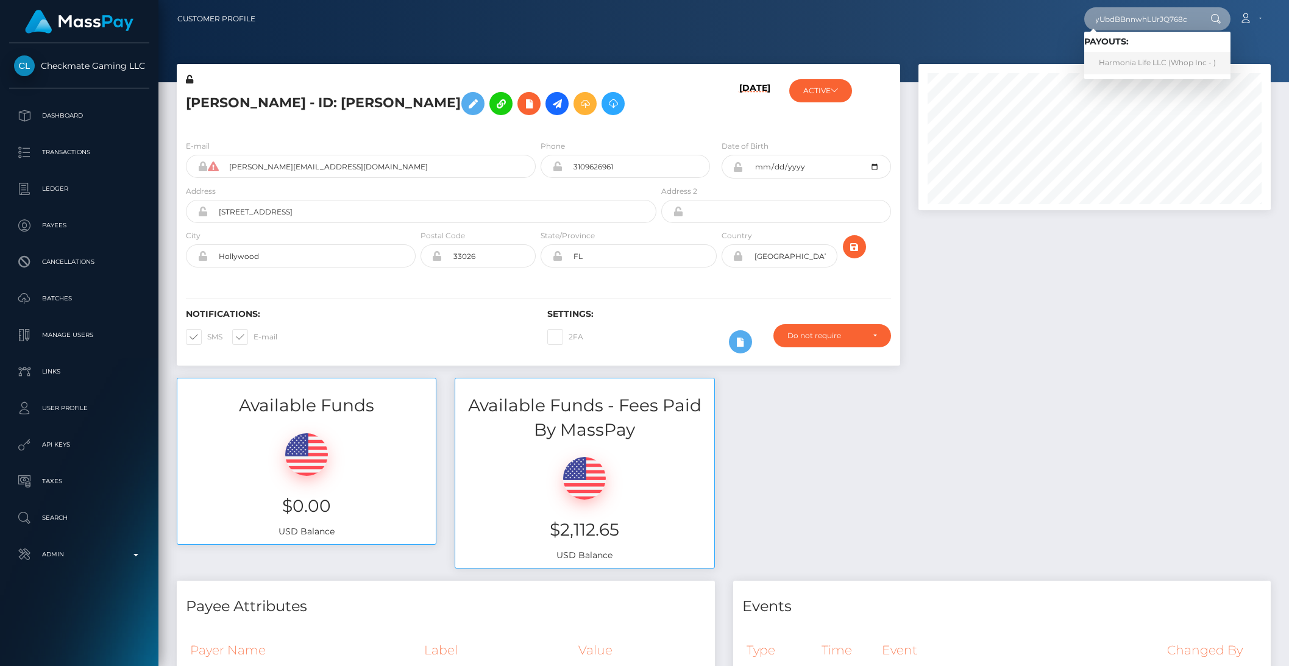
type input "RQfyUbdBBnnwhLUrJQ768c"
click at [1161, 57] on link "Harmonia Life LLC (Whop Inc - )" at bounding box center [1158, 63] width 146 height 23
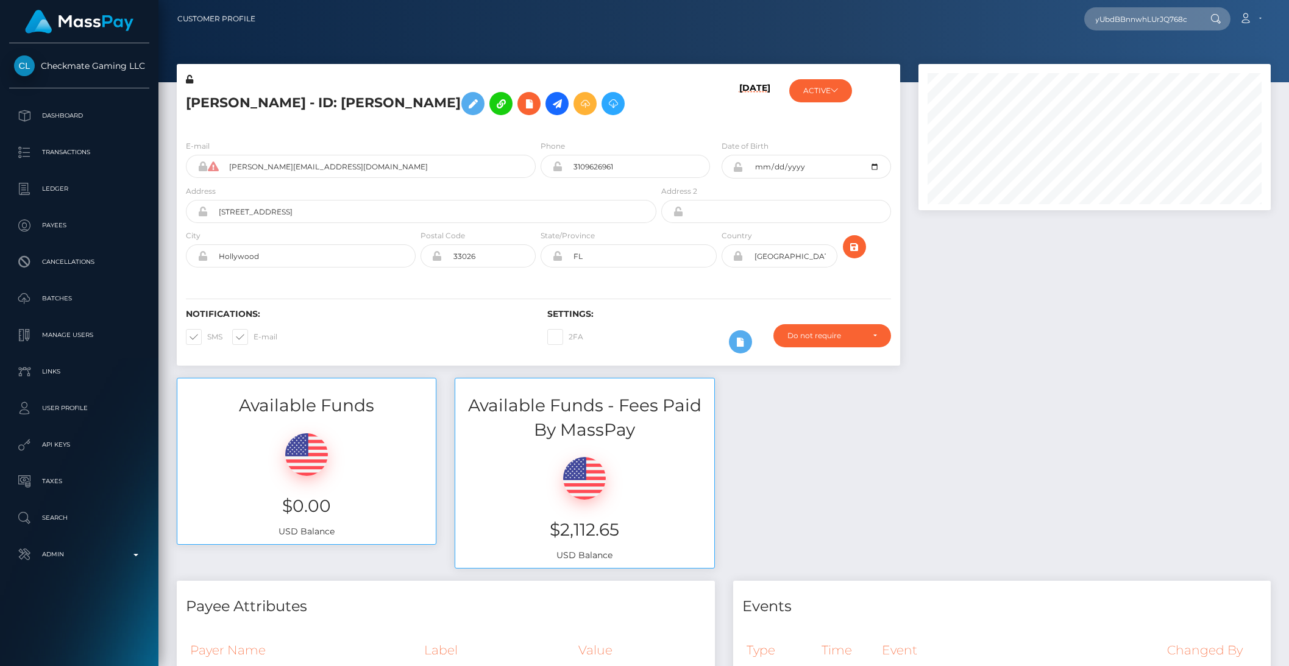
scroll to position [0, 0]
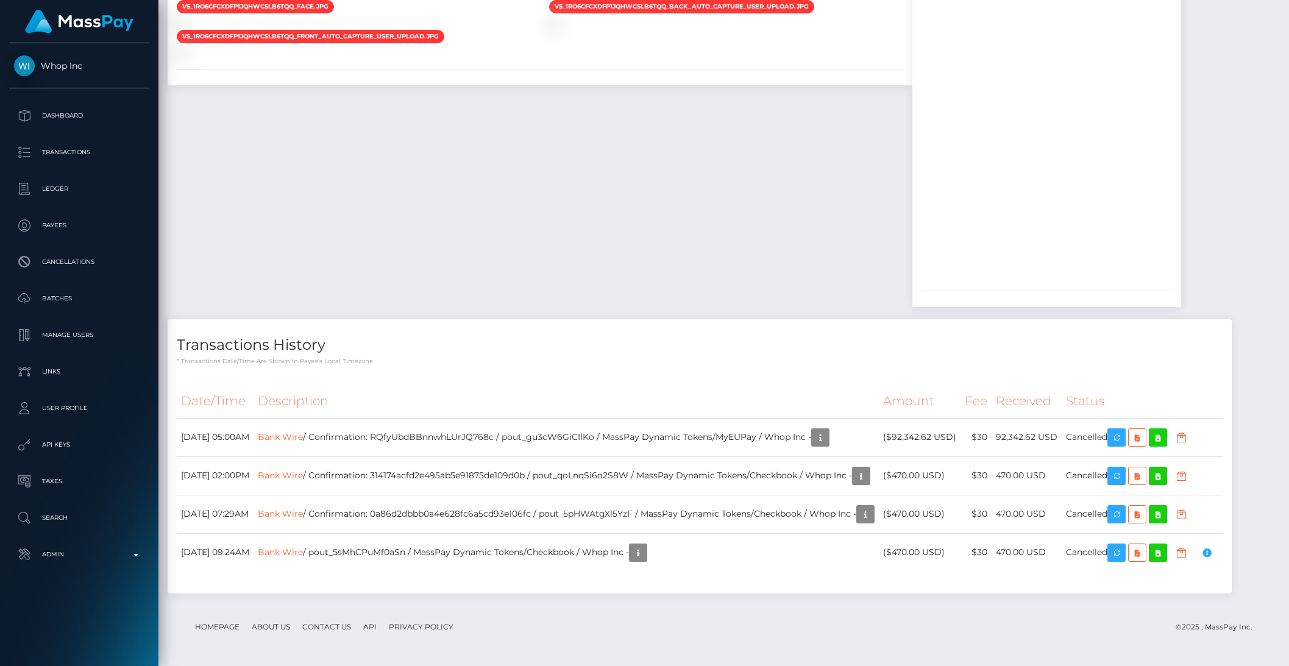
scroll to position [1358, 0]
click at [646, 385] on th "Description" at bounding box center [566, 402] width 625 height 34
click at [830, 429] on button "button" at bounding box center [820, 438] width 18 height 18
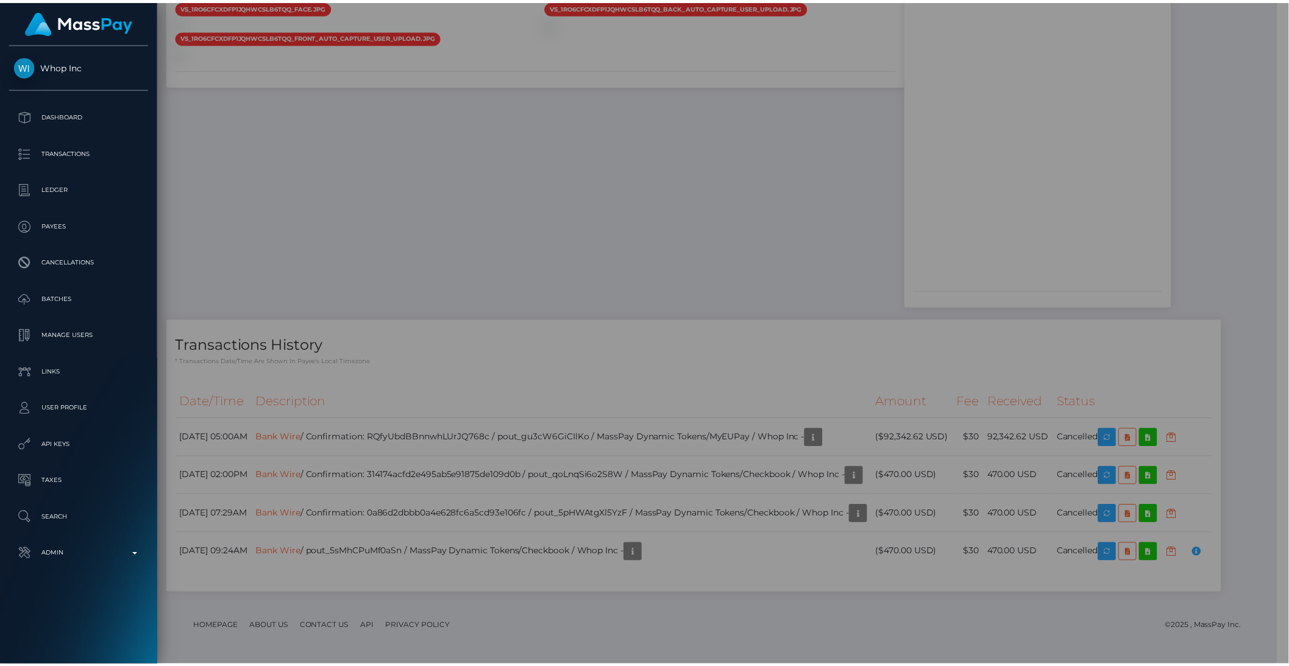
scroll to position [609482, 609275]
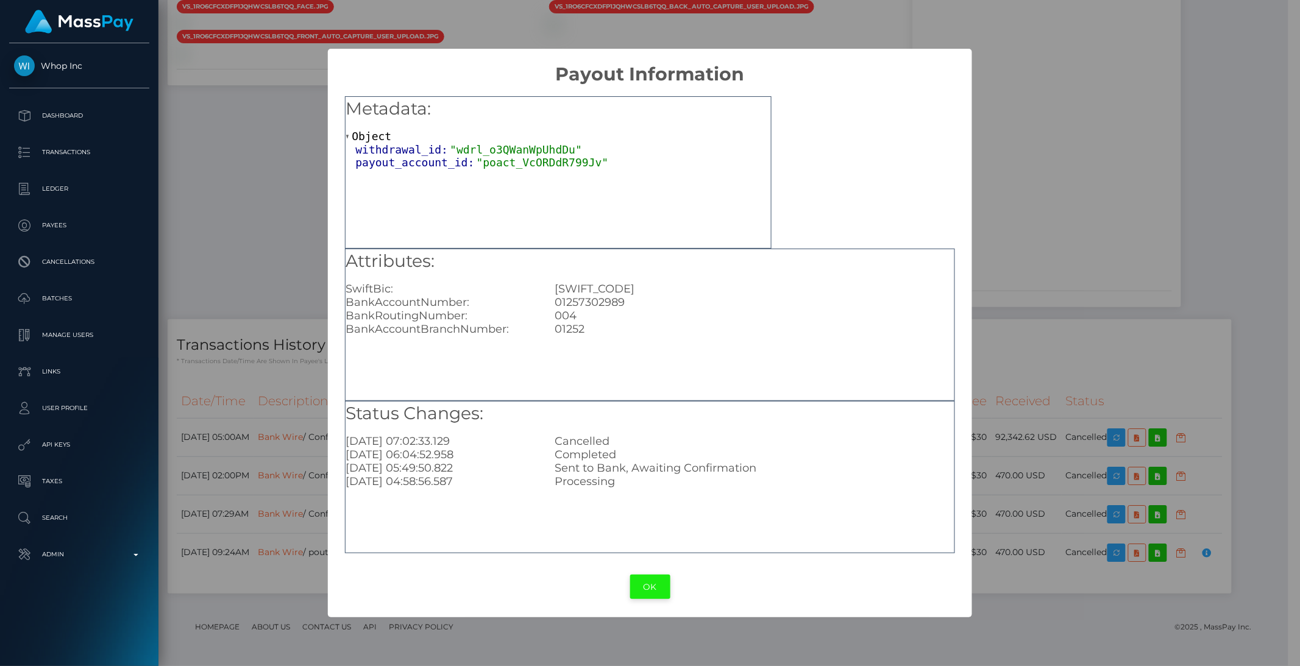
click at [658, 584] on button "OK" at bounding box center [650, 587] width 40 height 25
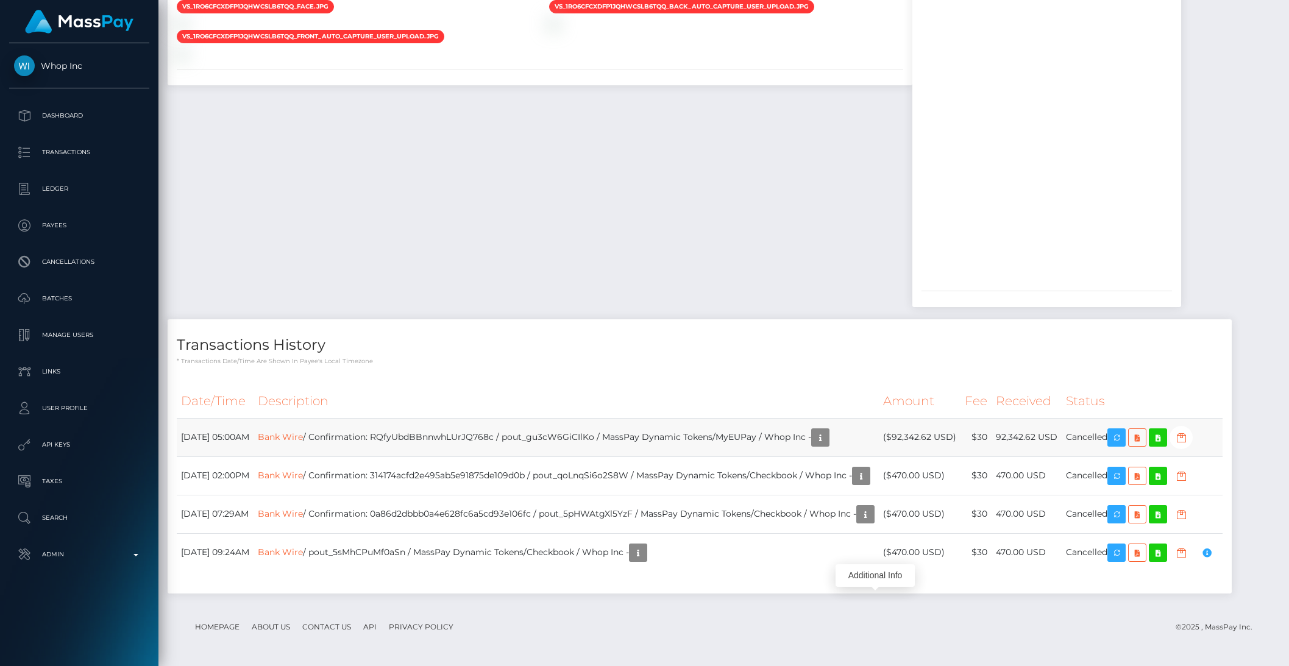
click at [592, 440] on td "Bank Wire / Confirmation: RQfyUbdBBnnwhLUrJQ768c / pout_gu3cW6GiCIlKo / MassPay…" at bounding box center [566, 437] width 625 height 38
copy td "pout_gu3cW6GiCIlKo"
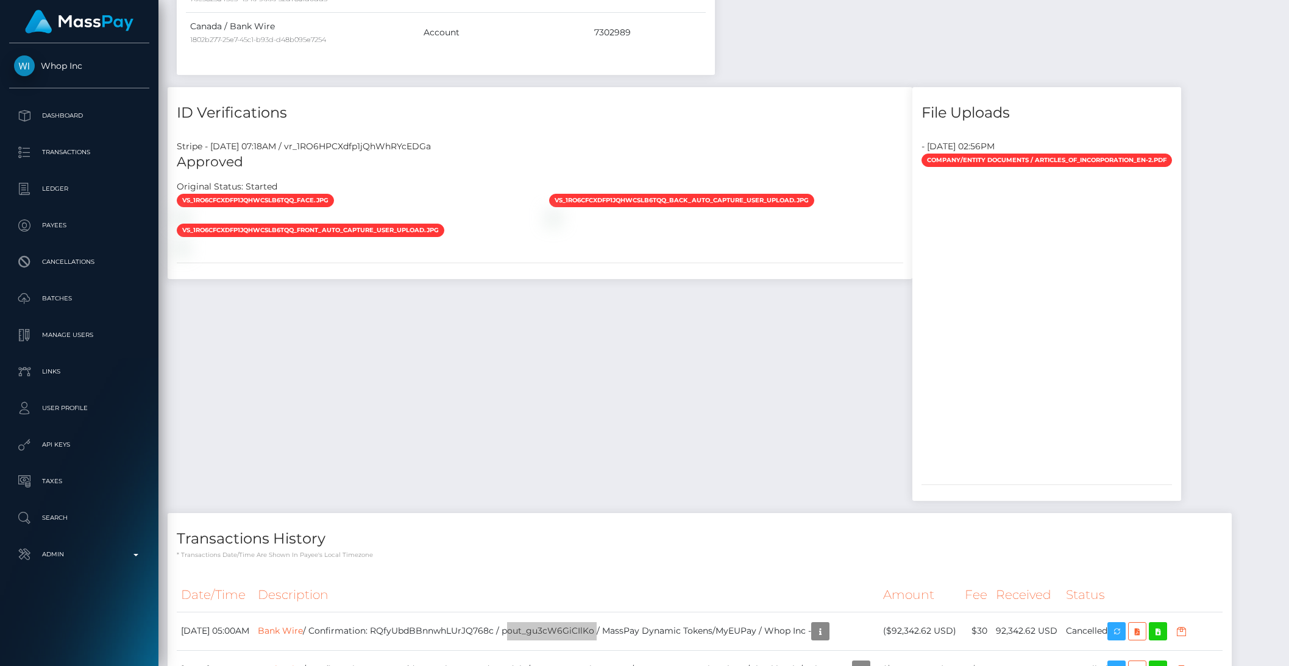
scroll to position [1358, 0]
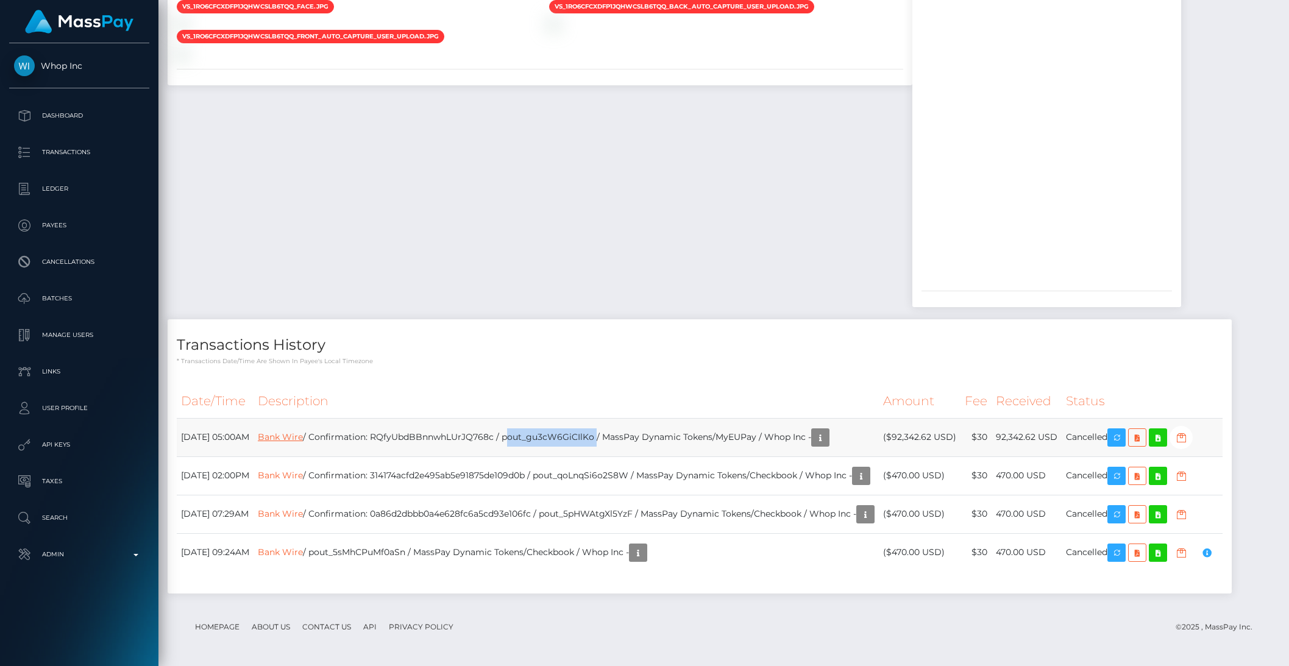
click at [303, 432] on link "Bank Wire" at bounding box center [280, 437] width 45 height 11
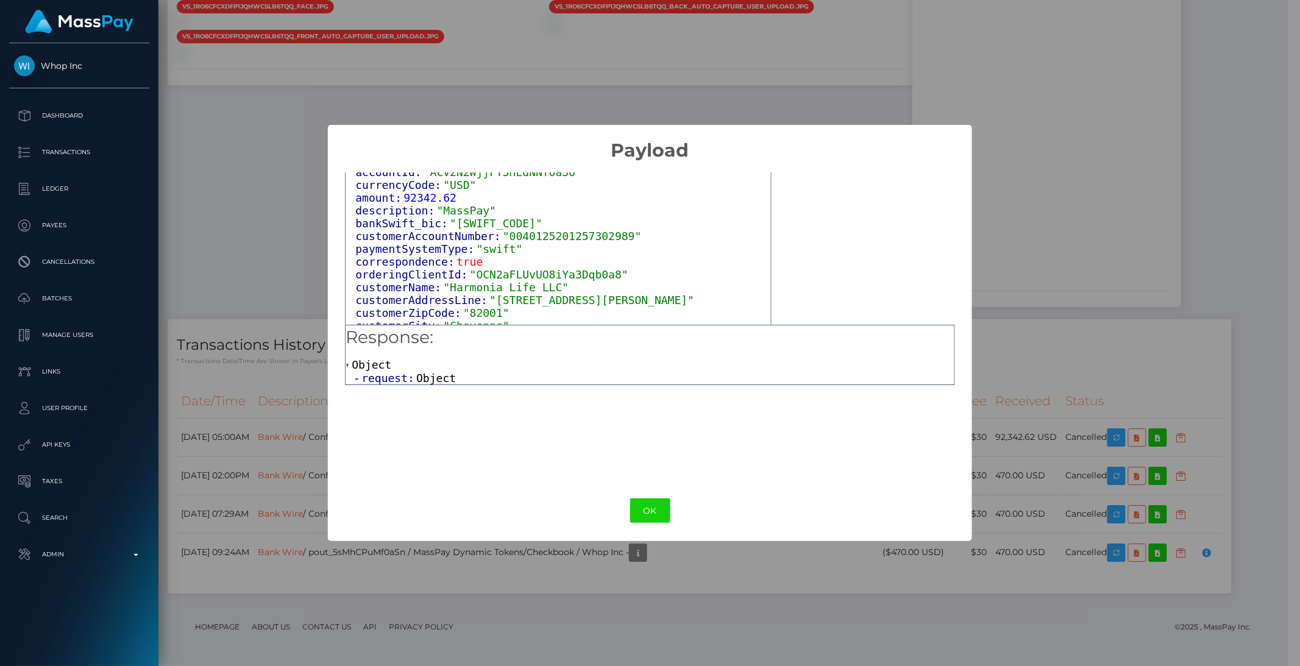
scroll to position [77, 0]
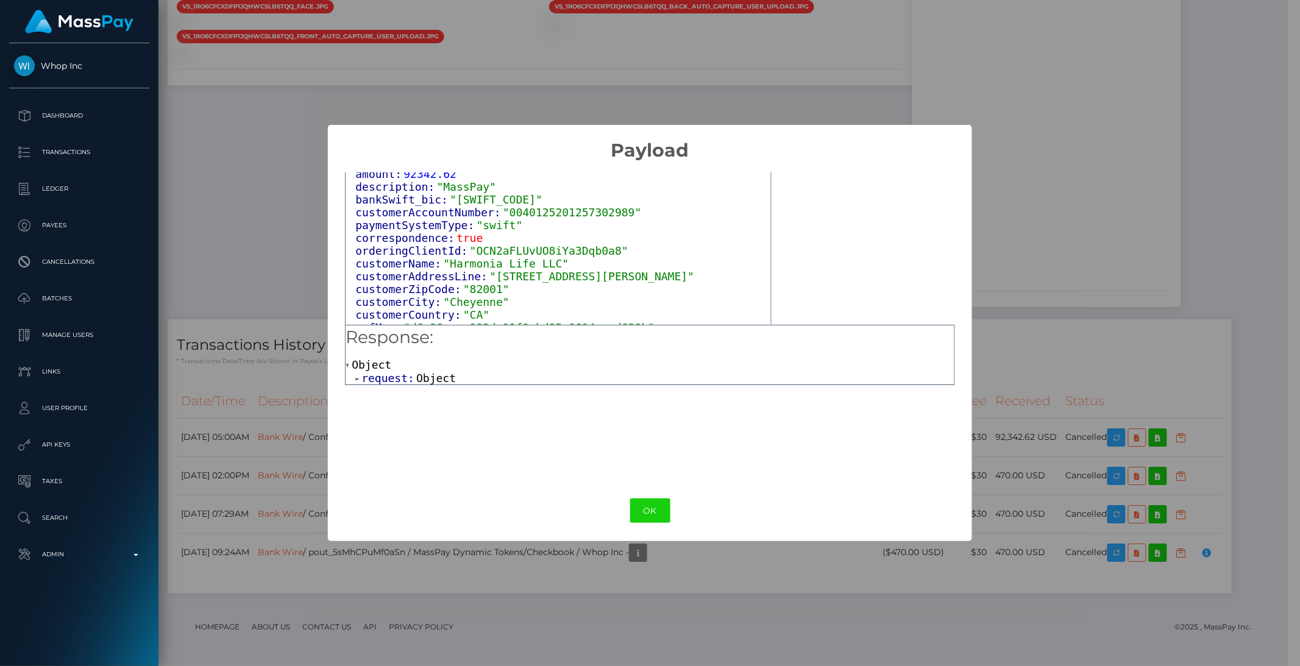
click at [396, 381] on span "request:" at bounding box center [389, 378] width 55 height 13
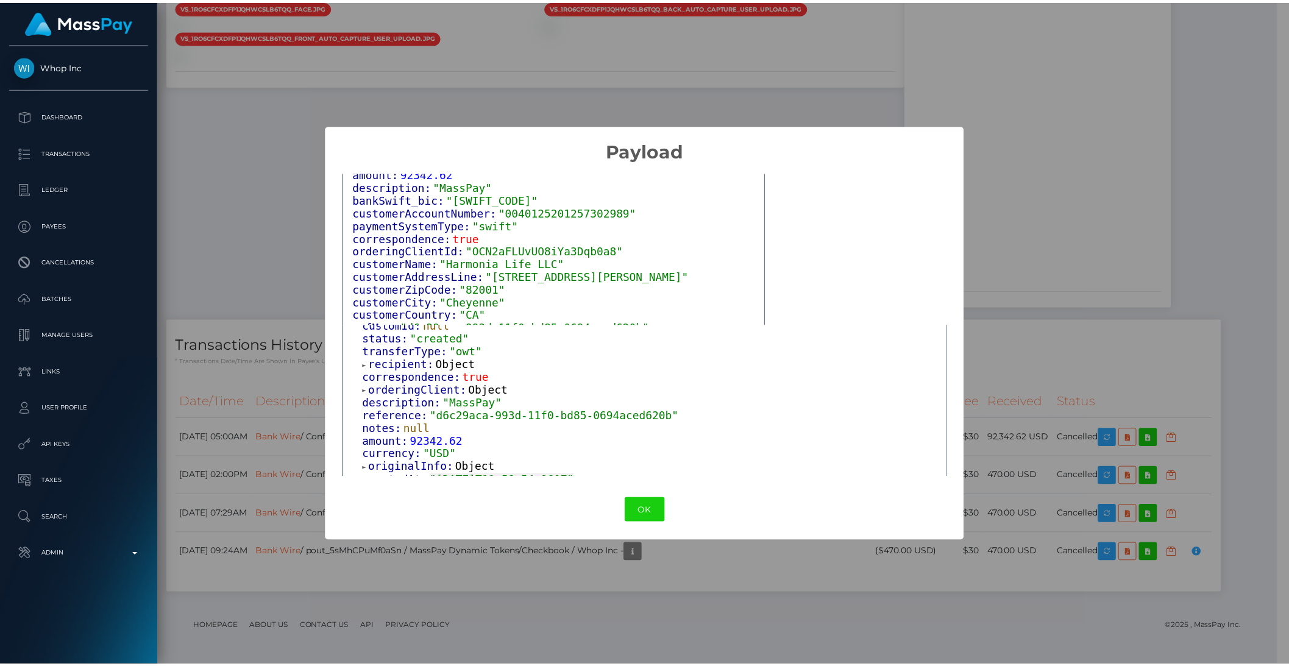
scroll to position [129, 0]
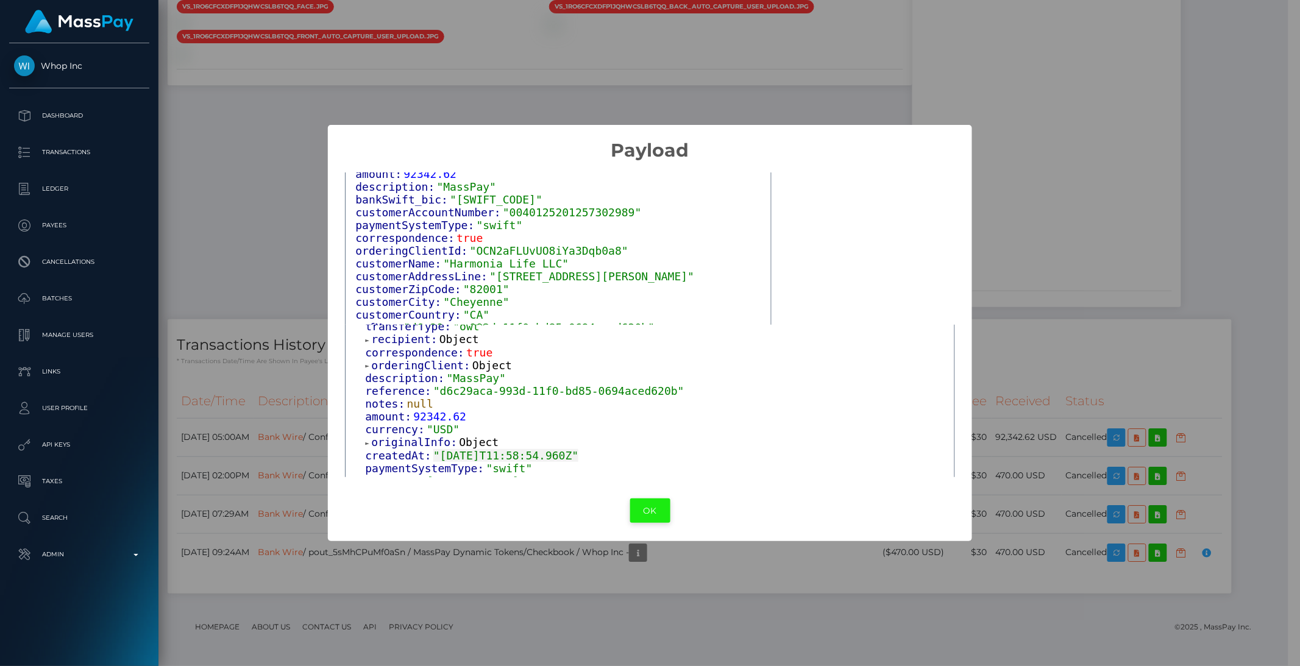
click at [642, 512] on button "OK" at bounding box center [650, 511] width 40 height 25
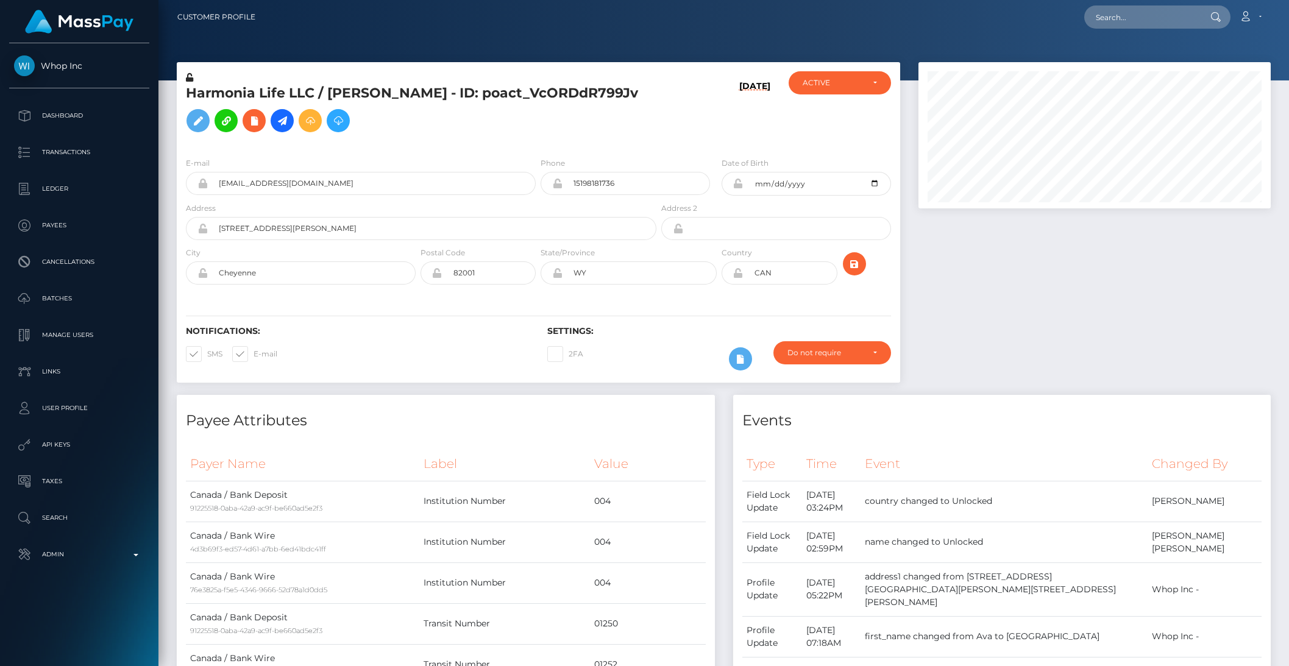
scroll to position [0, 0]
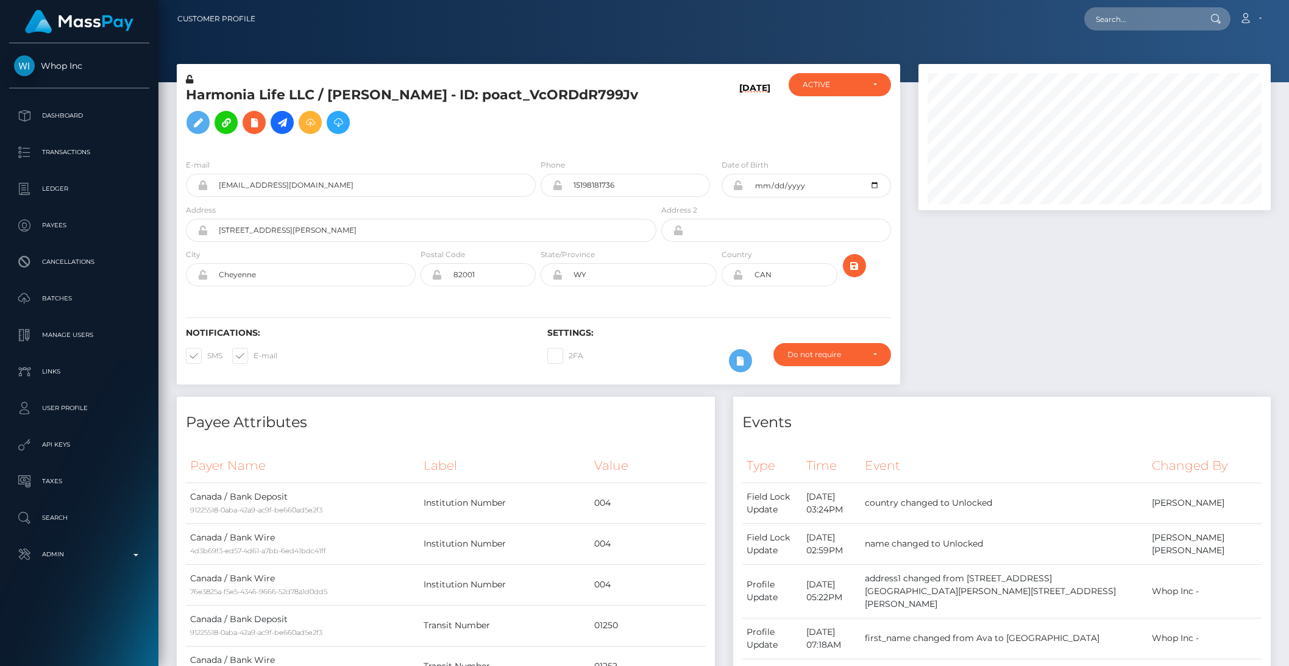
click at [269, 123] on h5 "Harmonia Life LLC / AVA LEE MISTRUZZI - ID: poact_VcORDdR799Jv" at bounding box center [418, 113] width 464 height 54
copy h5 "poact_VcORDdR799Jv"
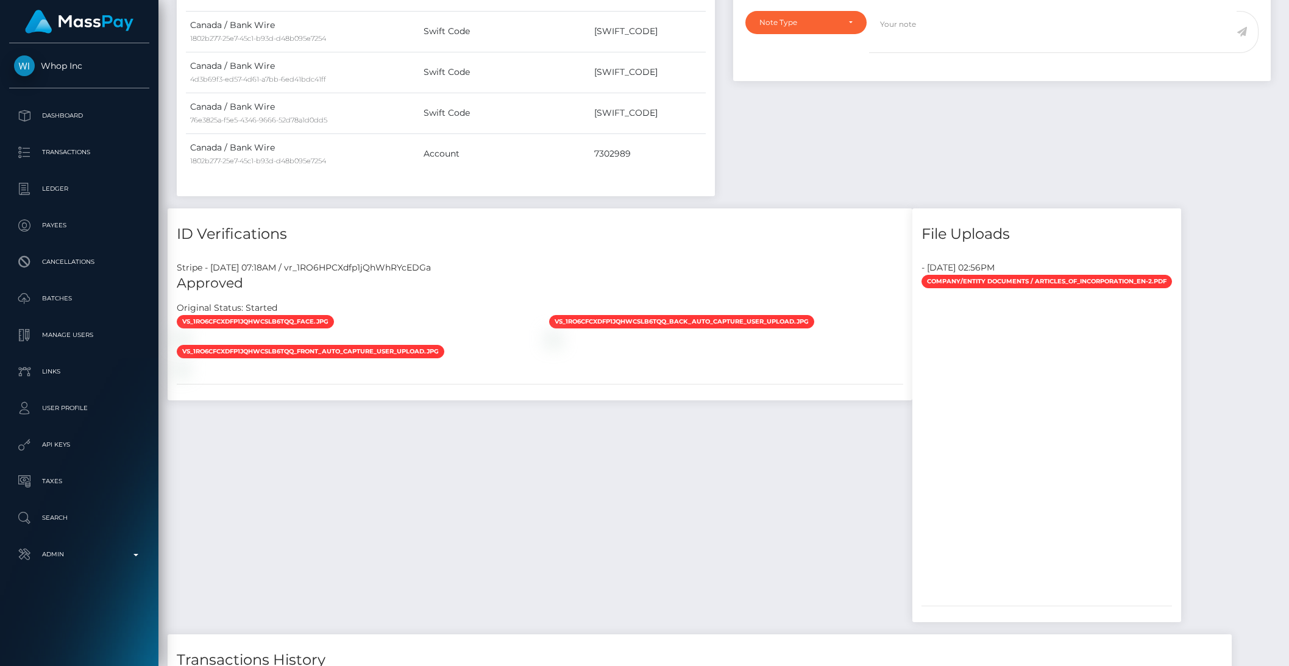
scroll to position [1291, 0]
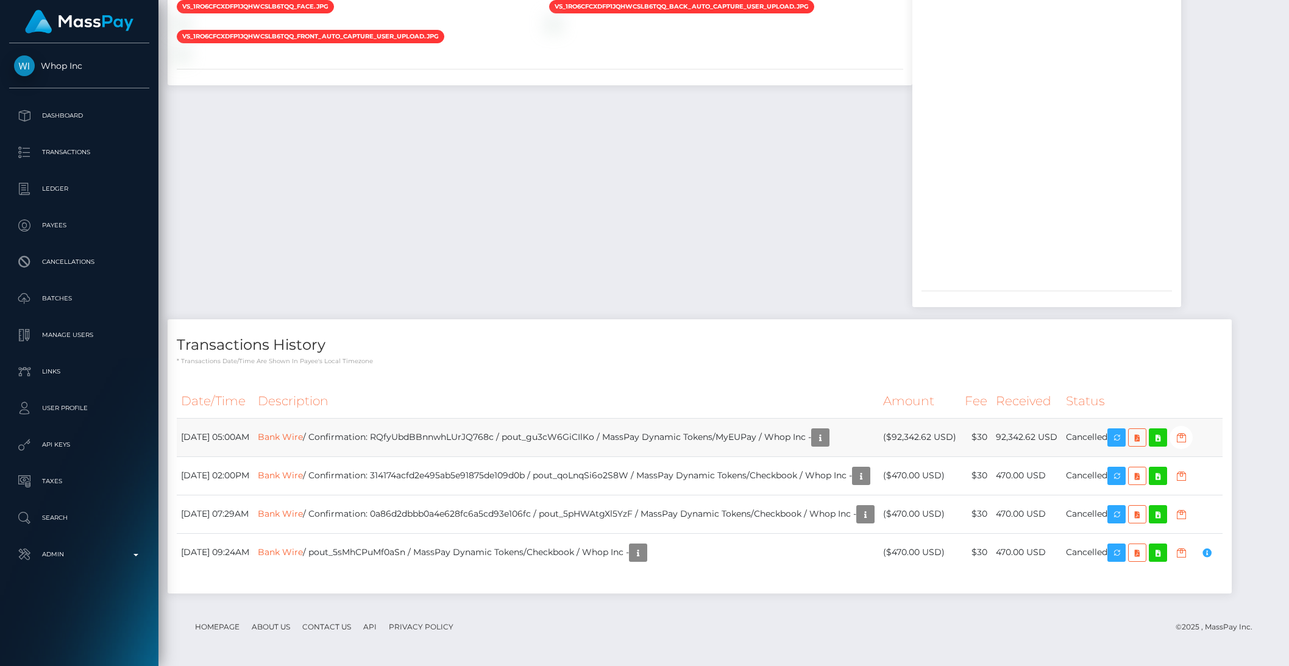
click at [605, 457] on td "Bank Wire / Confirmation: RQfyUbdBBnnwhLUrJQ768c / pout_gu3cW6GiCIlKo / MassPay…" at bounding box center [566, 437] width 625 height 38
copy td "pout_gu3cW6GiCIlKo"
click at [116, 573] on div "Whop Inc Dashboard Transactions Ledger Payees Cancellations" at bounding box center [79, 353] width 159 height 621
click at [116, 566] on link "Admin" at bounding box center [79, 555] width 140 height 30
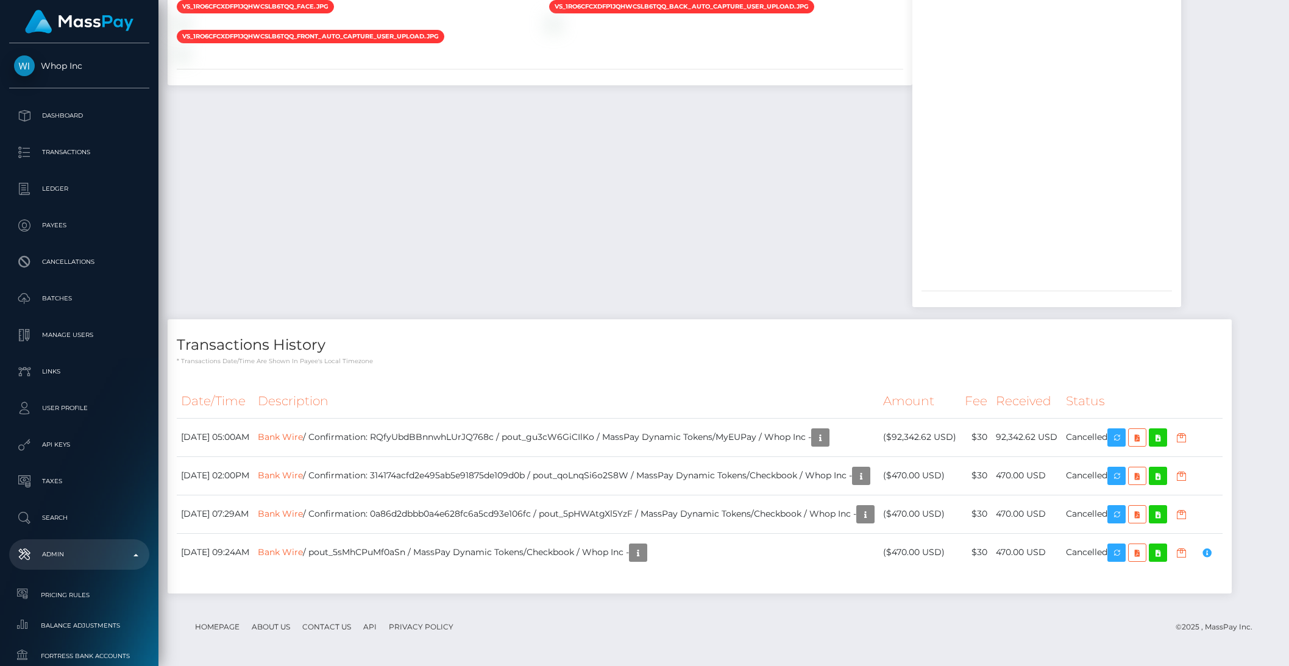
scroll to position [647, 0]
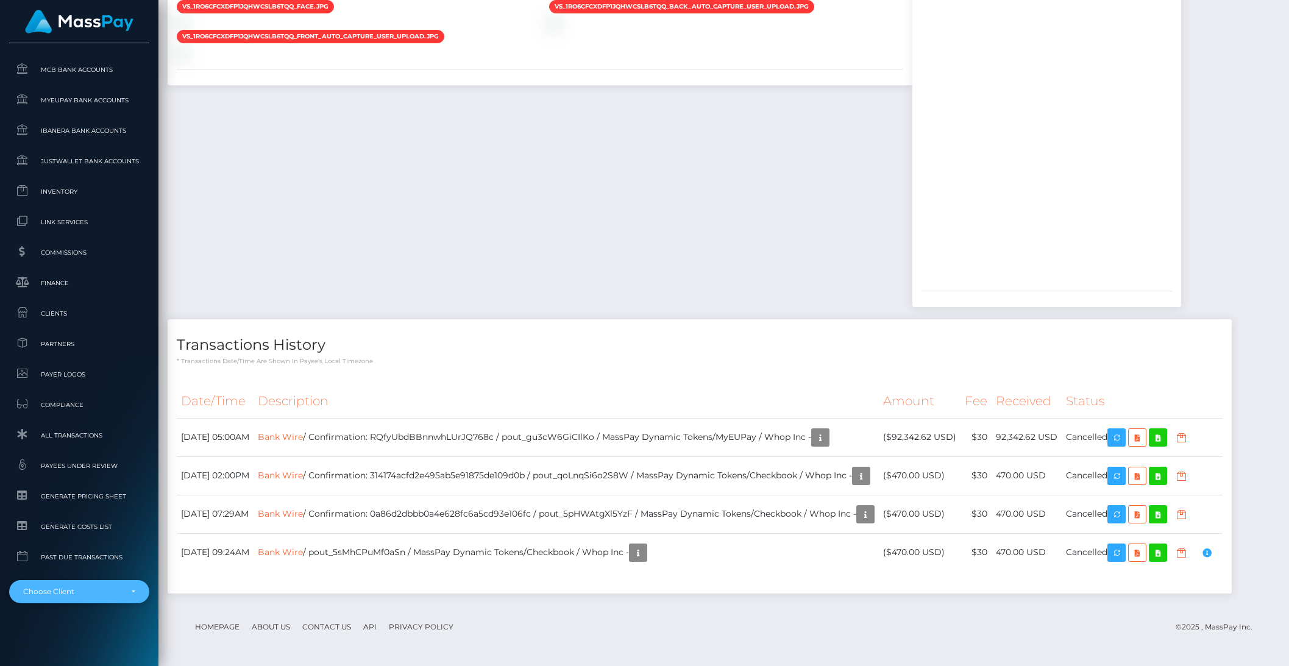
click at [103, 600] on div "Choose Client" at bounding box center [79, 591] width 140 height 23
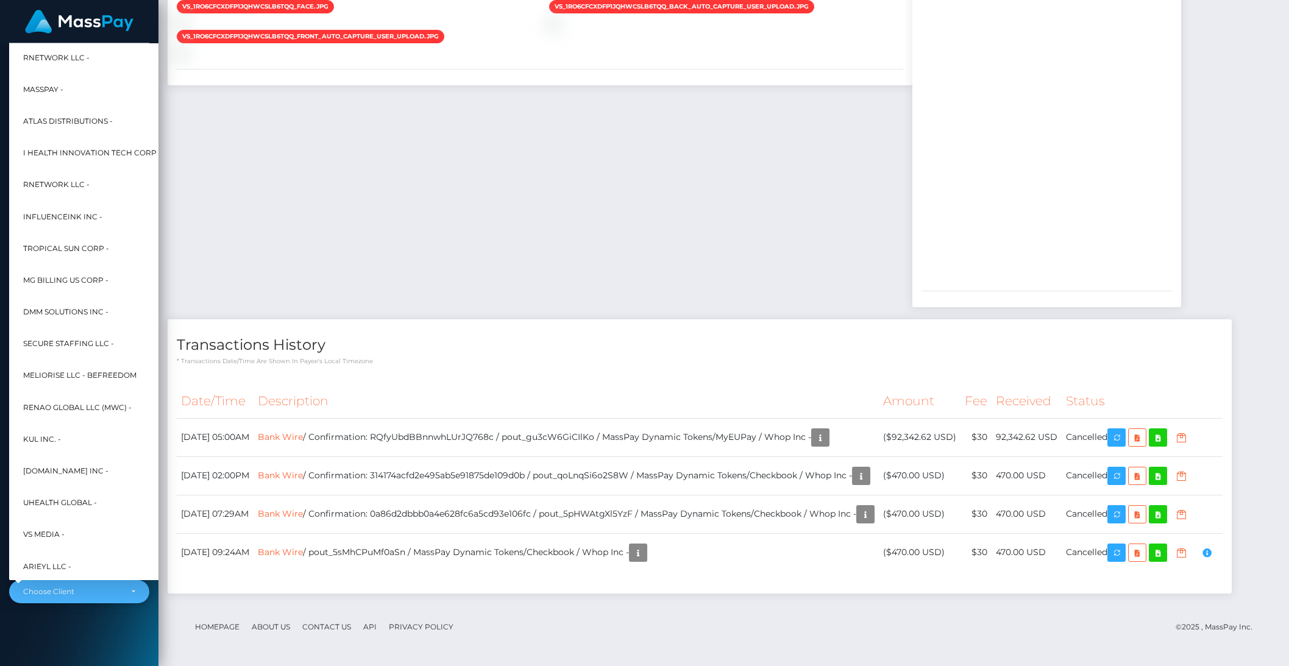
scroll to position [327, 13]
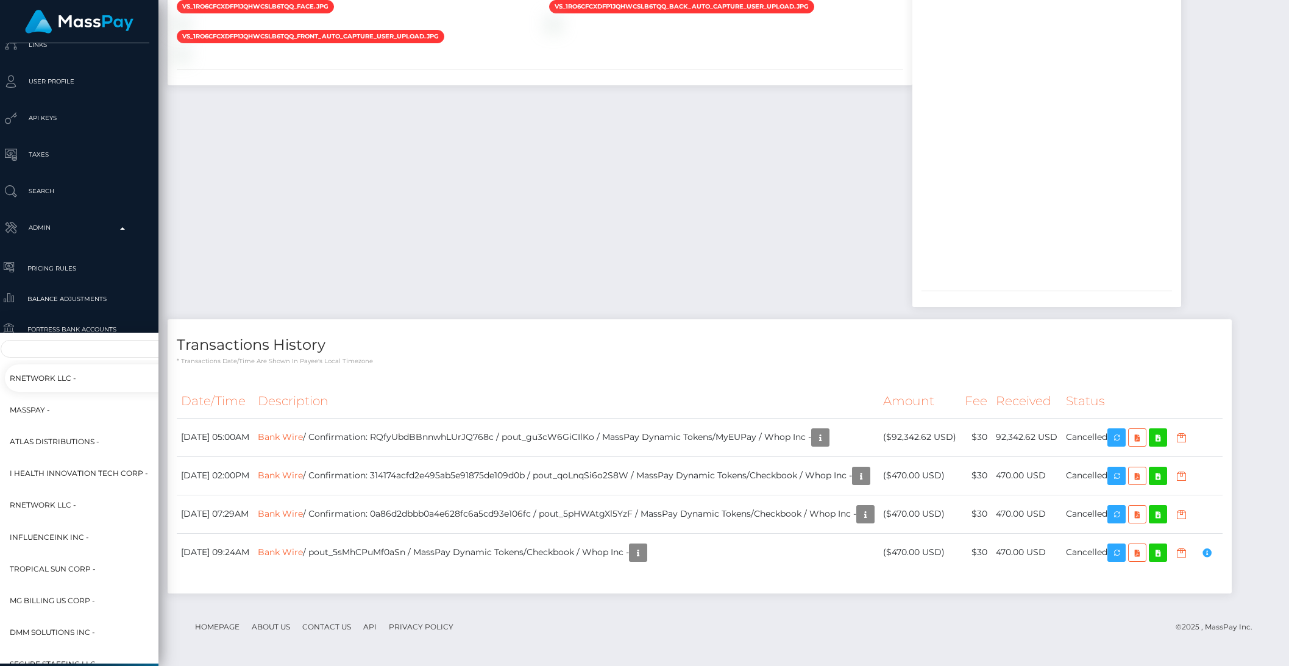
click at [567, 59] on div "vs_1RO6CfCXdfp1jQhWcsLB6Tqq_face.jpg" at bounding box center [540, 29] width 745 height 60
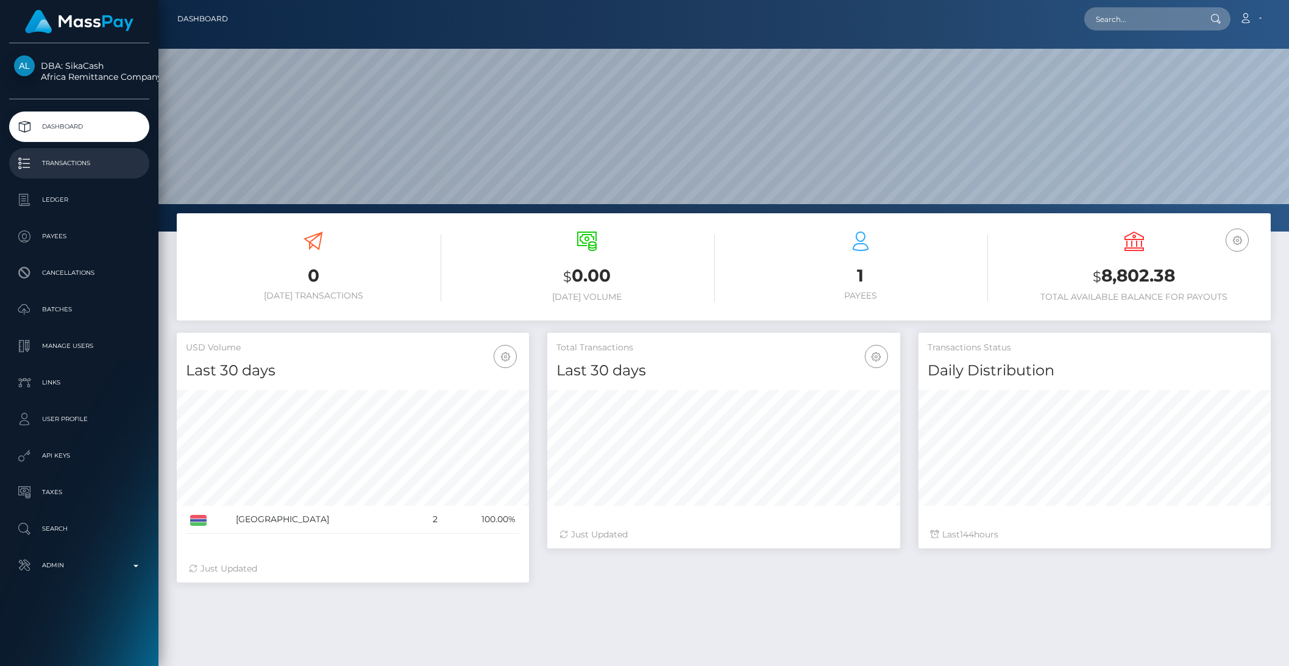
scroll to position [215, 352]
click at [69, 163] on p "Transactions" at bounding box center [79, 163] width 130 height 18
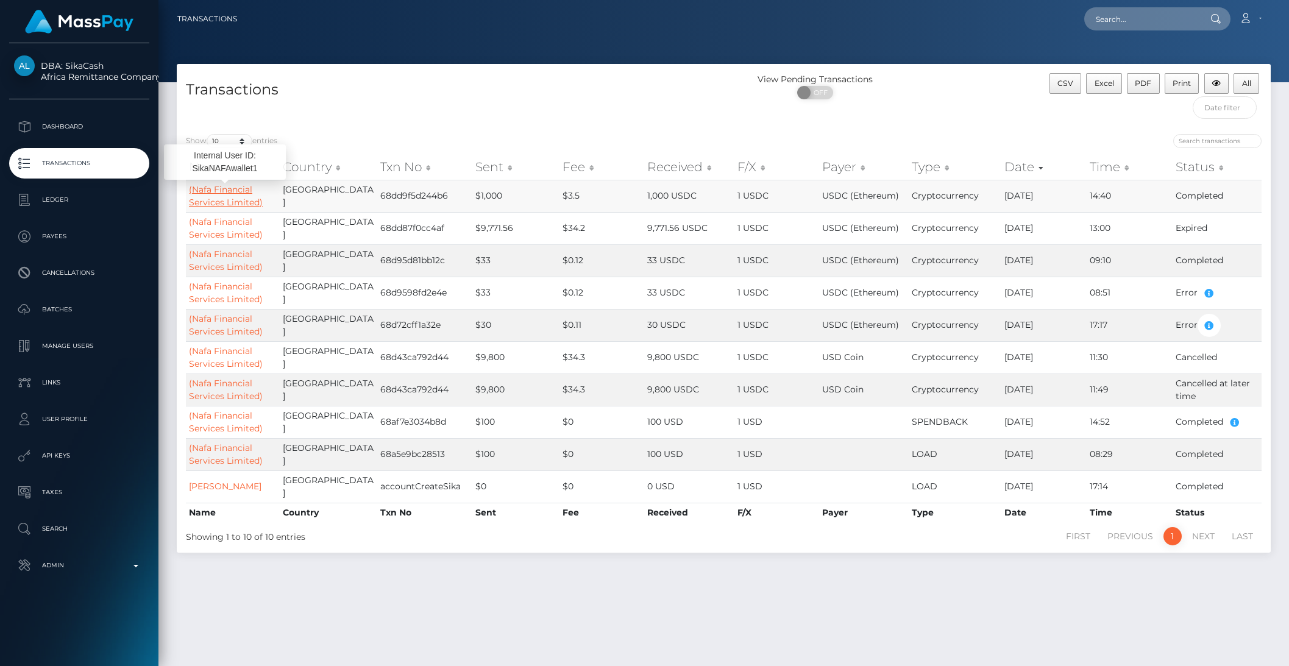
click at [206, 202] on link "(Nafa Financial Services Limited)" at bounding box center [226, 196] width 74 height 24
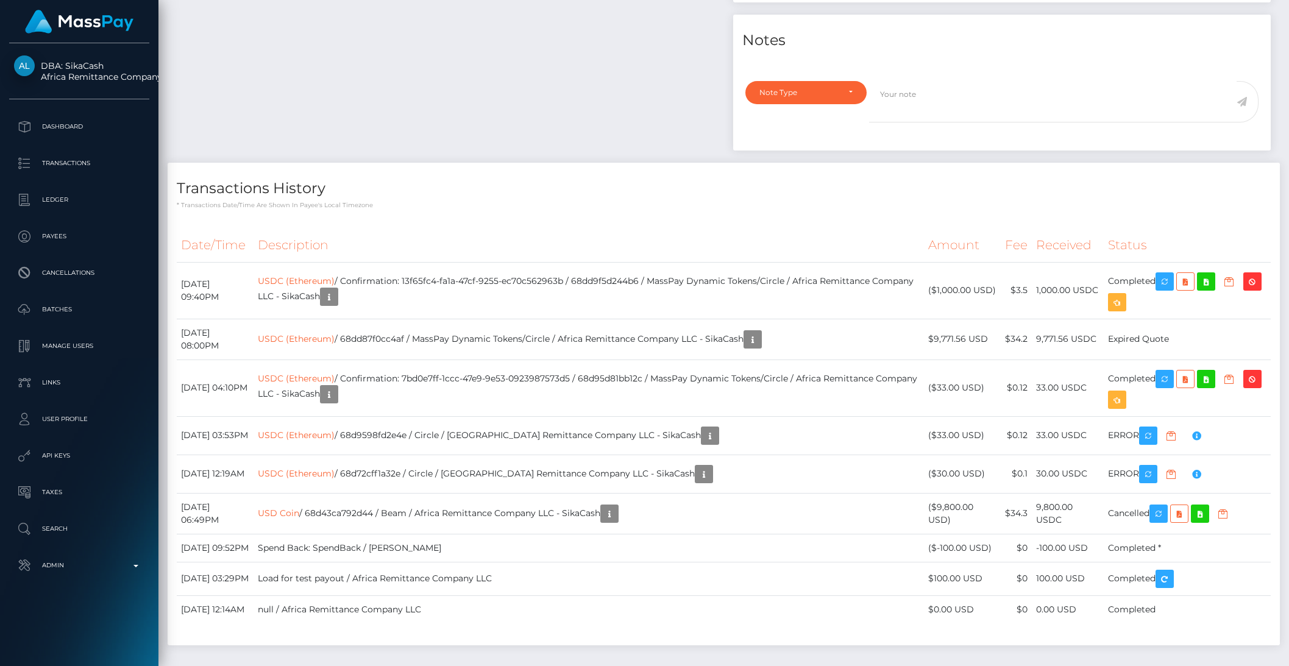
scroll to position [146, 352]
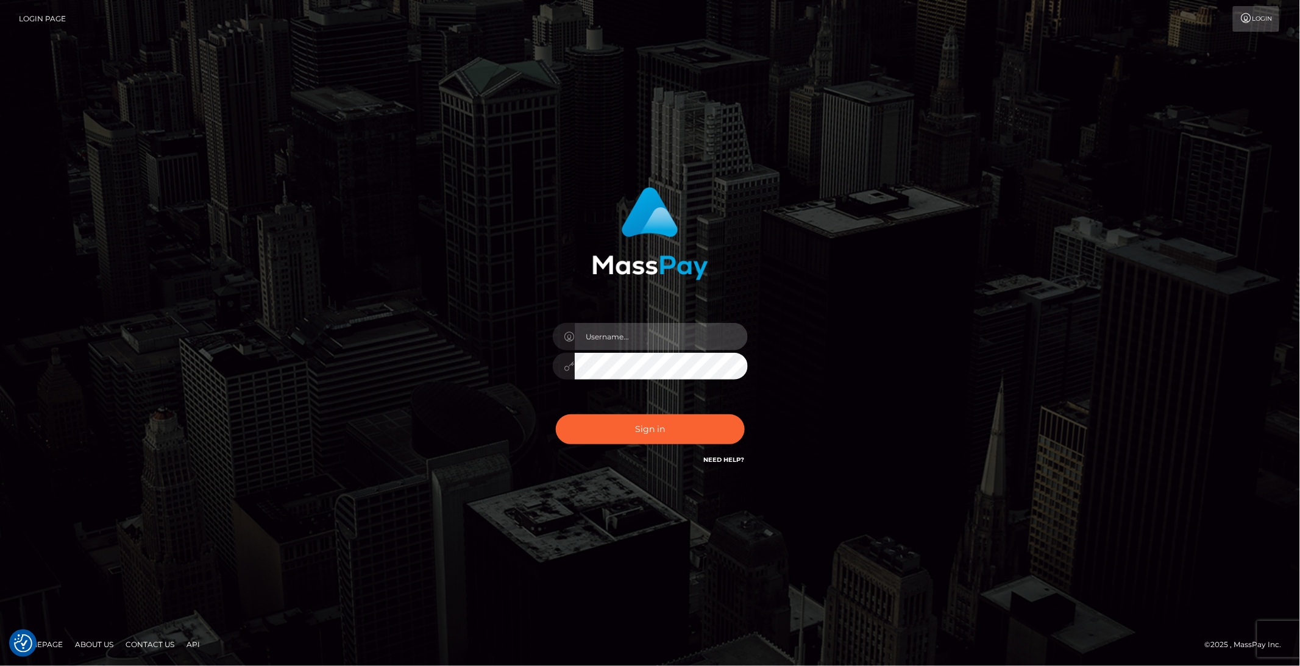
type input "brentg"
click at [700, 445] on div "Sign in Need Help?" at bounding box center [650, 434] width 213 height 54
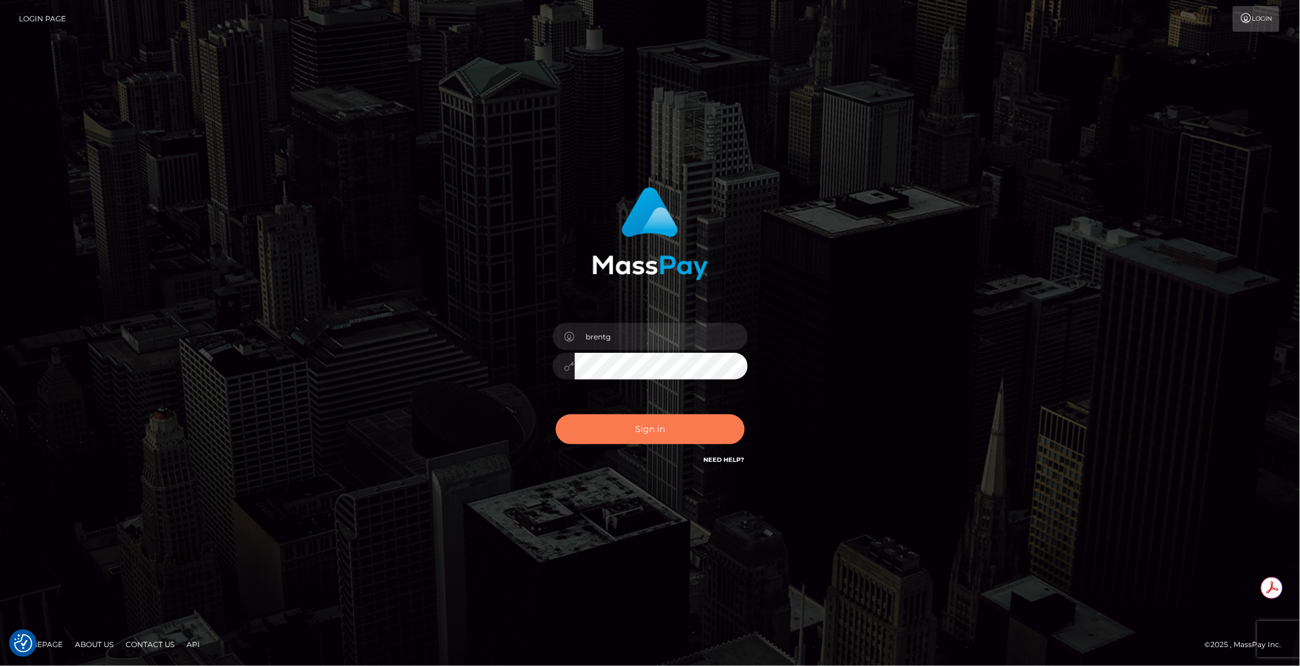
click at [672, 436] on button "Sign in" at bounding box center [650, 430] width 189 height 30
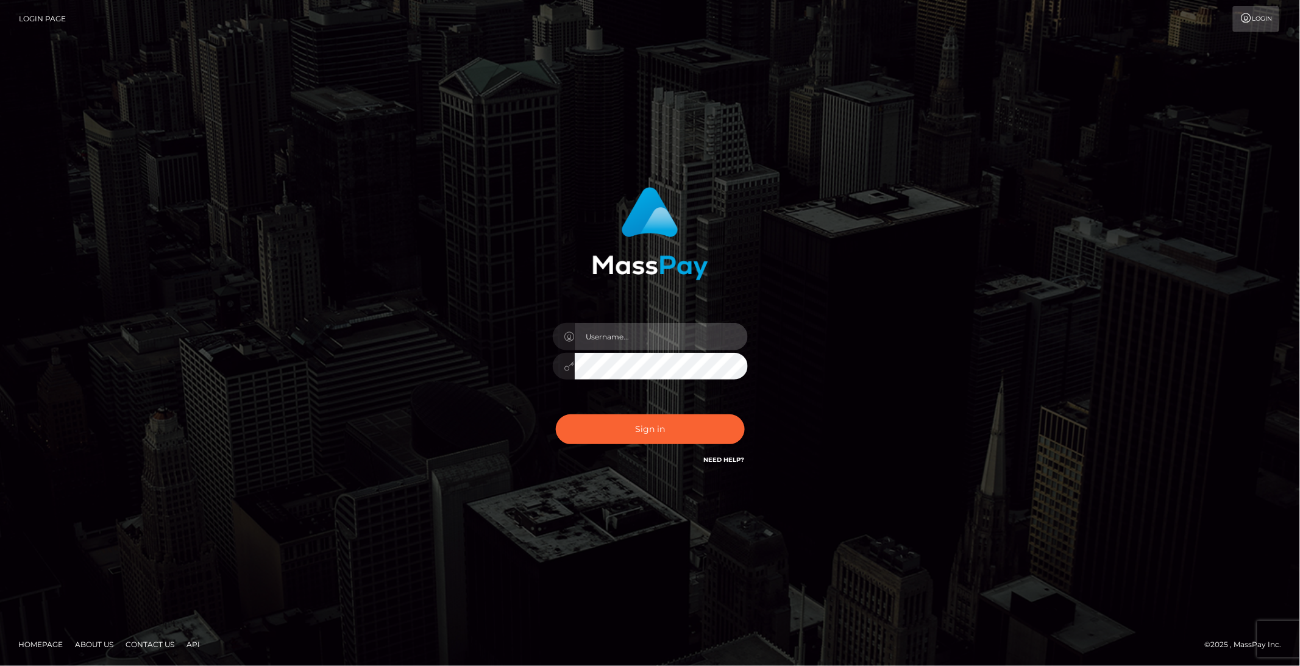
type input "brentg"
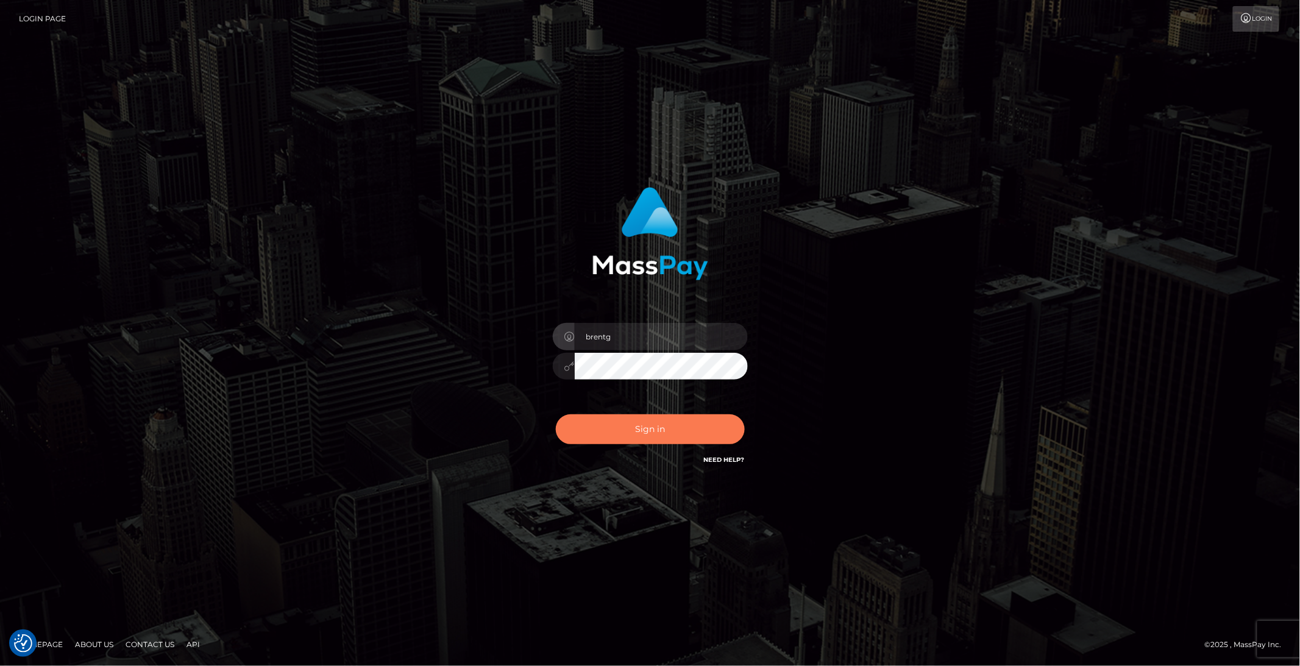
click at [685, 420] on button "Sign in" at bounding box center [650, 430] width 189 height 30
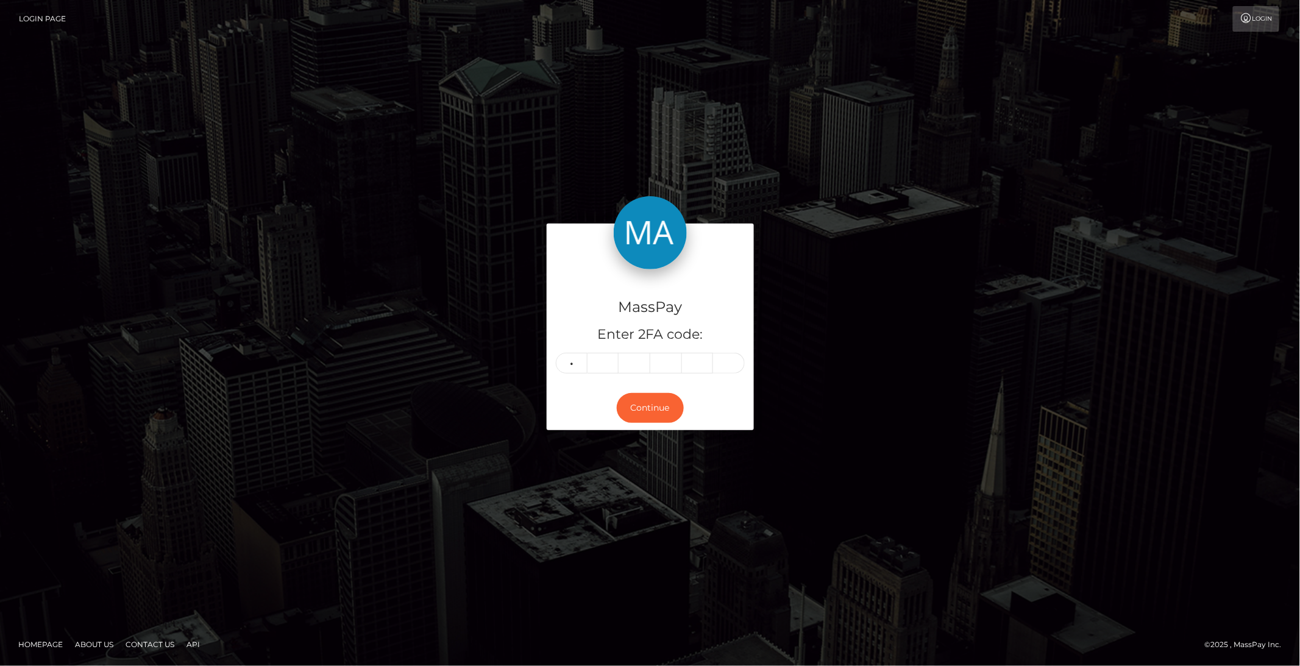
type input "8"
type input "2"
type input "7"
type input "1"
type input "6"
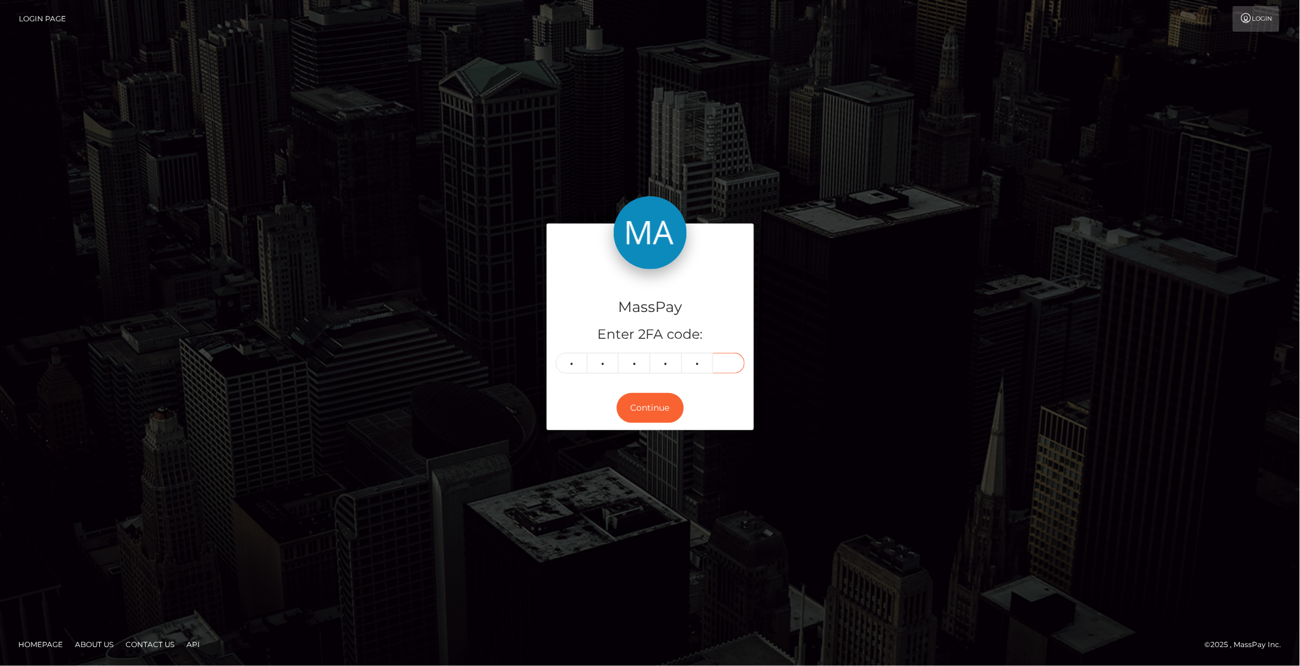
type input "0"
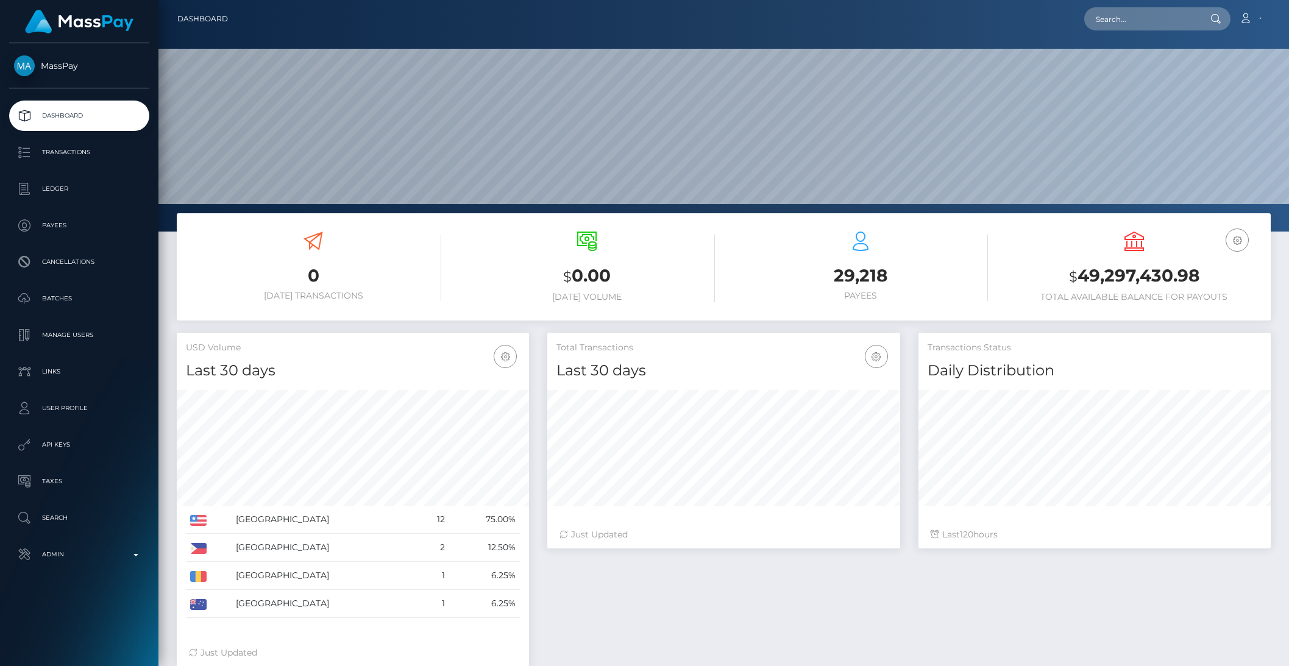
scroll to position [215, 352]
click at [1124, 23] on input "text" at bounding box center [1142, 18] width 115 height 23
paste input "pout_XxRVDe5ASetis"
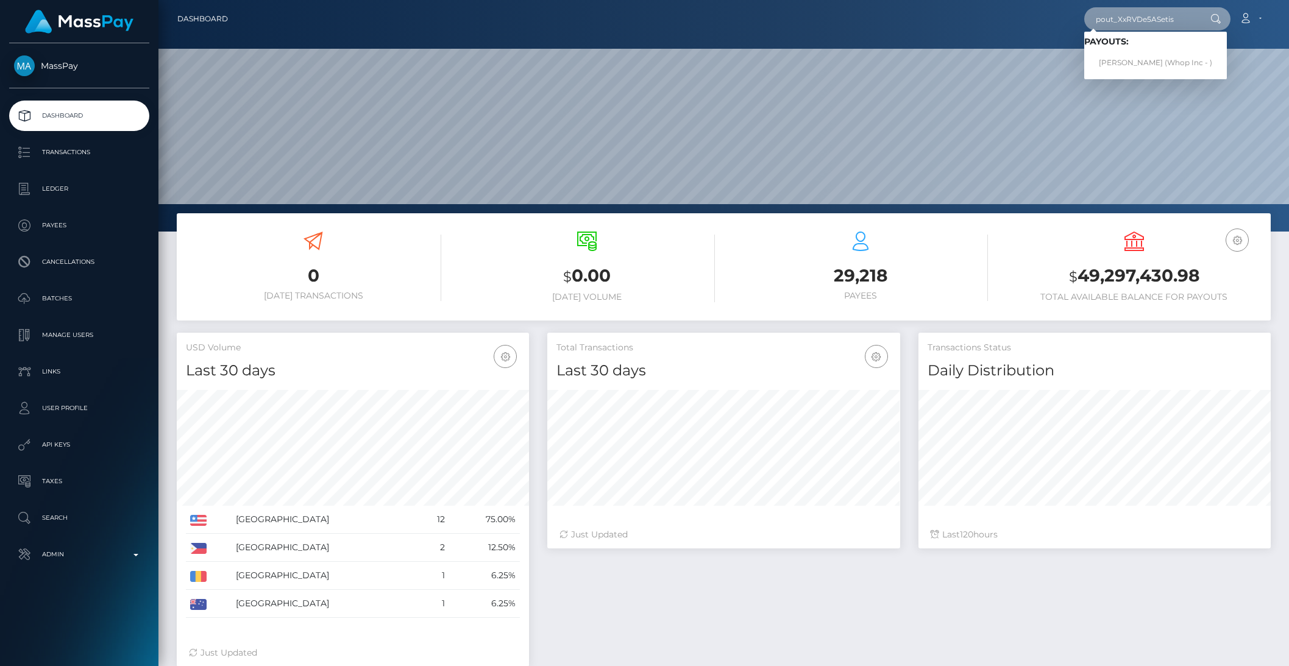
type input "pout_XxRVDe5ASetis"
click at [1128, 57] on link "AVA LEE MISTRUZZI (Whop Inc - )" at bounding box center [1156, 63] width 143 height 23
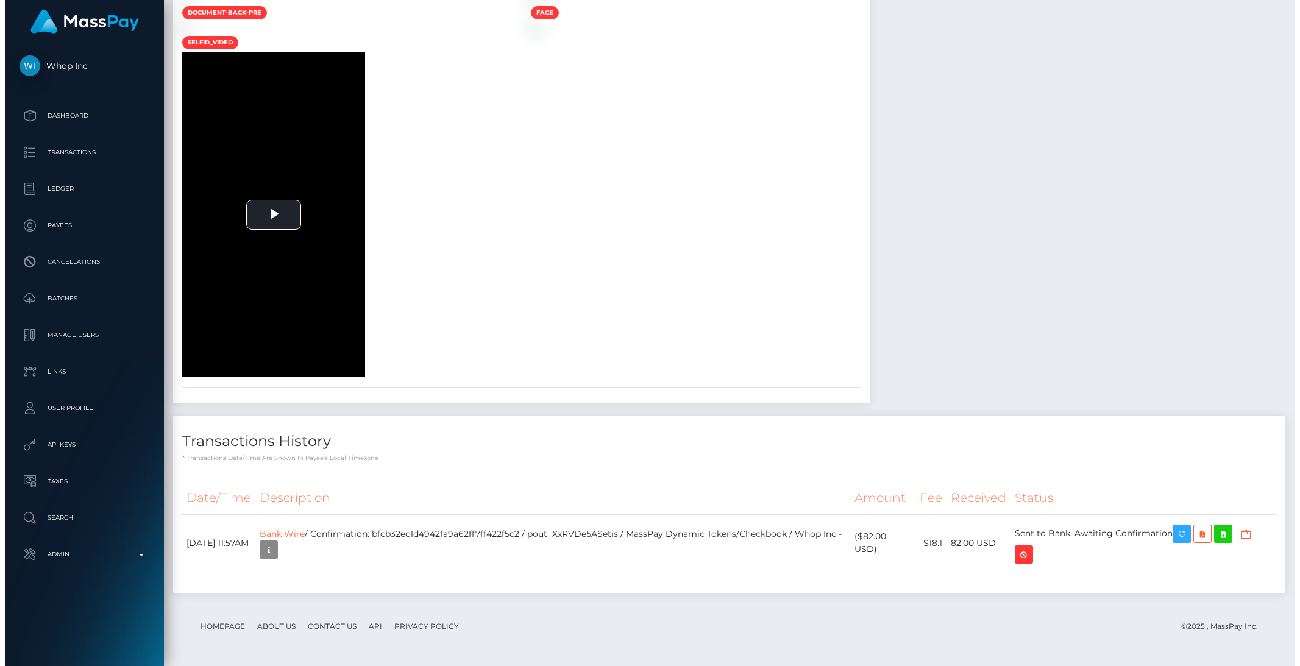
scroll to position [2053, 0]
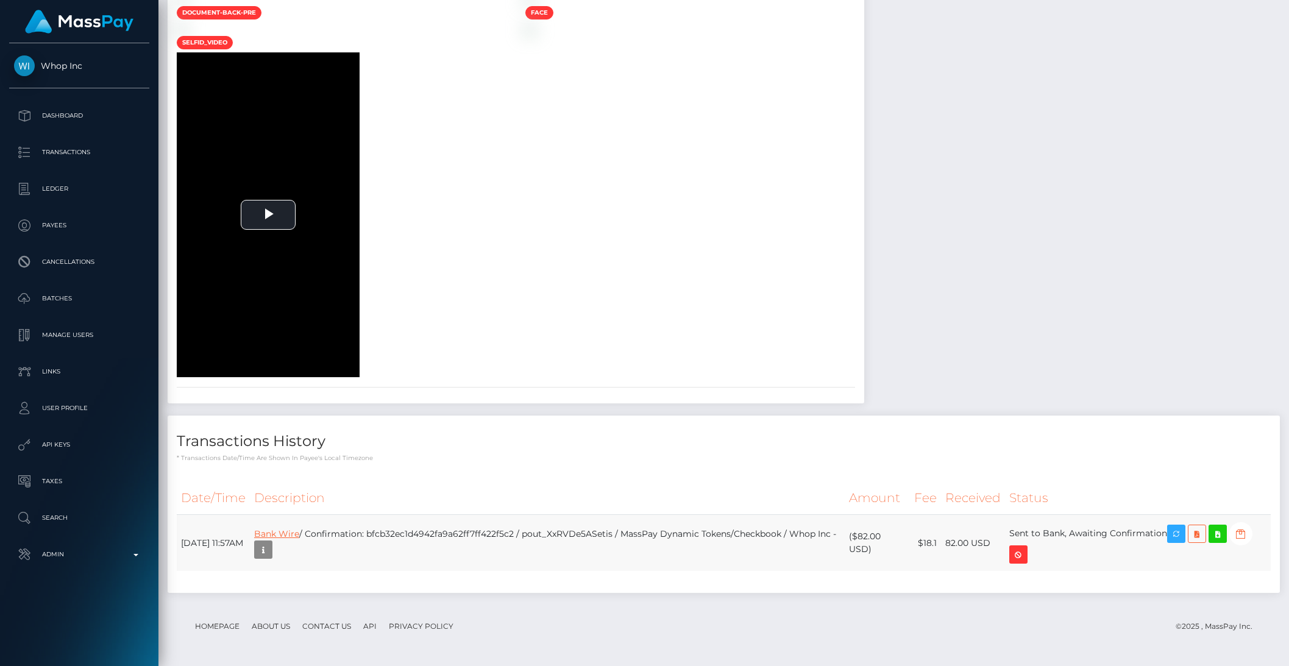
click at [299, 530] on link "Bank Wire" at bounding box center [276, 534] width 45 height 11
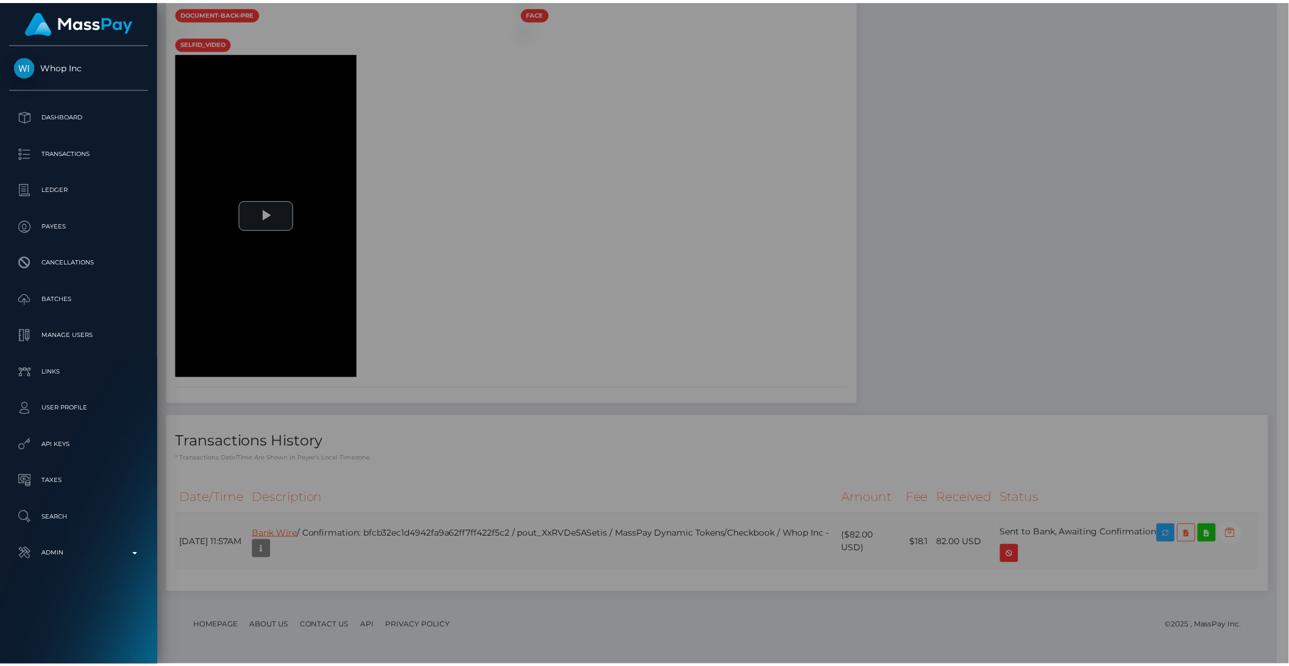
scroll to position [609482, 609275]
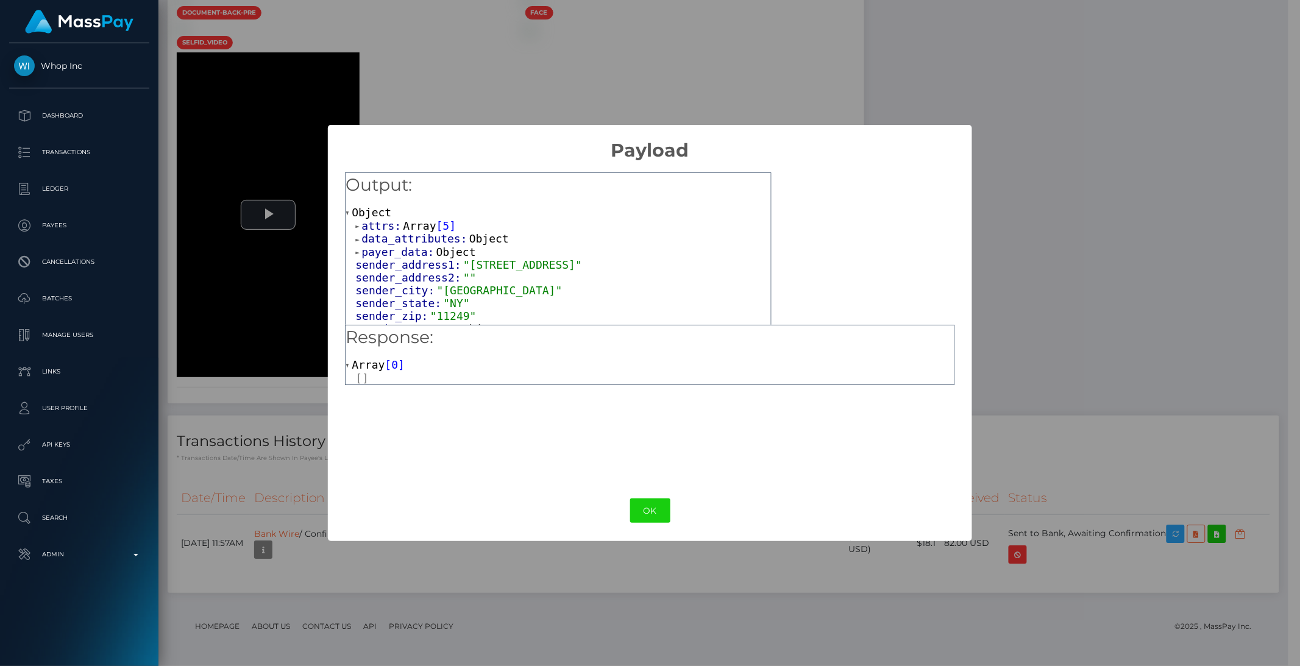
click at [1046, 361] on div "× Payload Output: Object attrs: Array [ 5 ] data_attributes: Object payer_data:…" at bounding box center [650, 333] width 1300 height 666
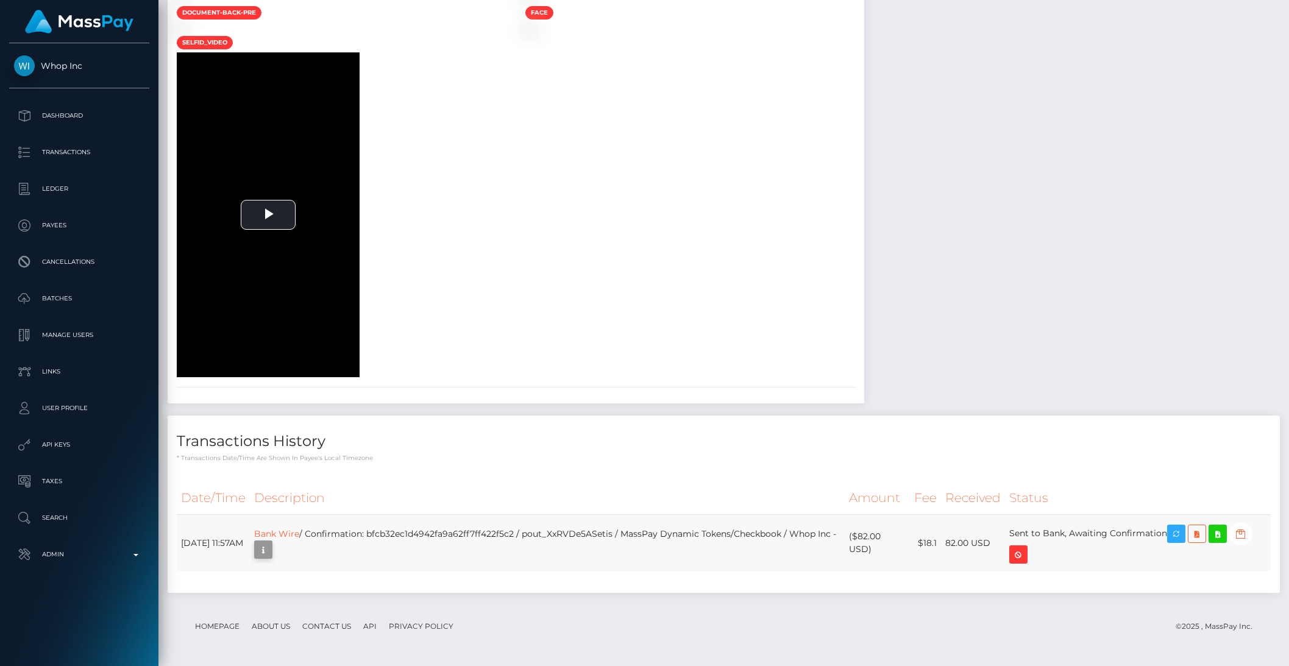
click at [271, 552] on icon "button" at bounding box center [263, 550] width 15 height 15
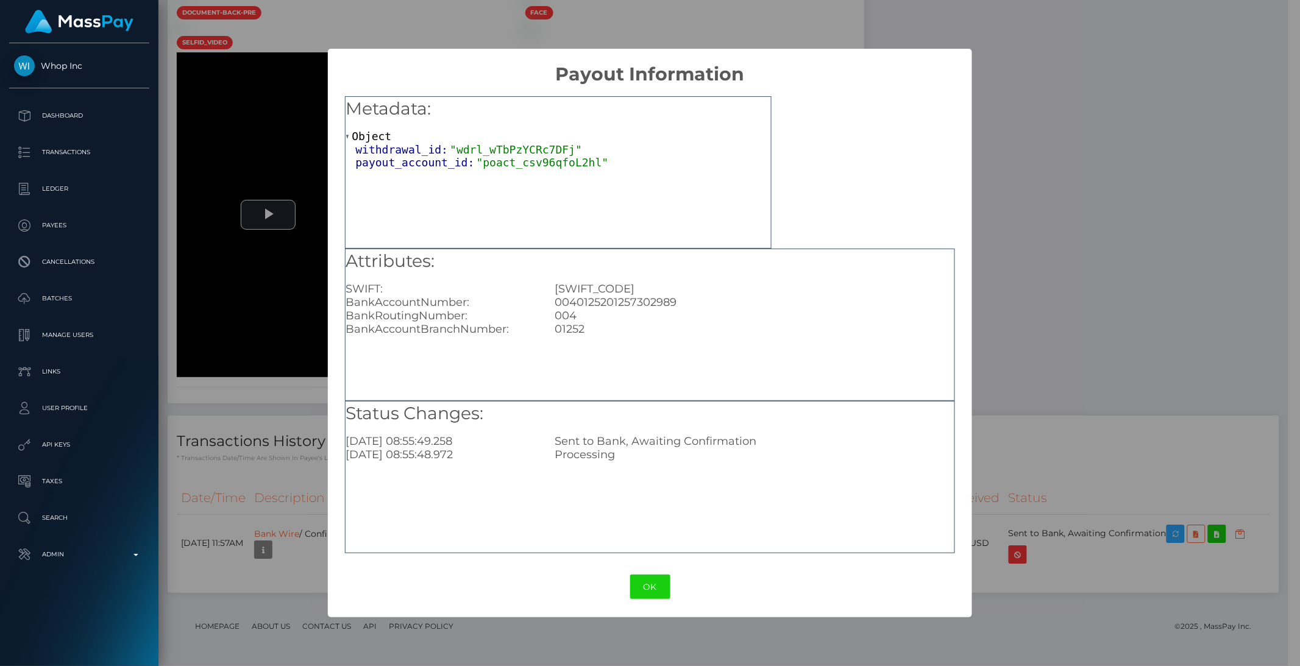
click at [1067, 381] on div "× Payout Information Metadata: Object withdrawal_id: "wdrl_wTbPzYCRc7DFj" payou…" at bounding box center [650, 333] width 1300 height 666
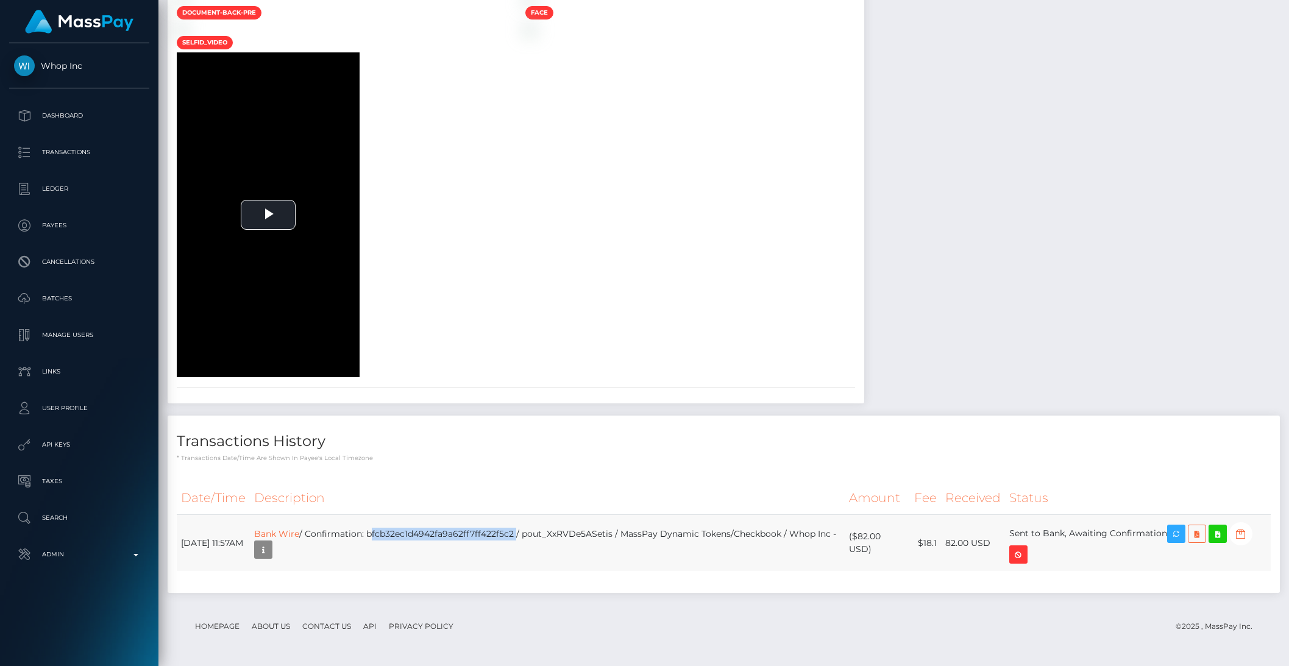
click at [450, 532] on td "Bank Wire / Confirmation: bfcb32ec1d4942fa9a62ff7ff422f5c2 / pout_XxRVDe5ASetis…" at bounding box center [547, 543] width 595 height 57
copy td "bfcb32ec1d4942fa9a62ff7ff422f5c2"
click at [299, 535] on link "Bank Wire" at bounding box center [276, 534] width 45 height 11
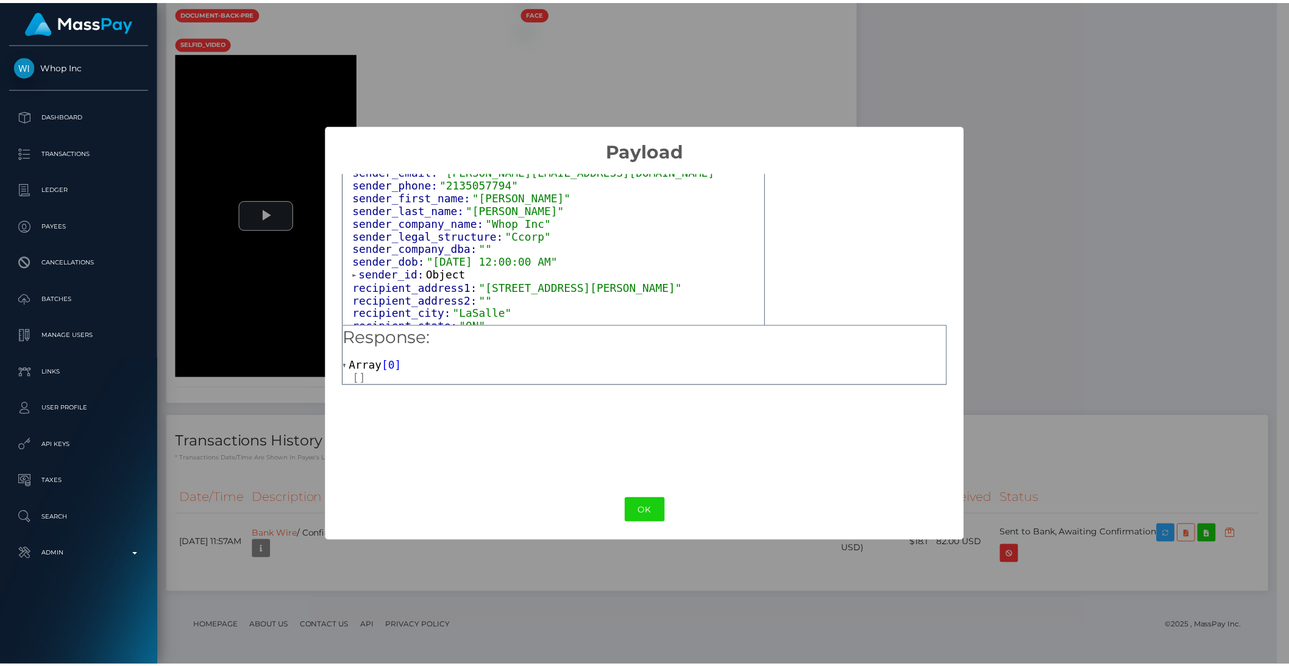
scroll to position [203, 0]
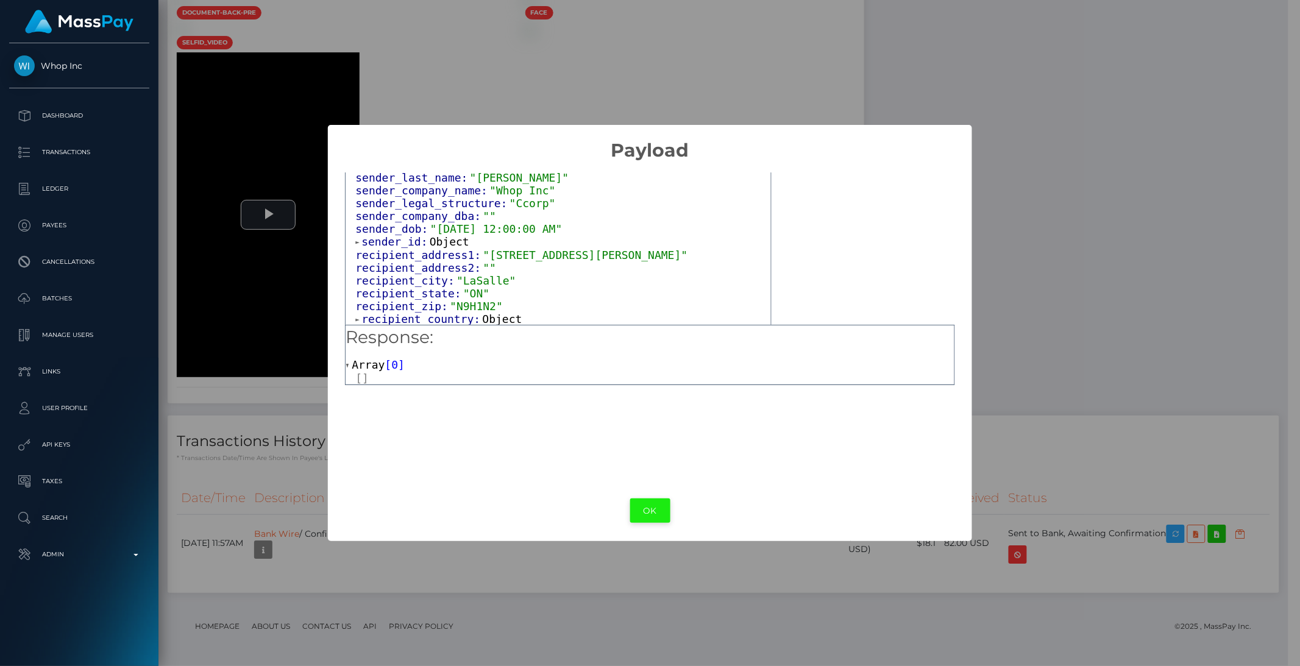
click at [646, 507] on button "OK" at bounding box center [650, 511] width 40 height 25
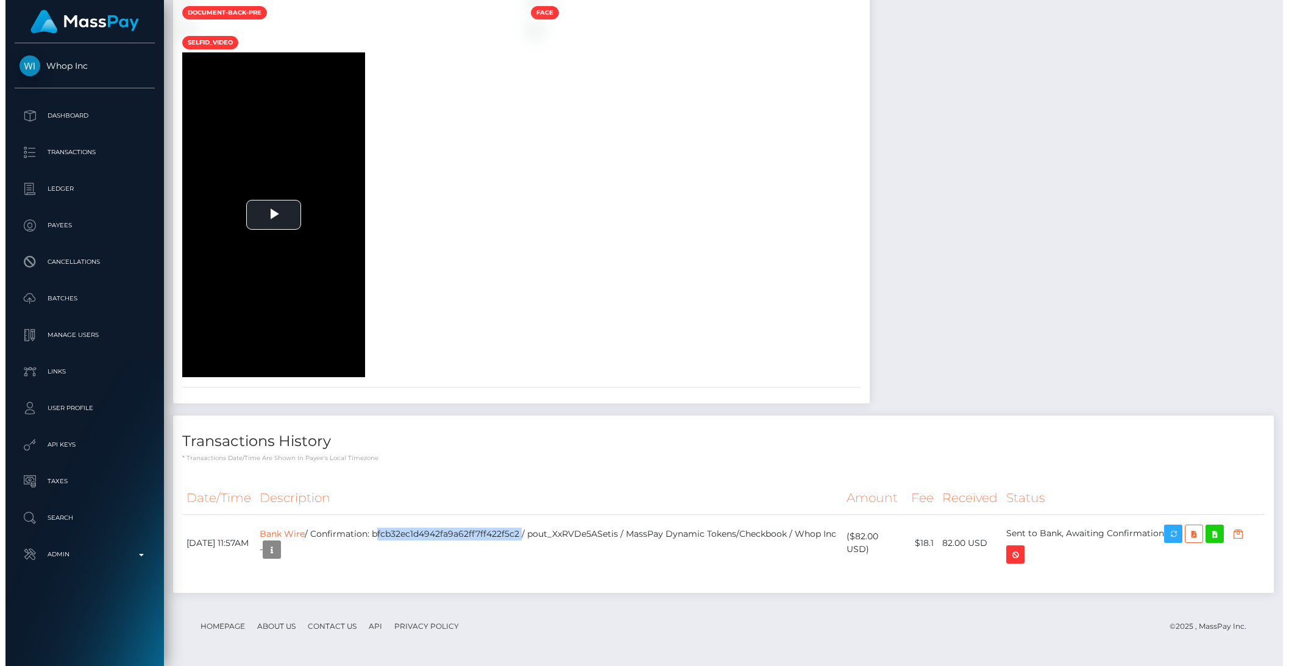
scroll to position [609482, 609275]
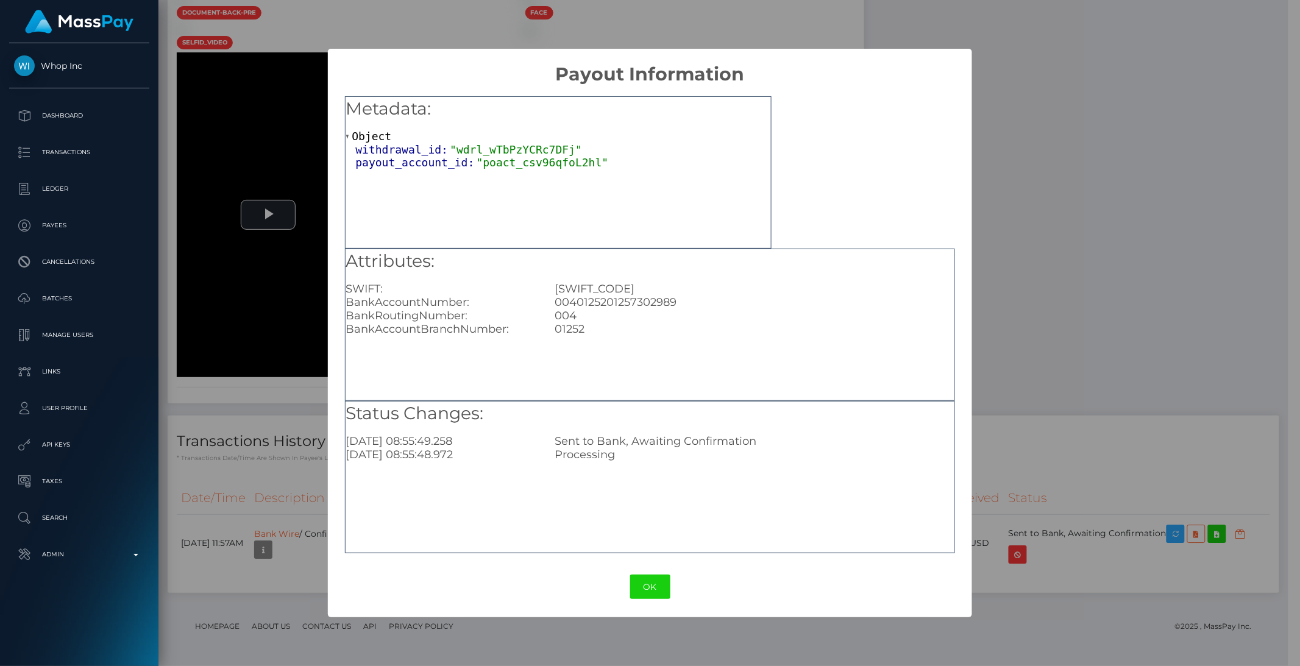
click at [616, 303] on div "0040125201257302989" at bounding box center [755, 302] width 418 height 13
copy div "0040125201257302989"
click at [650, 590] on button "OK" at bounding box center [650, 587] width 40 height 25
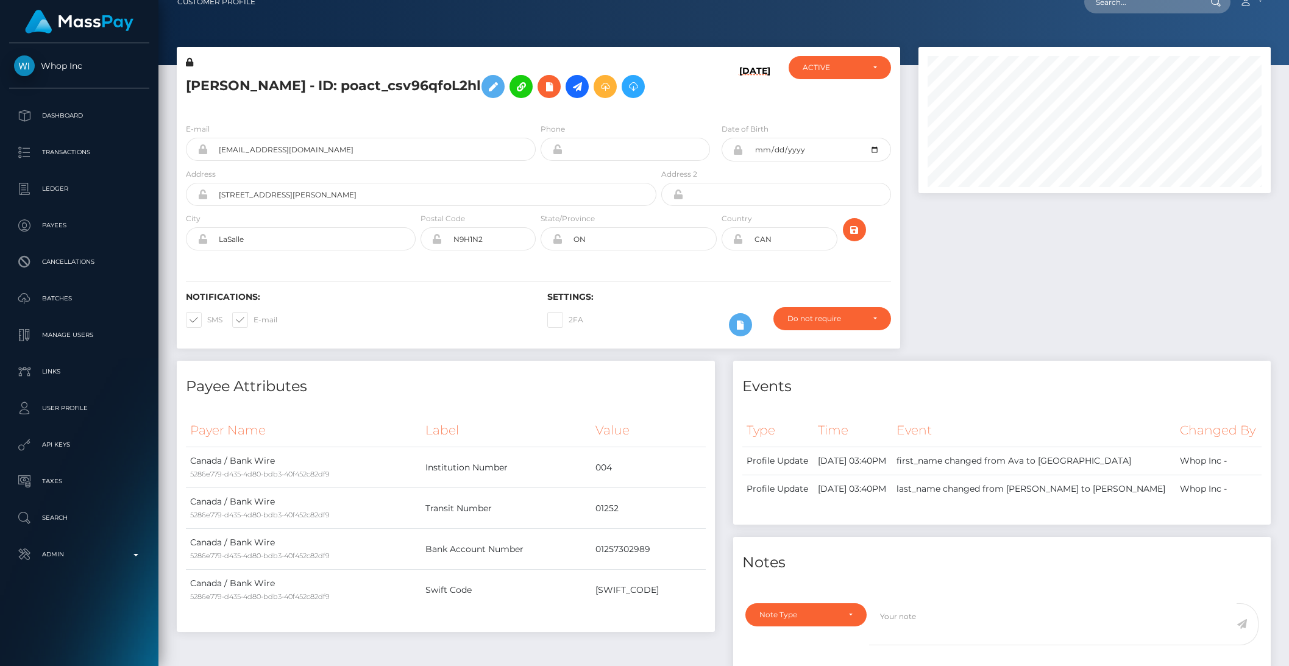
scroll to position [0, 0]
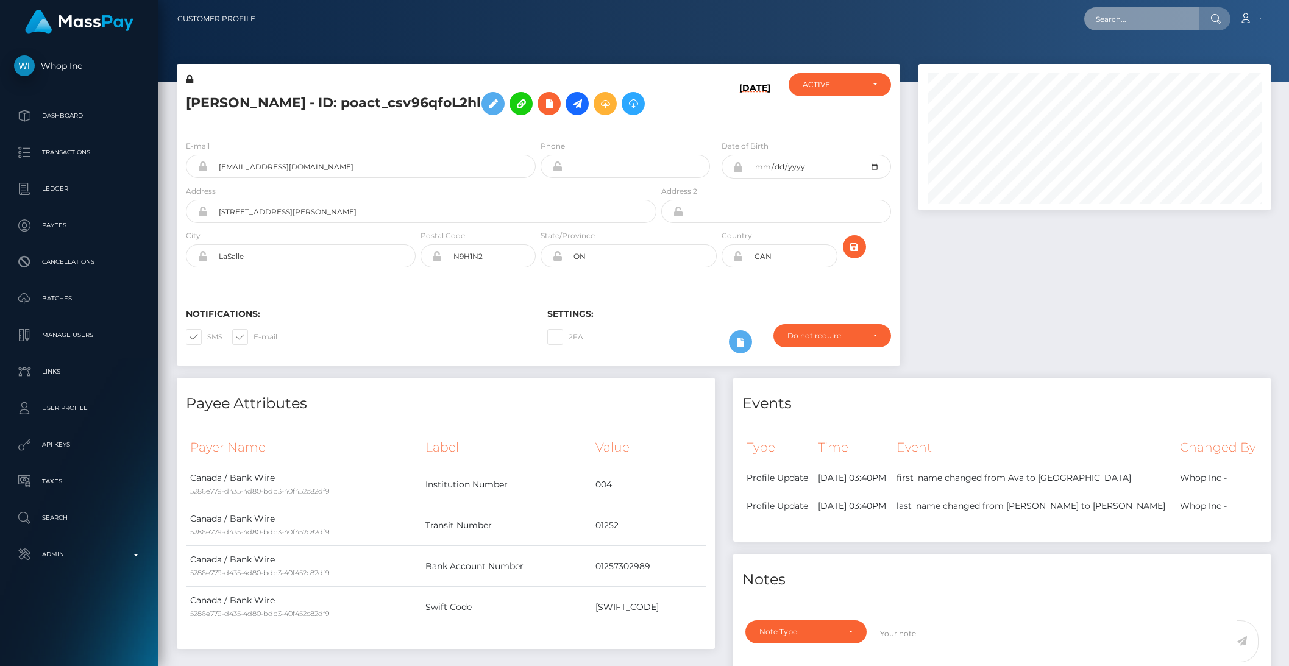
click at [1161, 21] on input "text" at bounding box center [1142, 18] width 115 height 23
paste input "poact_DCPaxdtCXcSs"
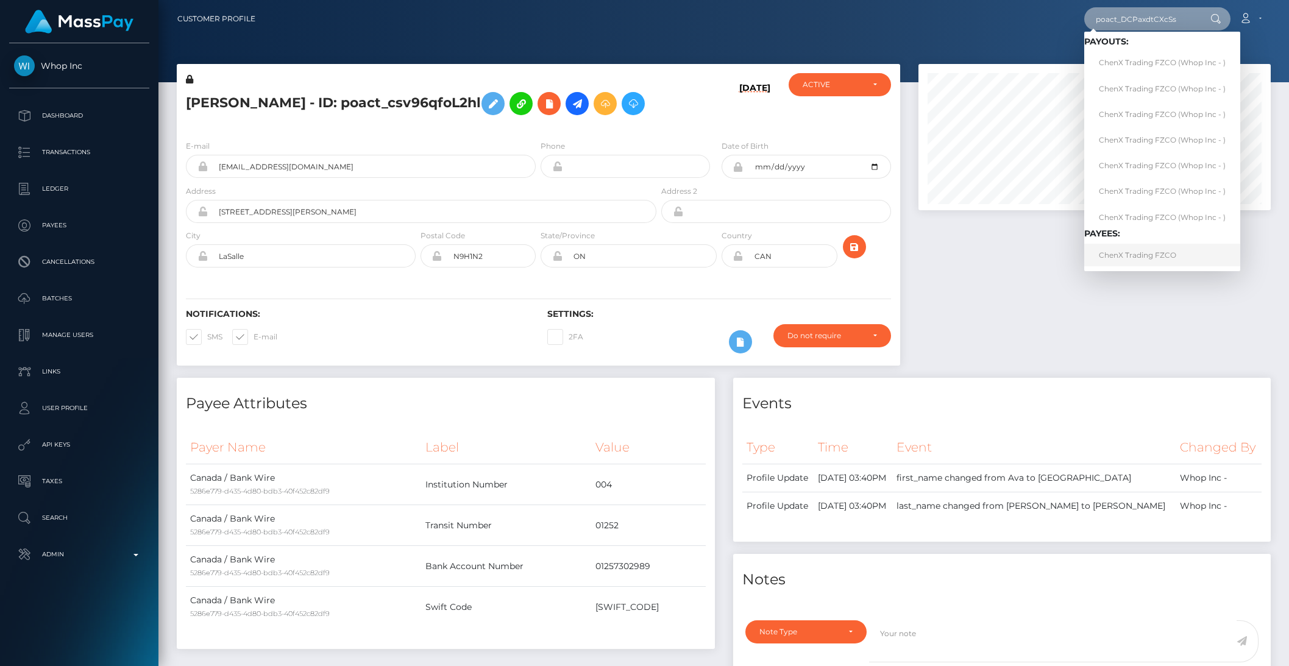
type input "poact_DCPaxdtCXcSs"
click at [1158, 256] on link "ChenX Trading FZCO" at bounding box center [1163, 255] width 156 height 23
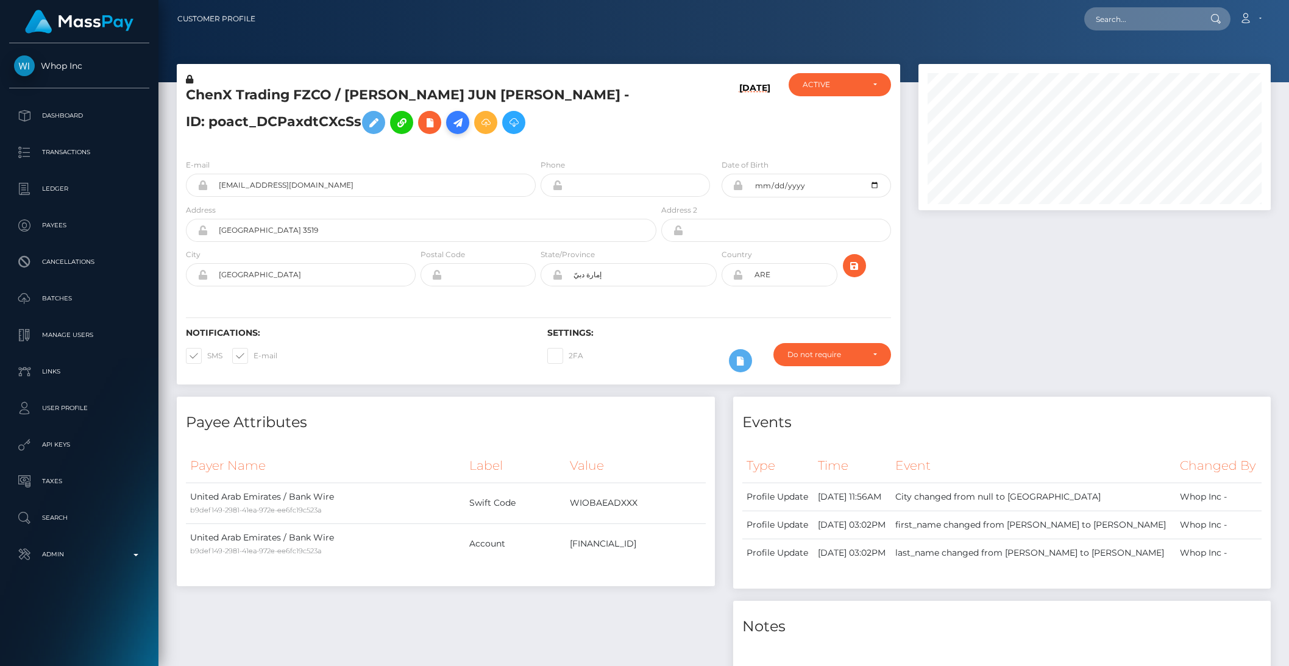
click at [451, 124] on icon at bounding box center [458, 122] width 15 height 15
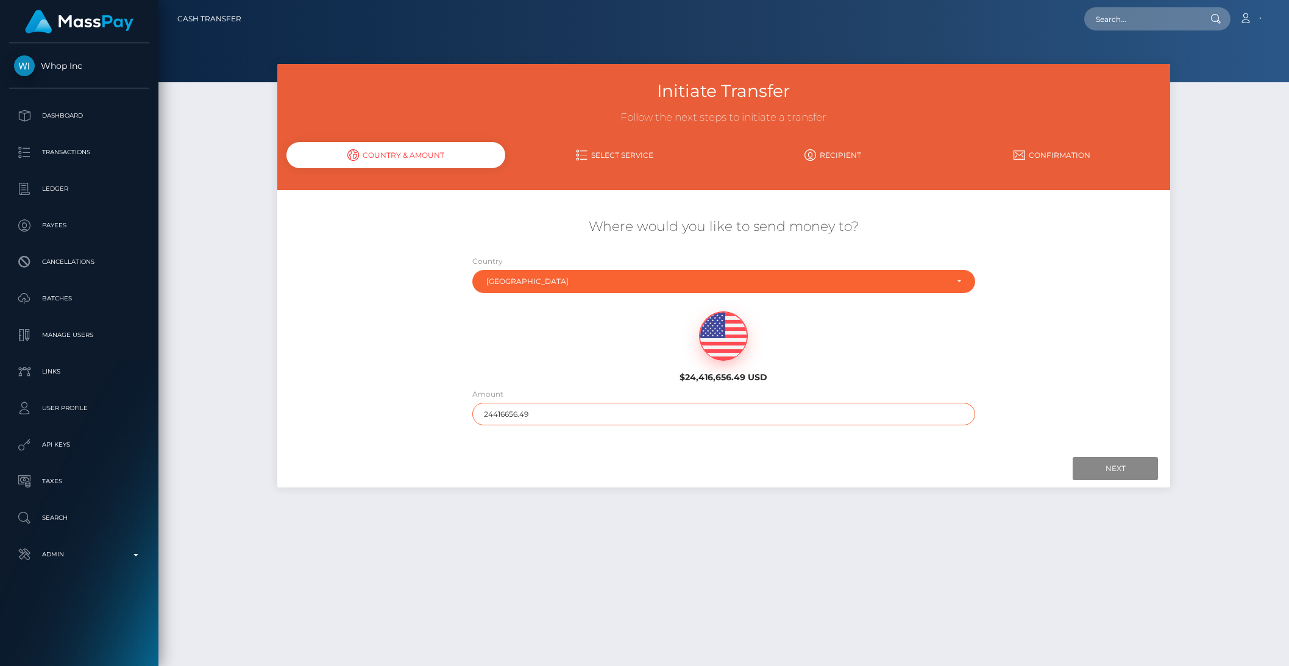
drag, startPoint x: 502, startPoint y: 413, endPoint x: 576, endPoint y: 415, distance: 73.8
click at [576, 415] on input "24416656.49" at bounding box center [723, 414] width 503 height 23
drag, startPoint x: 543, startPoint y: 416, endPoint x: 507, endPoint y: 415, distance: 36.6
click at [507, 416] on input "24416656.49" at bounding box center [723, 414] width 503 height 23
type input "2441"
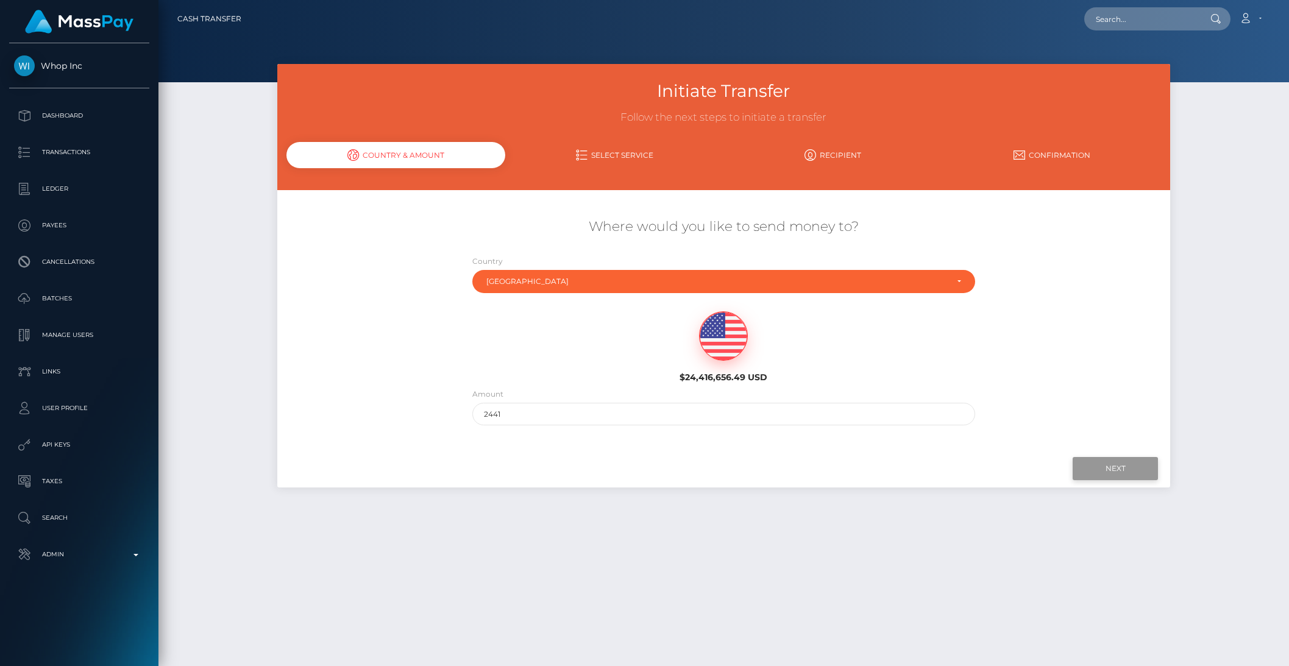
click at [1107, 463] on input "Next" at bounding box center [1115, 468] width 85 height 23
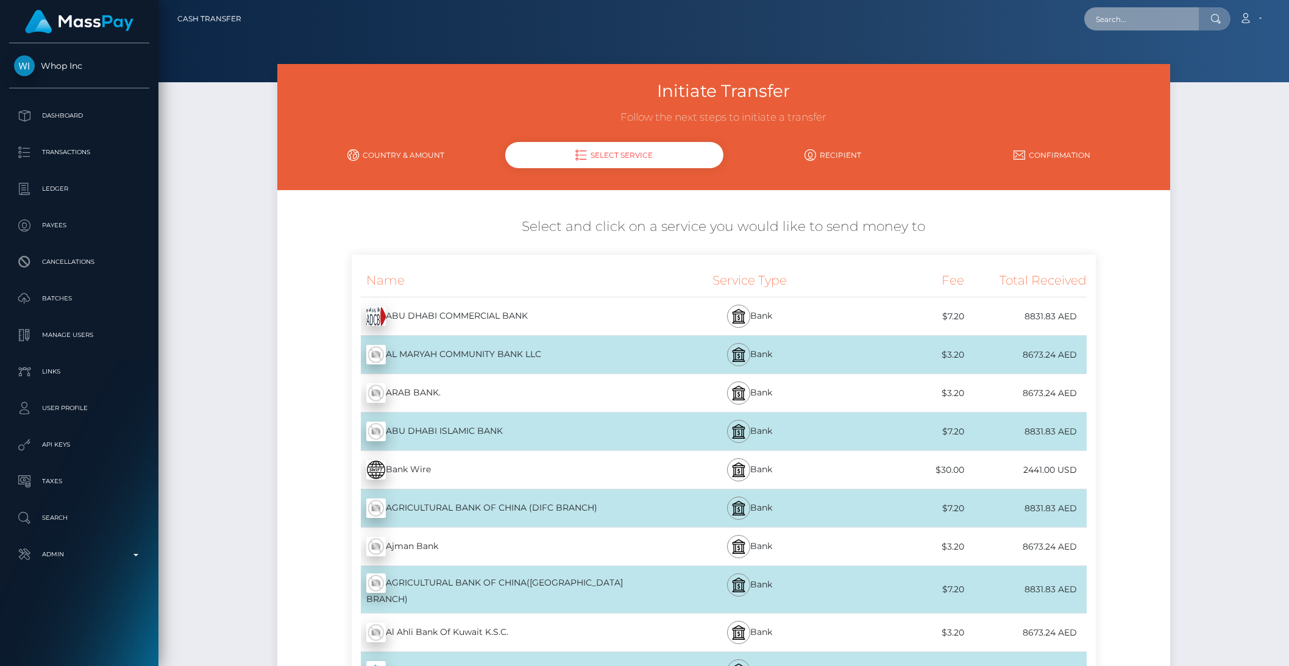
click at [1126, 26] on input "text" at bounding box center [1142, 18] width 115 height 23
paste input "pout_jvdTrvOJFbk2V"
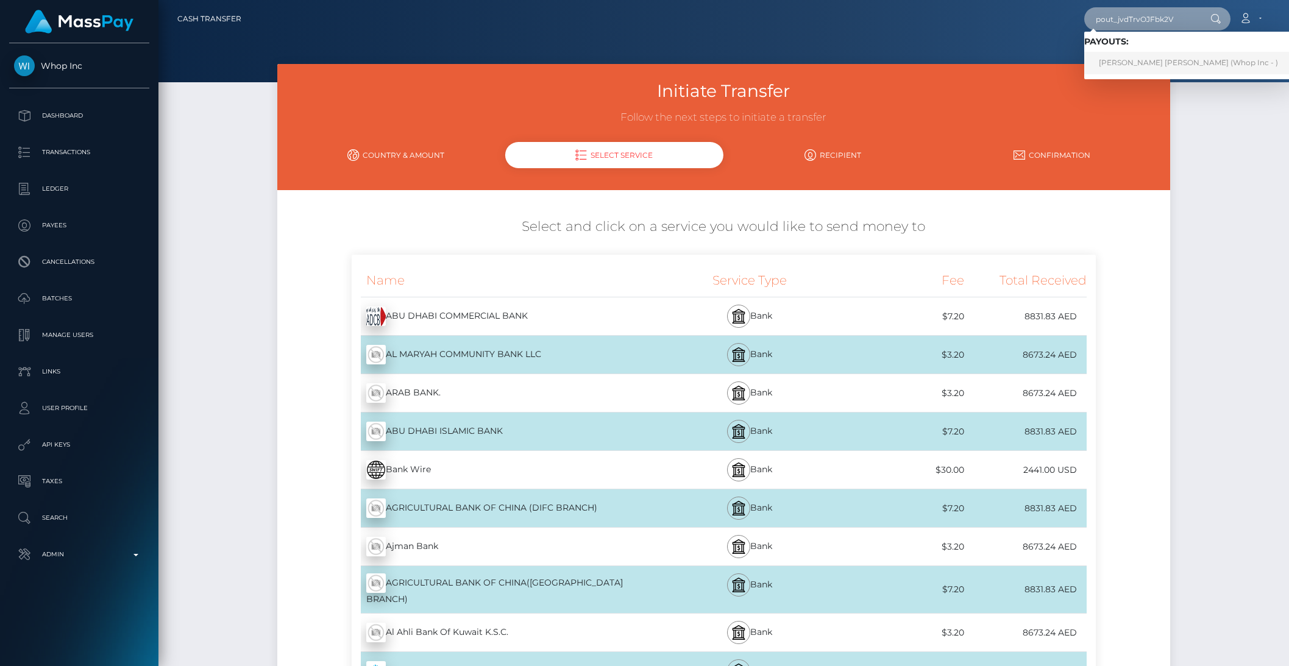
type input "pout_jvdTrvOJFbk2V"
click at [1156, 58] on link "[PERSON_NAME] [PERSON_NAME] (Whop Inc - )" at bounding box center [1189, 63] width 208 height 23
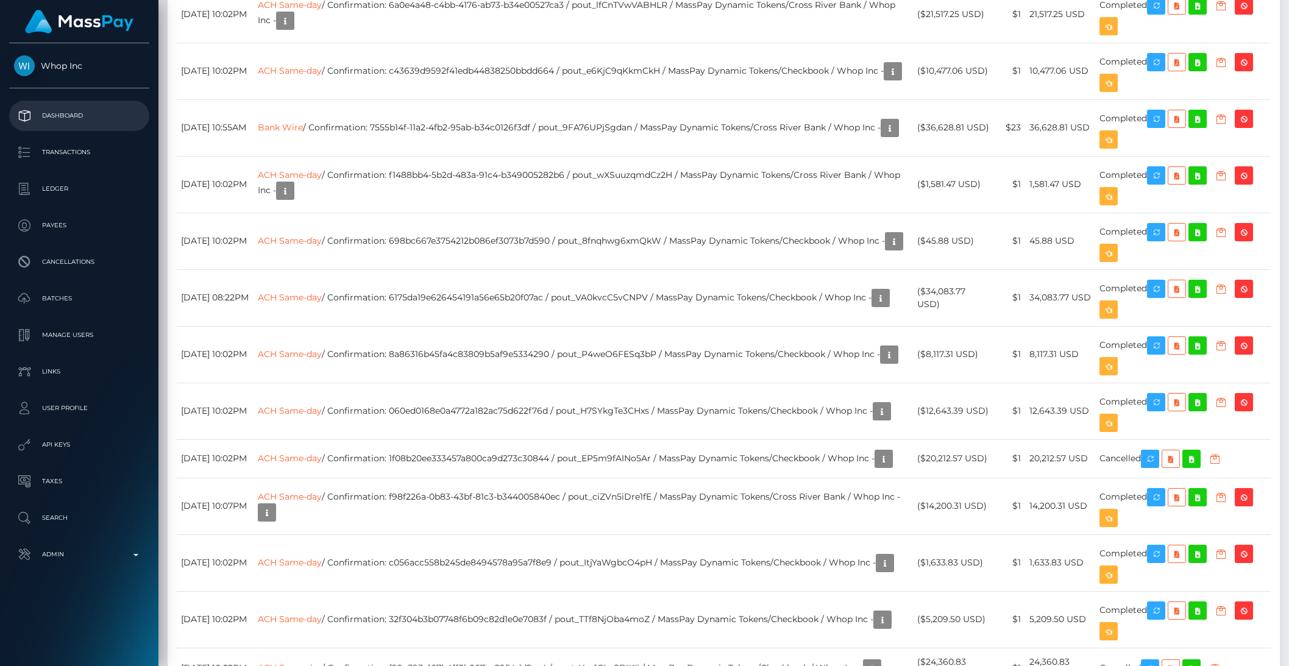
scroll to position [1723, 0]
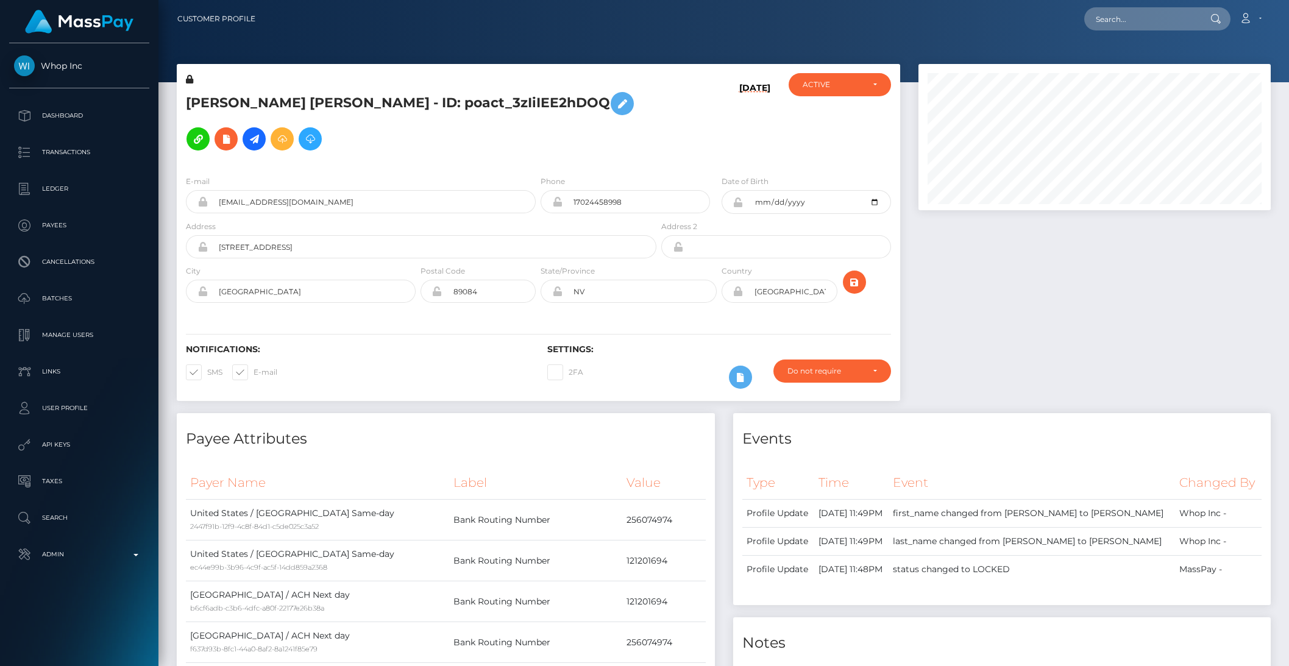
click at [346, 103] on h5 "[PERSON_NAME] [PERSON_NAME] - ID: poact_3zIiIEE2hDOQ" at bounding box center [418, 121] width 464 height 71
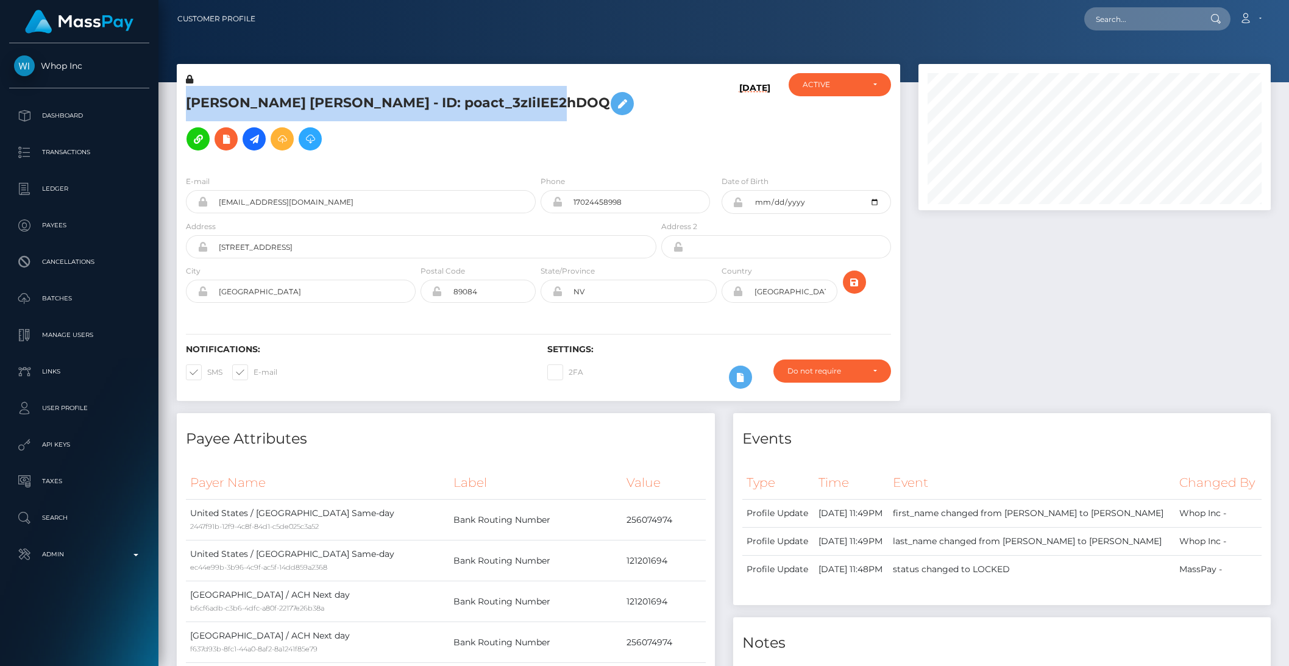
click at [346, 103] on h5 "[PERSON_NAME] [PERSON_NAME] - ID: poact_3zIiIEE2hDOQ" at bounding box center [418, 121] width 464 height 71
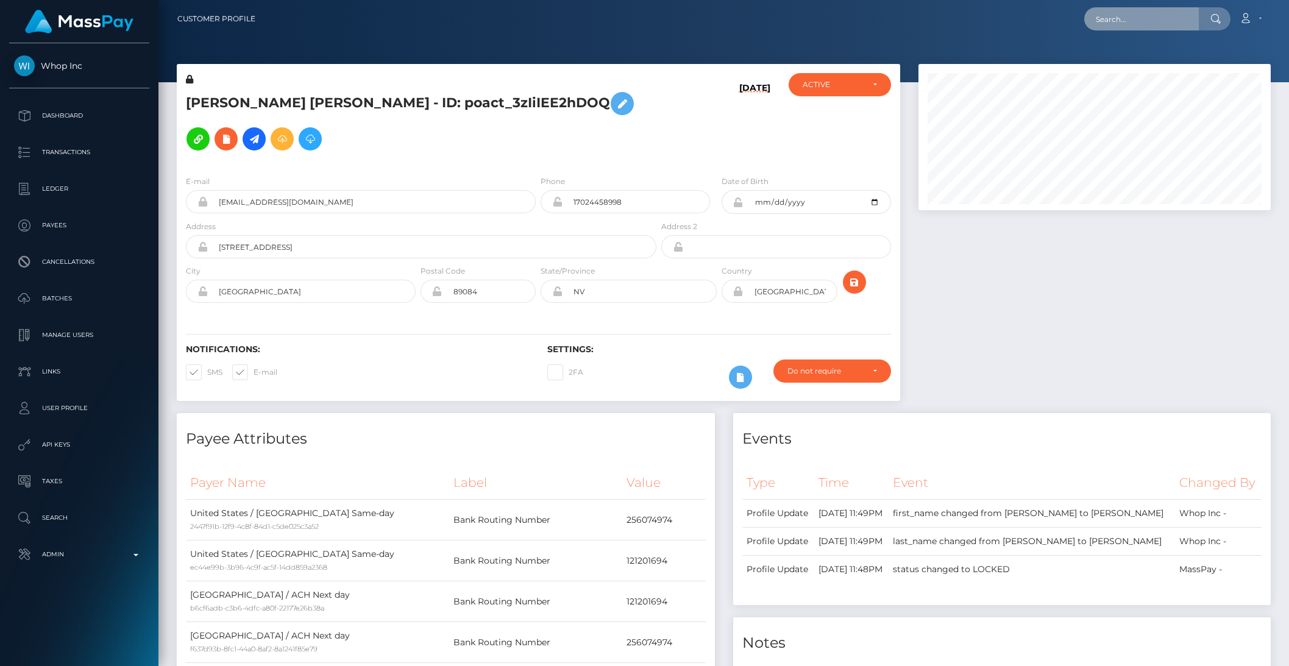
click at [1142, 22] on input "text" at bounding box center [1142, 18] width 115 height 23
paste input "pout_gu3cW6GiCIlKo"
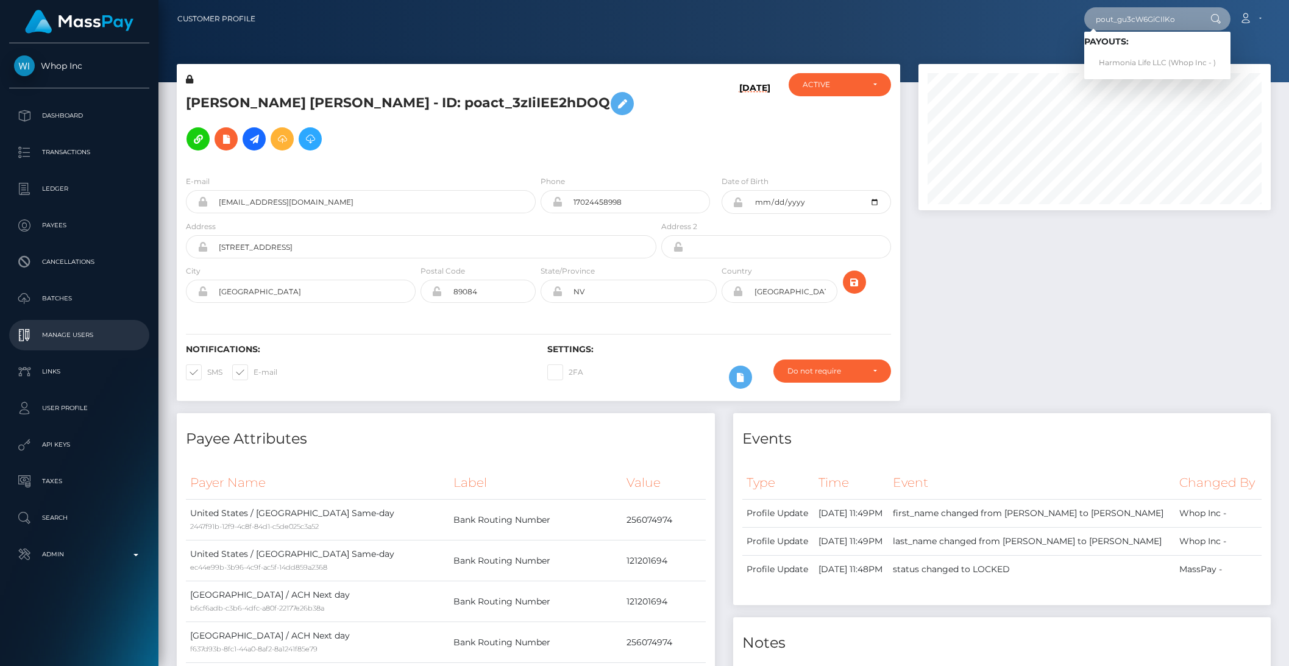
type input "pout_gu3cW6GiCIlKo"
click at [1164, 68] on link "Harmonia Life LLC (Whop Inc - )" at bounding box center [1158, 63] width 146 height 23
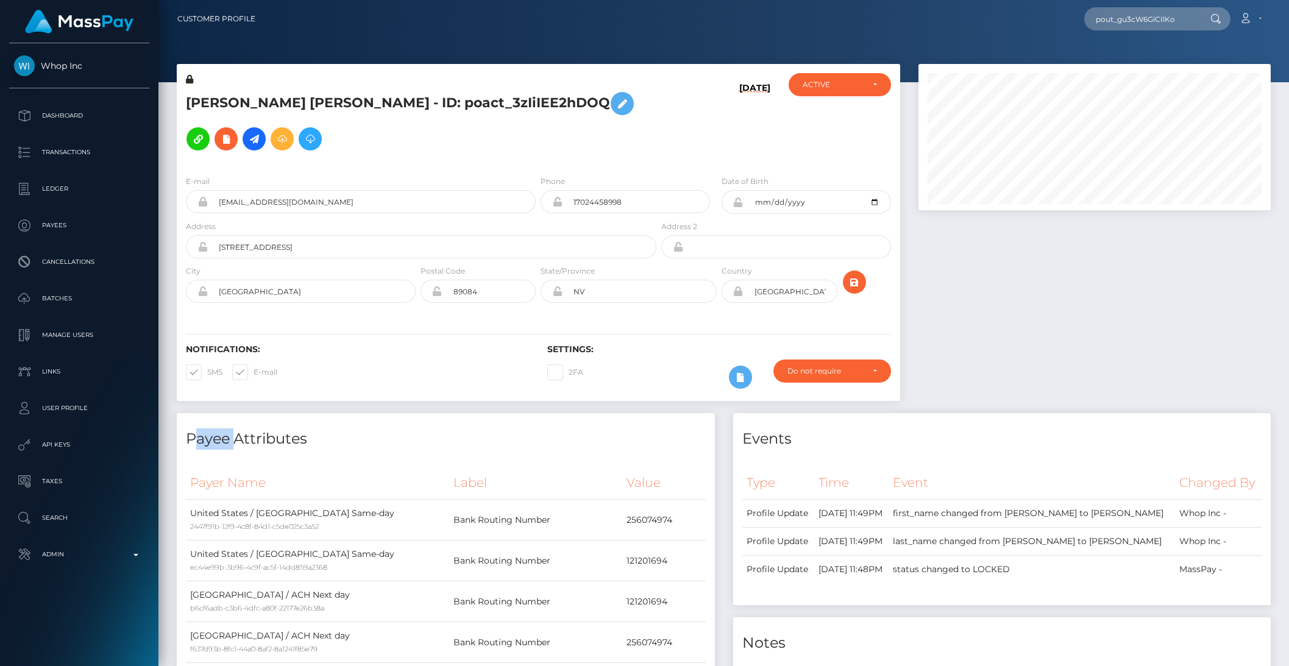
click at [1164, 68] on div at bounding box center [1095, 137] width 352 height 146
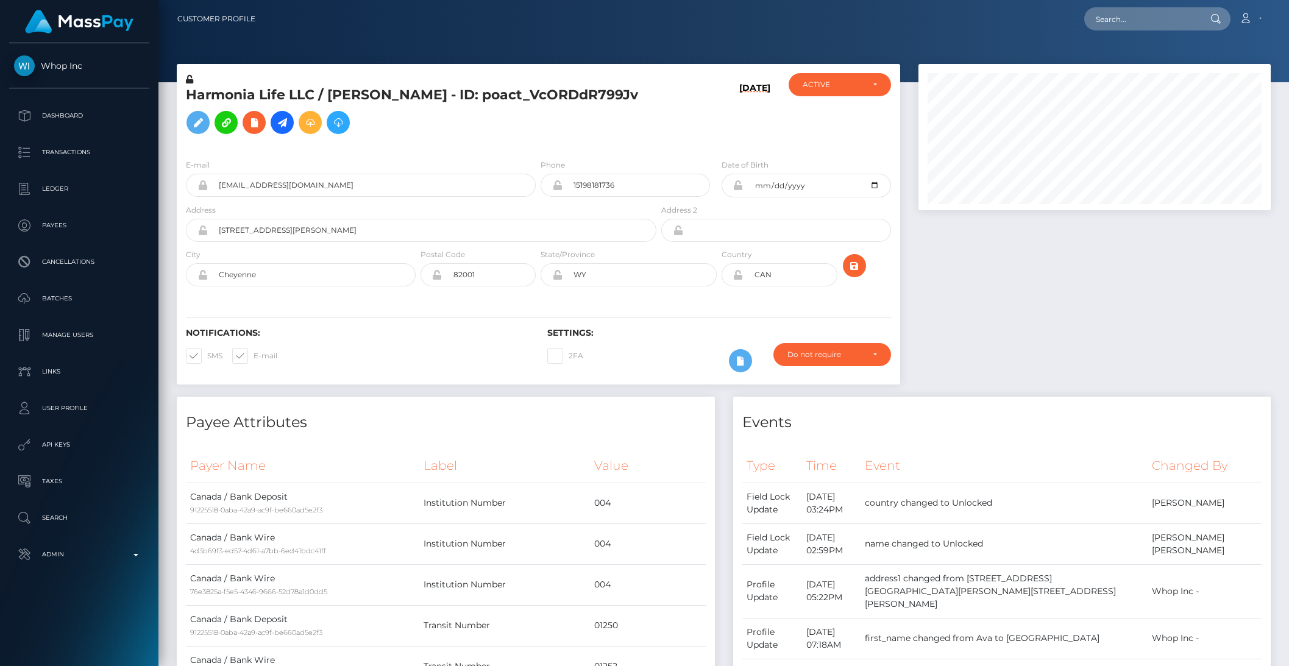
click at [267, 107] on h5 "Harmonia Life LLC / [PERSON_NAME] - ID: poact_VcORDdR799Jv" at bounding box center [418, 113] width 464 height 54
click at [266, 106] on h5 "Harmonia Life LLC / [PERSON_NAME] - ID: poact_VcORDdR799Jv" at bounding box center [418, 113] width 464 height 54
click at [290, 123] on icon at bounding box center [282, 122] width 15 height 15
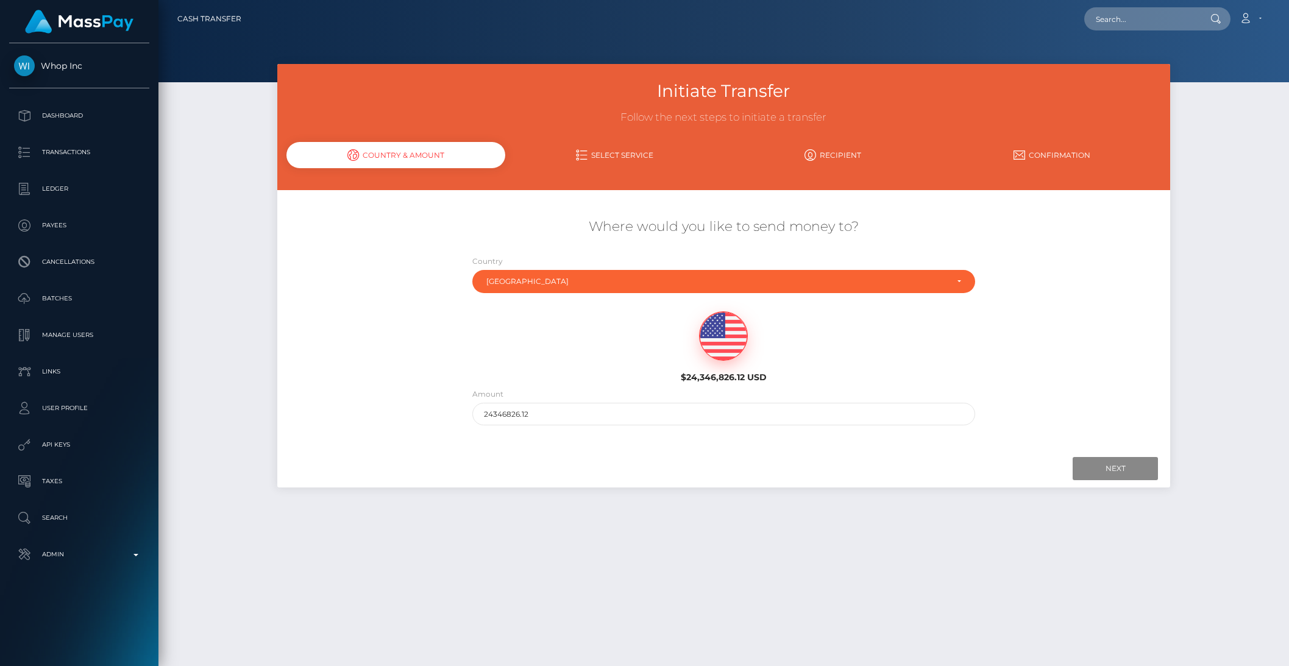
click at [535, 294] on div "Country Abkhazia [GEOGRAPHIC_DATA] [GEOGRAPHIC_DATA] [GEOGRAPHIC_DATA] [US_STAT…" at bounding box center [723, 277] width 521 height 45
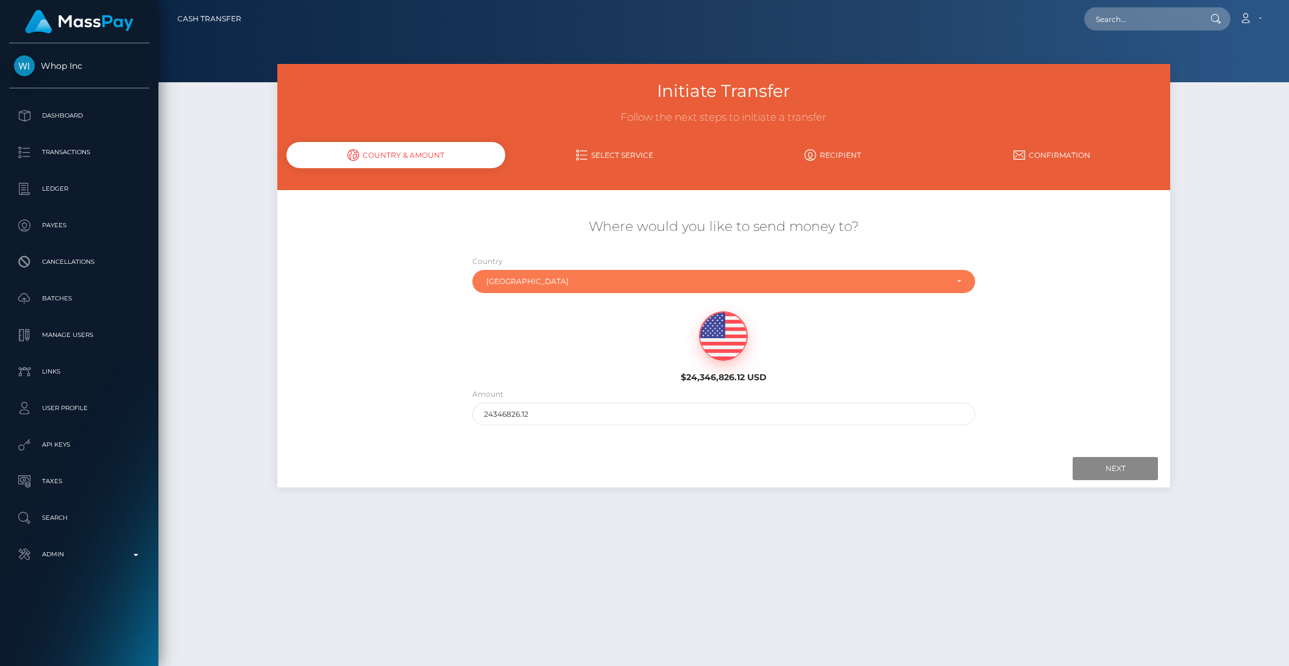
click at [499, 287] on div "[GEOGRAPHIC_DATA]" at bounding box center [723, 281] width 503 height 23
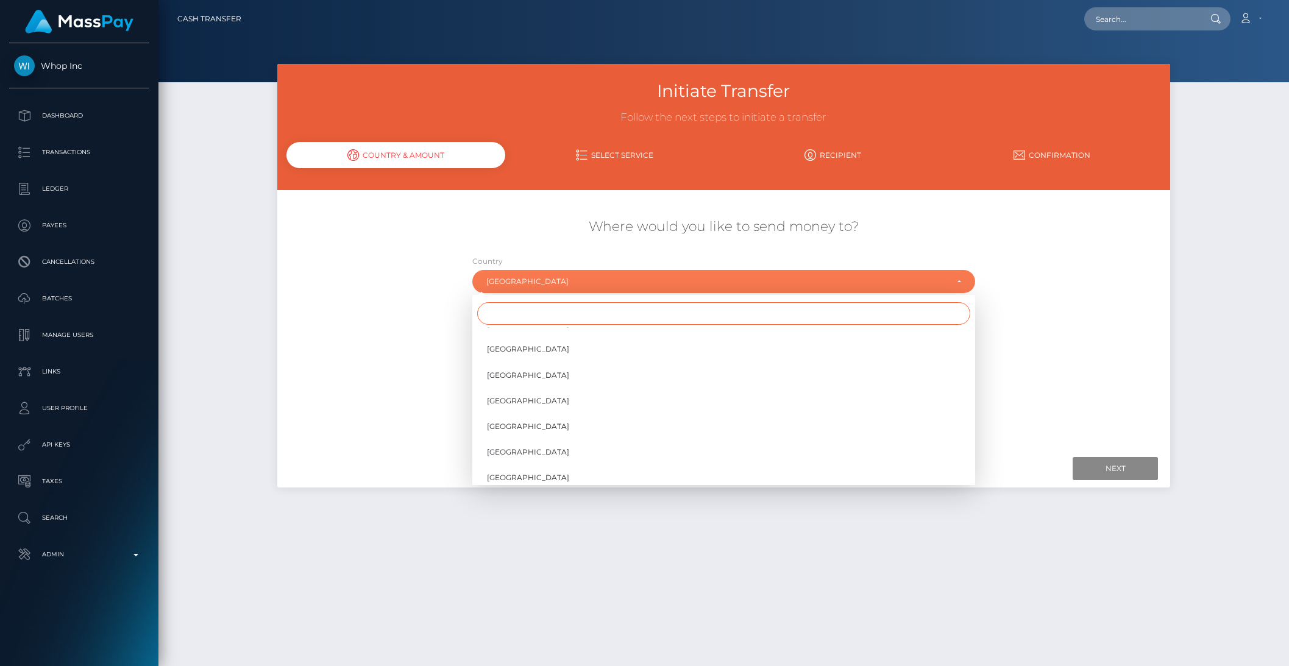
click at [496, 310] on input "Search" at bounding box center [723, 313] width 493 height 23
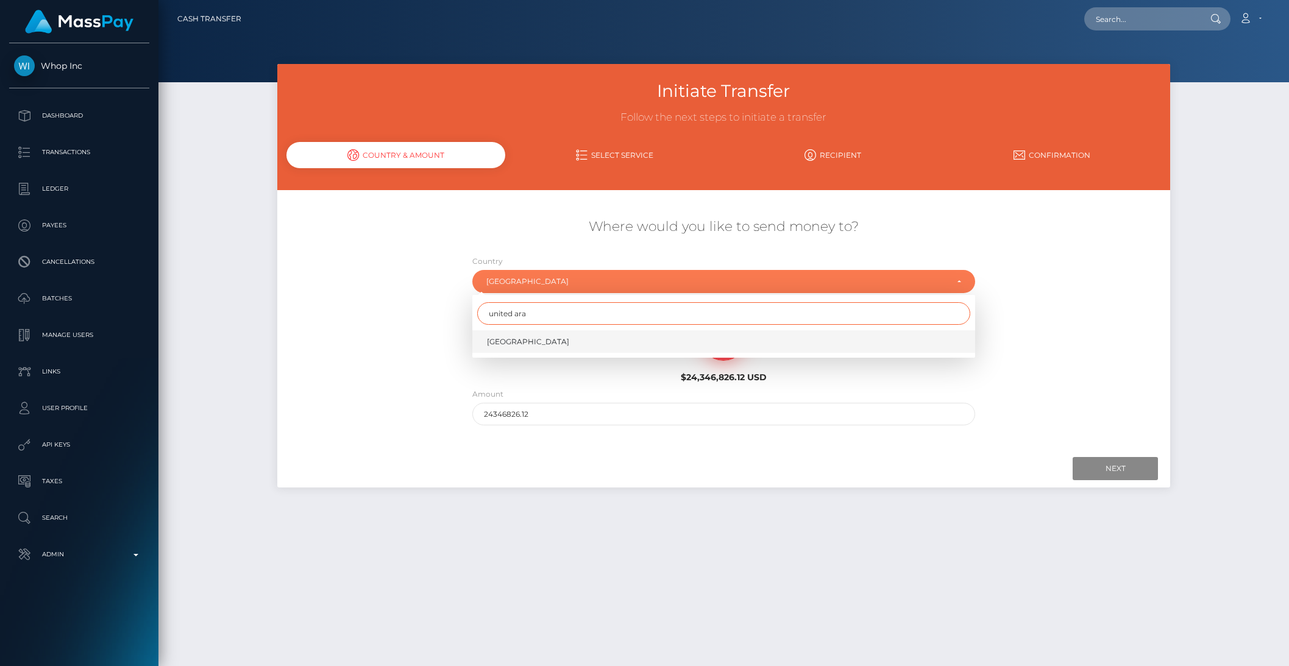
type input "united ara"
click at [523, 337] on span "[GEOGRAPHIC_DATA]" at bounding box center [528, 342] width 82 height 11
select select "ARE"
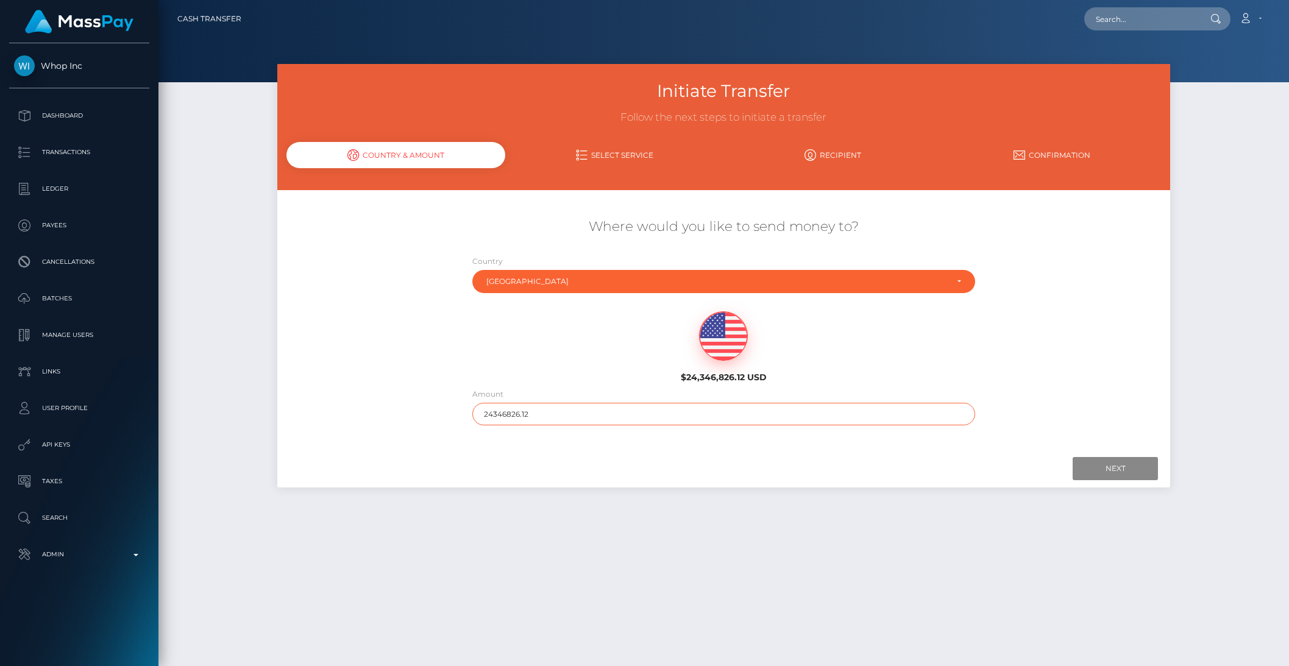
drag, startPoint x: 508, startPoint y: 403, endPoint x: 505, endPoint y: 410, distance: 7.7
click at [508, 403] on input "24346826.12" at bounding box center [723, 414] width 503 height 23
drag, startPoint x: 507, startPoint y: 415, endPoint x: 579, endPoint y: 417, distance: 71.3
click at [579, 417] on input "24346826.12" at bounding box center [723, 414] width 503 height 23
click at [1086, 463] on input "Next" at bounding box center [1115, 468] width 85 height 23
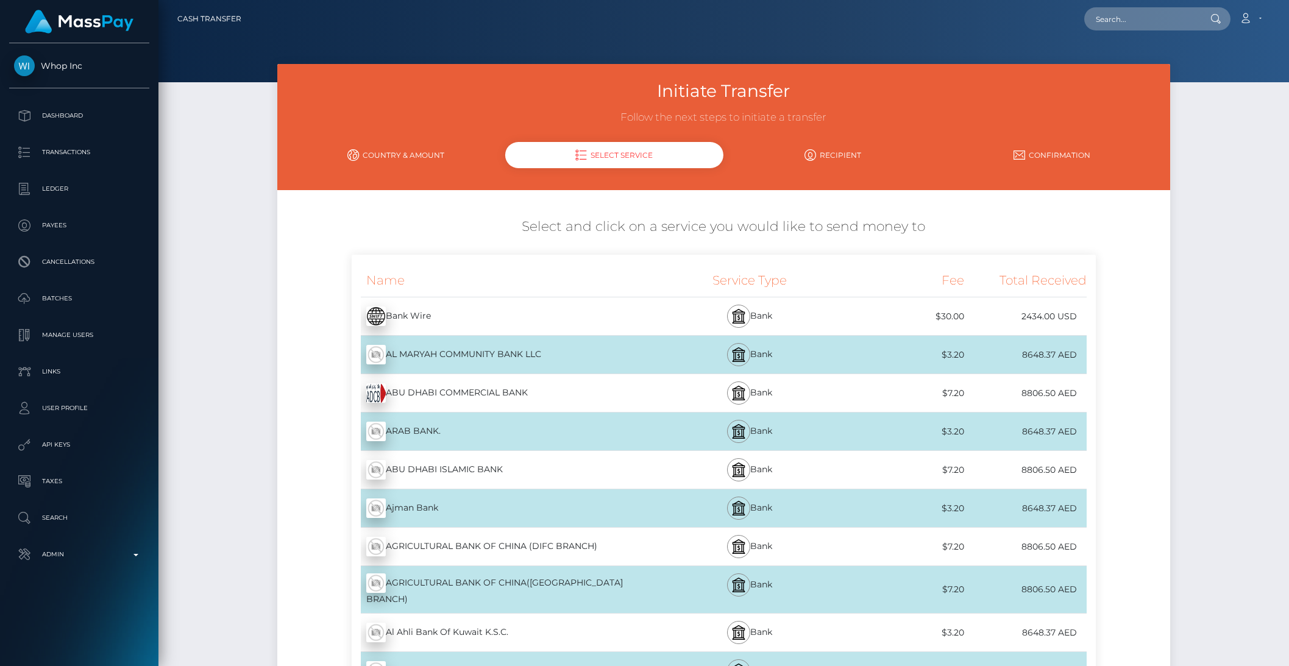
click at [517, 321] on div "Bank Wire - USD" at bounding box center [505, 316] width 307 height 34
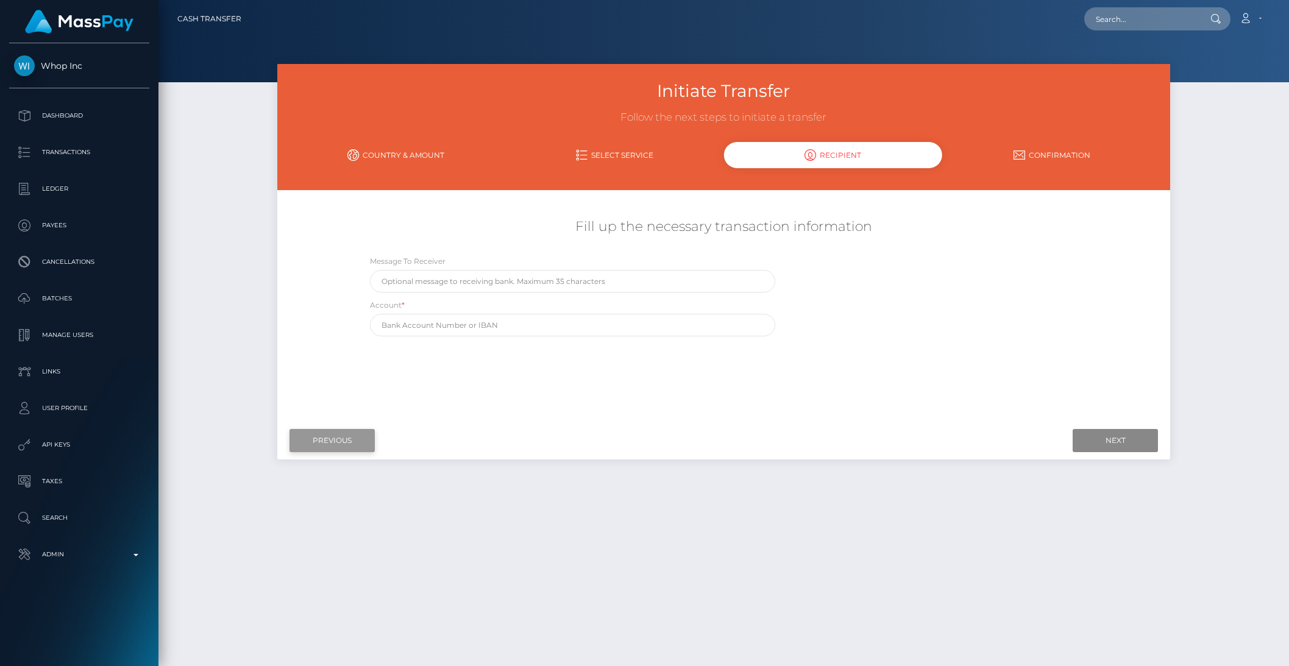
click at [326, 441] on input "Previous" at bounding box center [332, 440] width 85 height 23
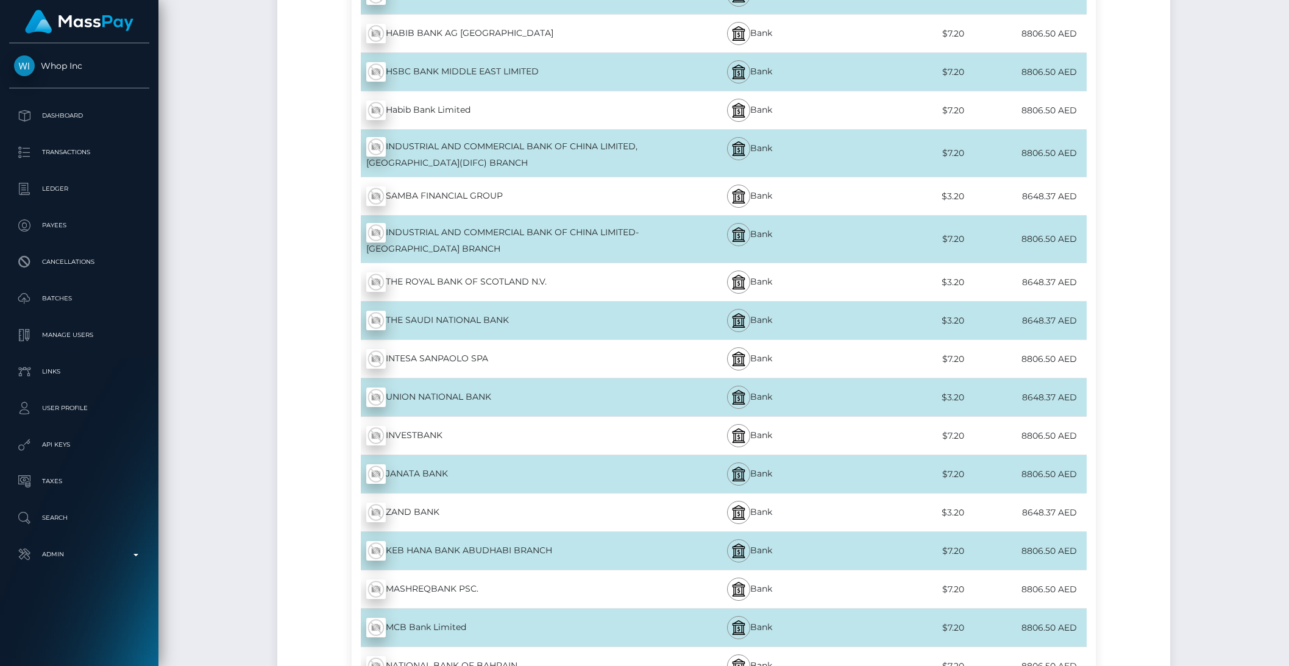
scroll to position [4133, 0]
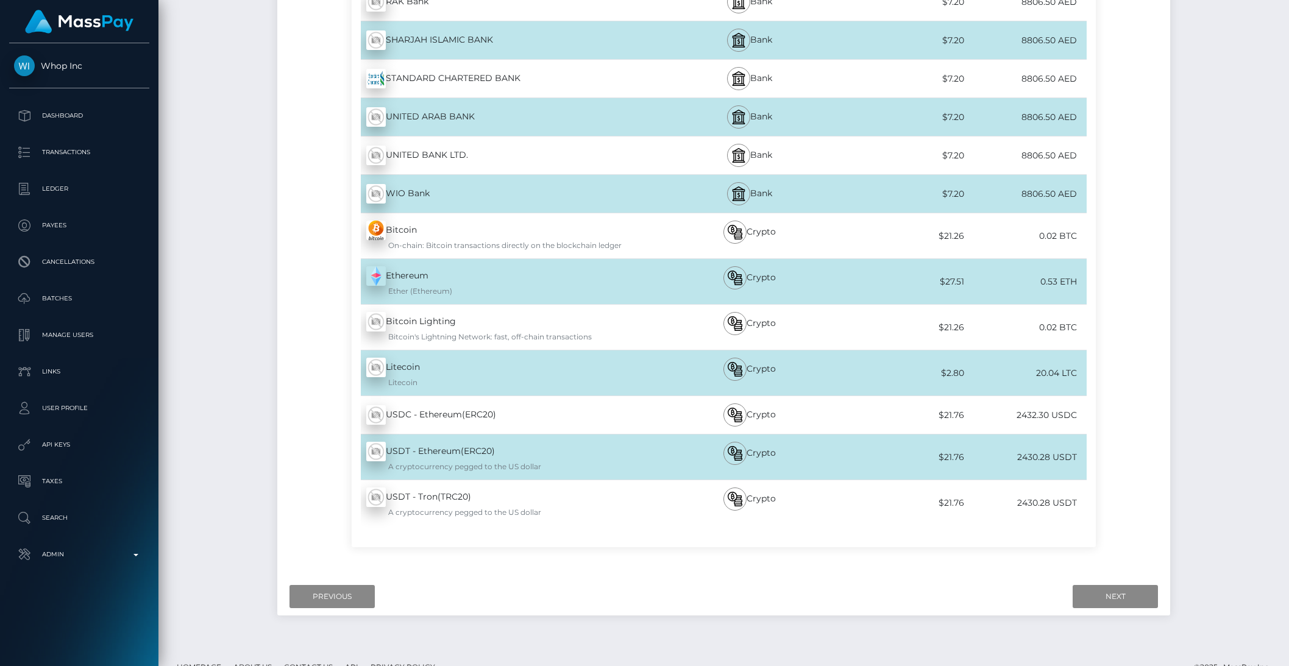
click at [449, 177] on div "WIO Bank - AED" at bounding box center [505, 194] width 307 height 34
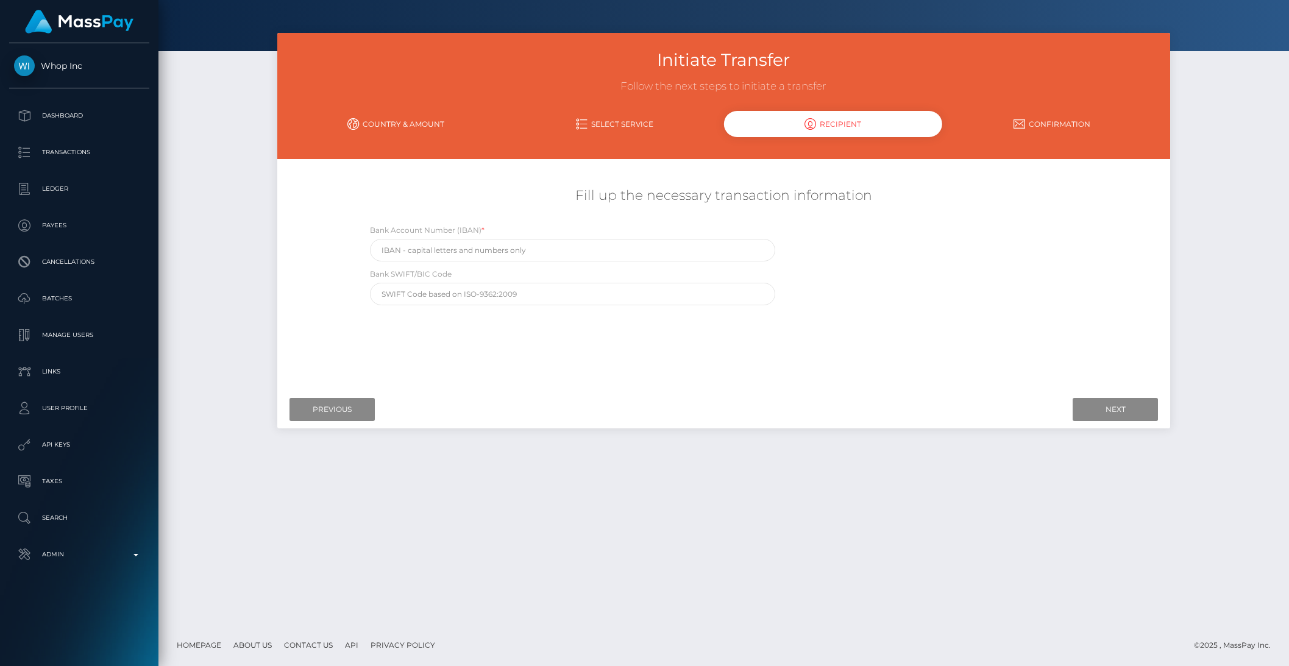
scroll to position [0, 0]
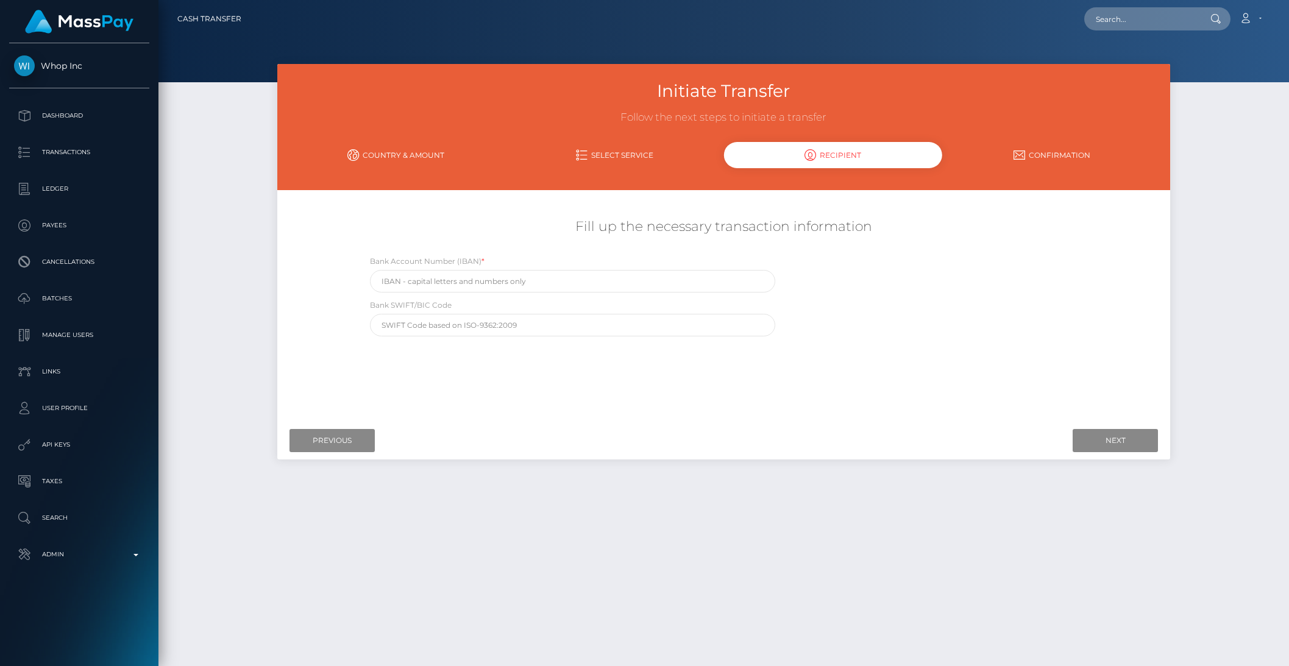
click at [382, 159] on link "Country & Amount" at bounding box center [396, 154] width 219 height 21
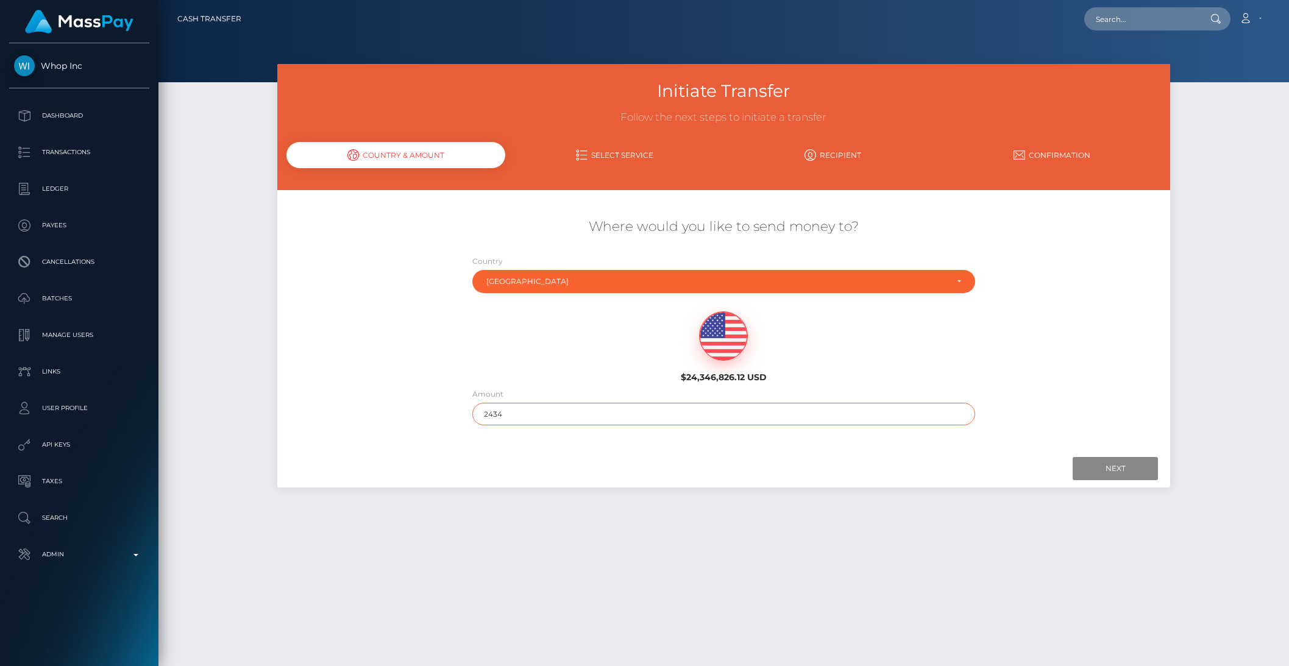
drag, startPoint x: 499, startPoint y: 416, endPoint x: 418, endPoint y: 408, distance: 81.4
click at [418, 408] on div "Where would you like to send money to? Country Abkhazia [GEOGRAPHIC_DATA] [GEOG…" at bounding box center [724, 322] width 894 height 220
type input "1000"
click at [1091, 471] on input "Next" at bounding box center [1115, 468] width 85 height 23
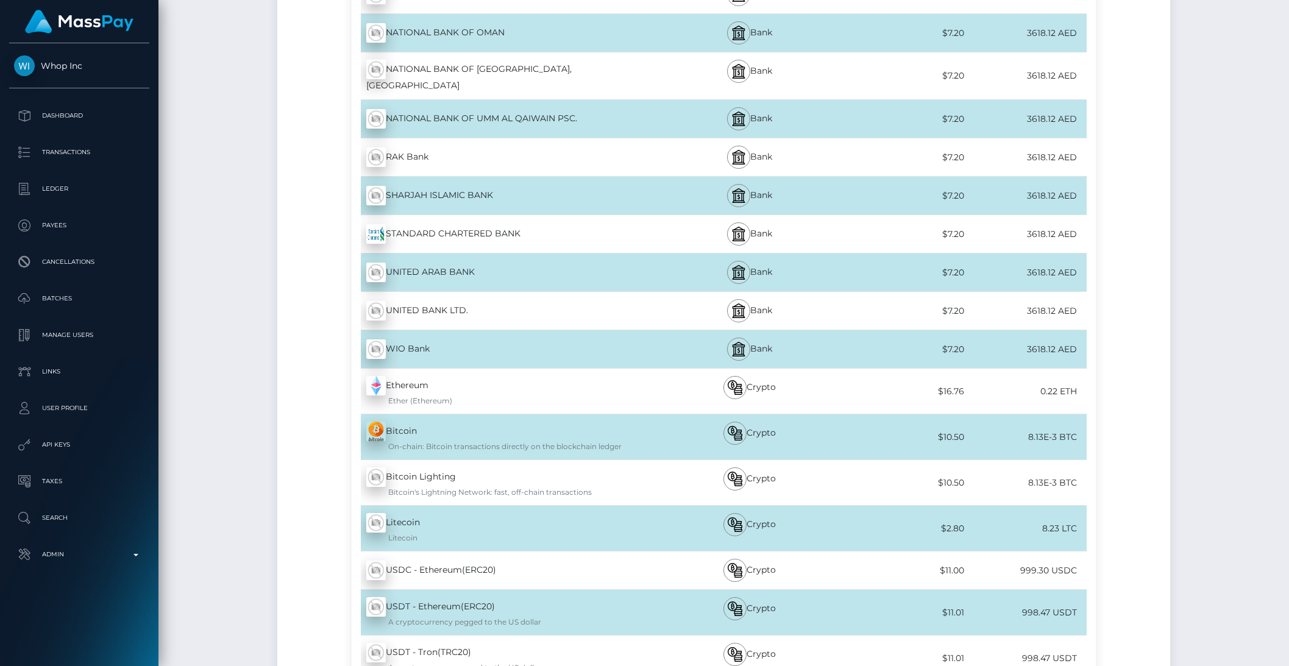
scroll to position [4133, 0]
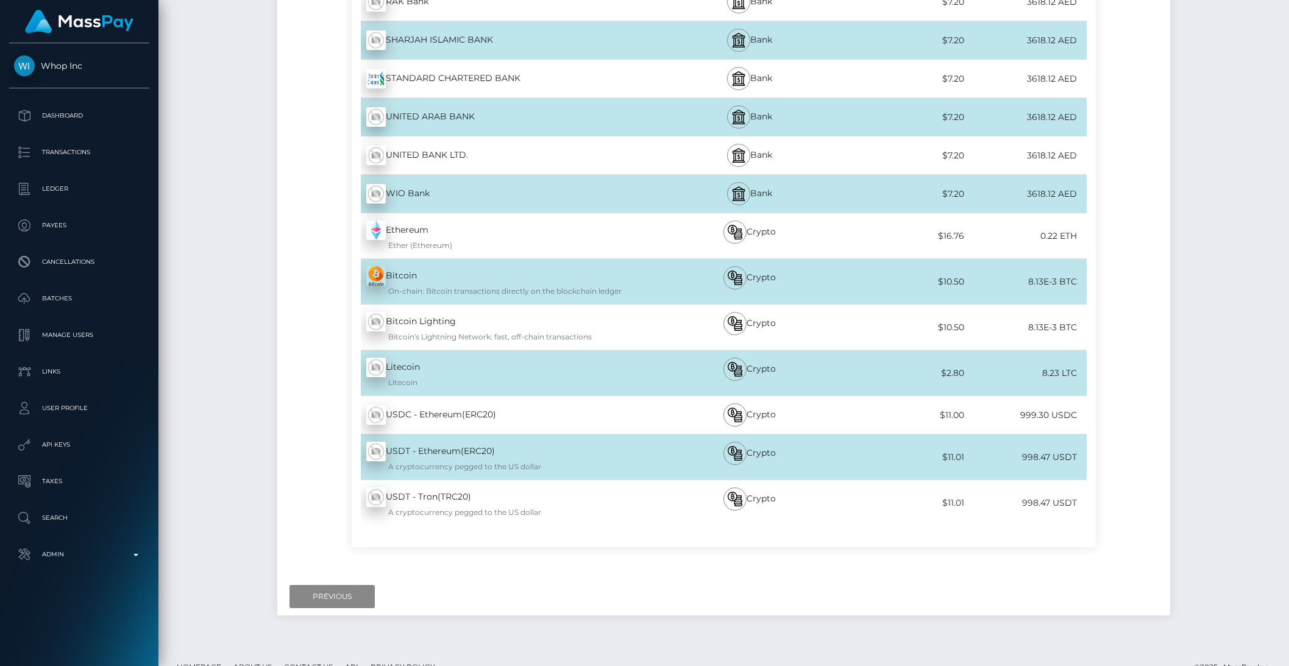
click at [530, 177] on div "WIO Bank - AED" at bounding box center [505, 194] width 307 height 34
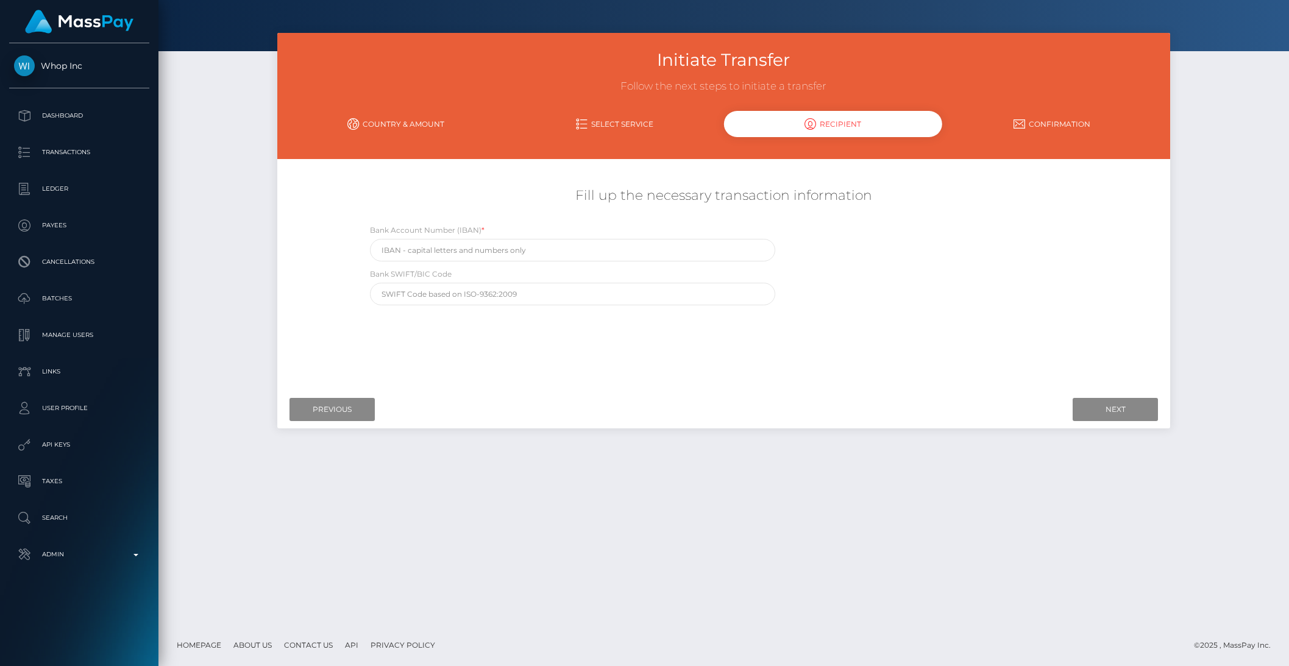
scroll to position [0, 0]
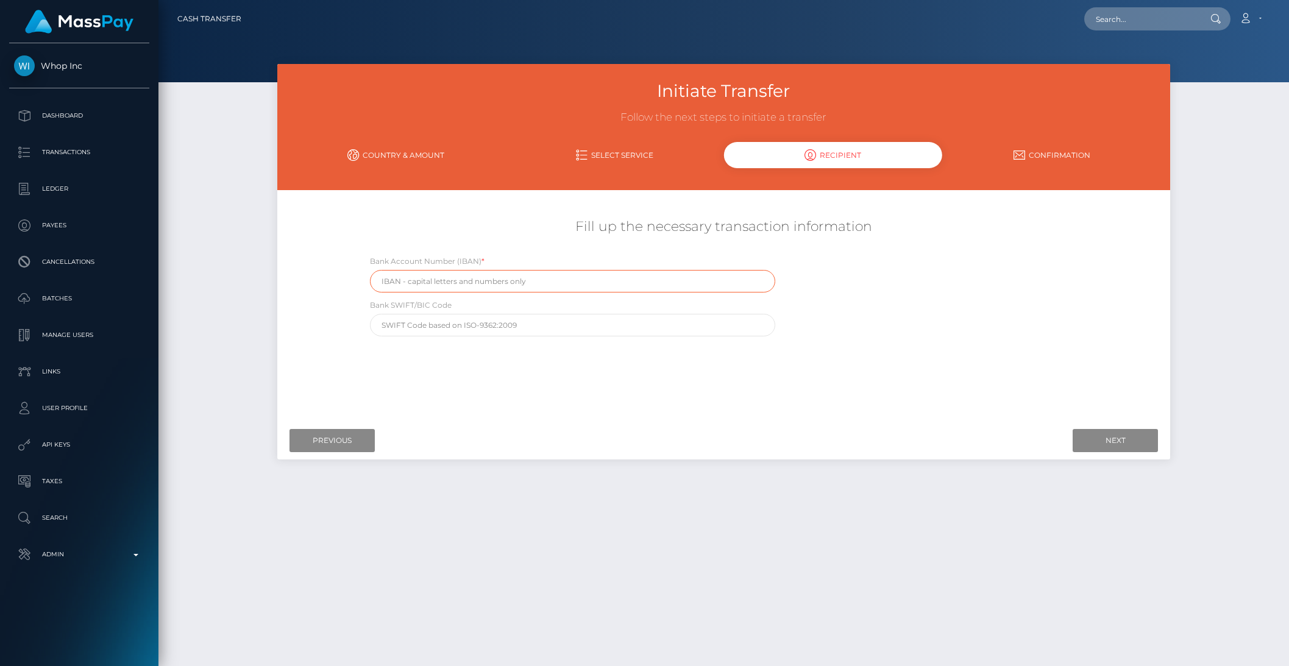
click at [452, 280] on input "text" at bounding box center [572, 281] width 405 height 23
type input "[FINANCIAL_ID]"
type input "WIOBAEADXXX"
click at [1103, 443] on input "Next" at bounding box center [1115, 440] width 85 height 23
